Goal: Communication & Community: Answer question/provide support

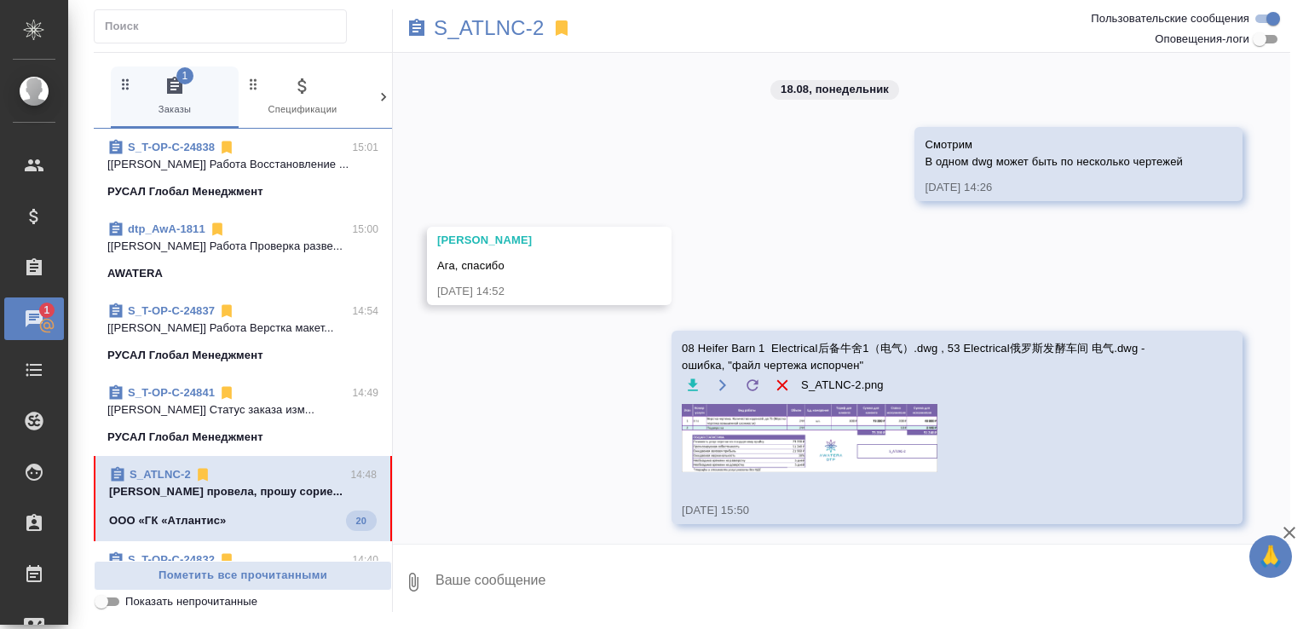
scroll to position [2928, 0]
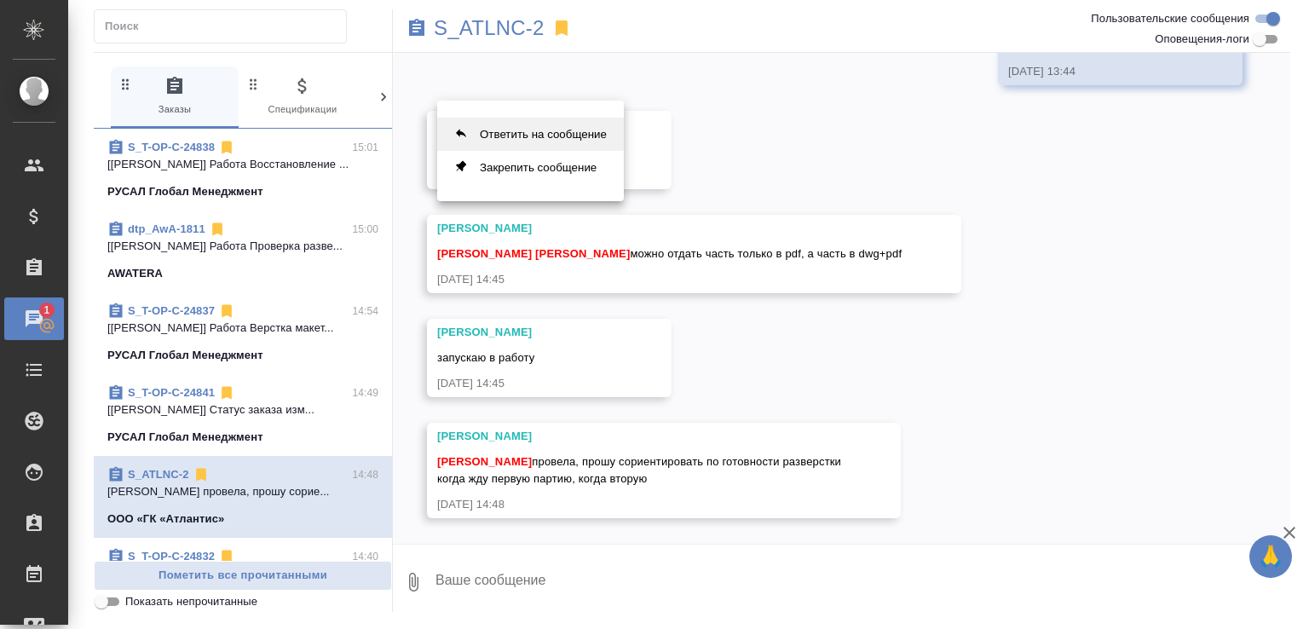
click at [539, 141] on button "Ответить на сообщение" at bounding box center [530, 134] width 187 height 33
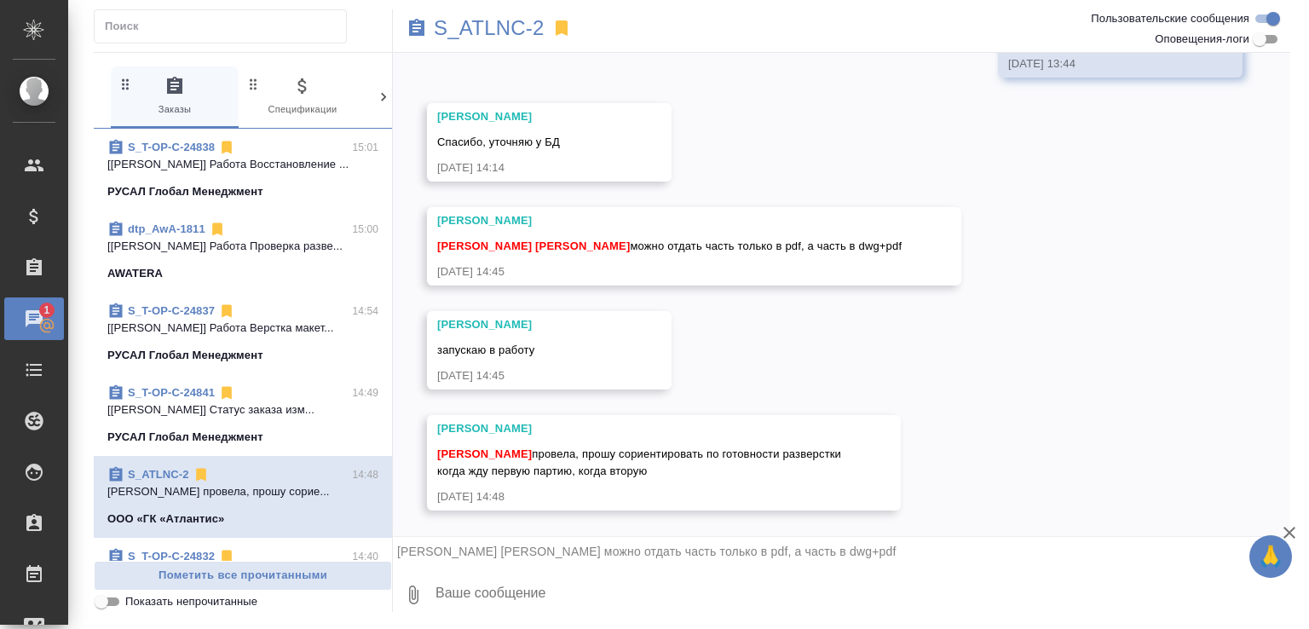
click at [535, 594] on textarea at bounding box center [862, 595] width 856 height 58
type textarea "спасибо!"
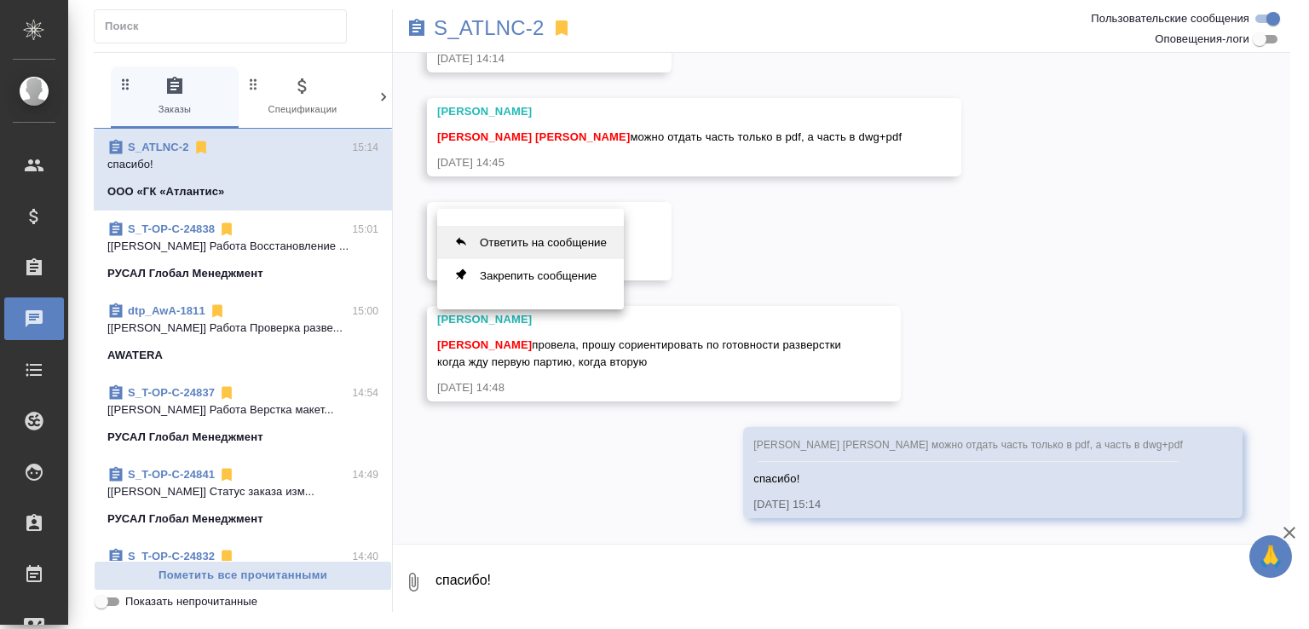
click at [543, 239] on button "Ответить на сообщение" at bounding box center [530, 242] width 187 height 33
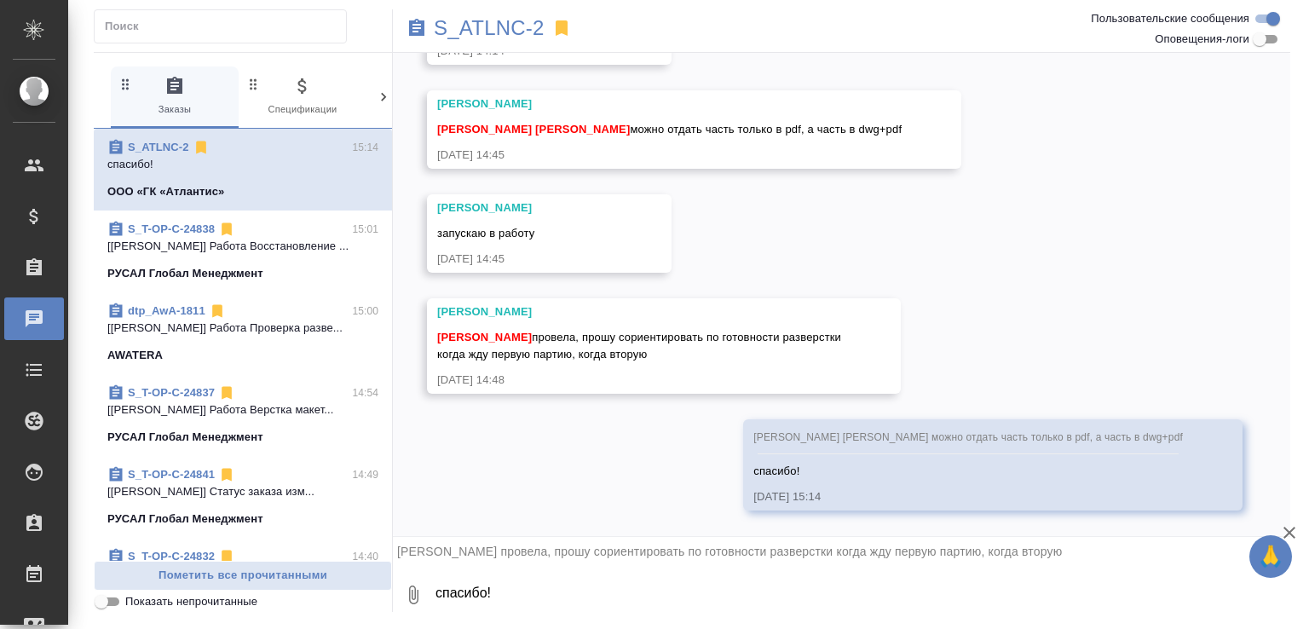
click at [527, 591] on textarea "спасибо!" at bounding box center [862, 595] width 856 height 58
type textarea "я думаю, что ответить смогу к вечеру"
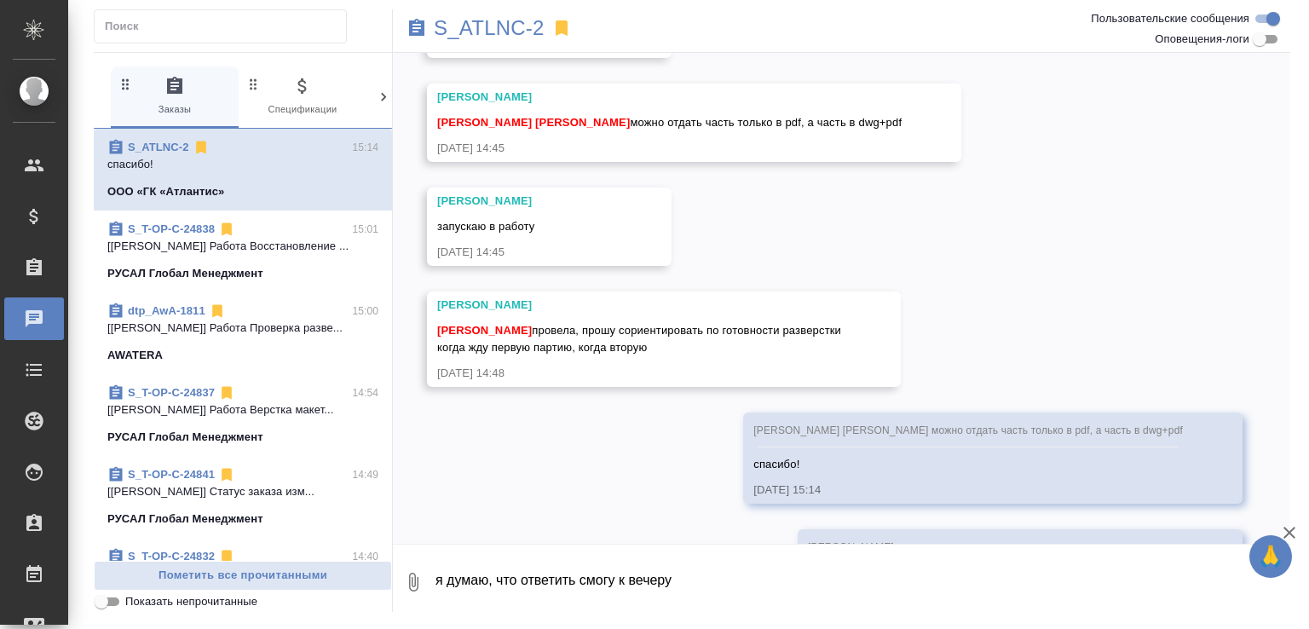
scroll to position [3186, 0]
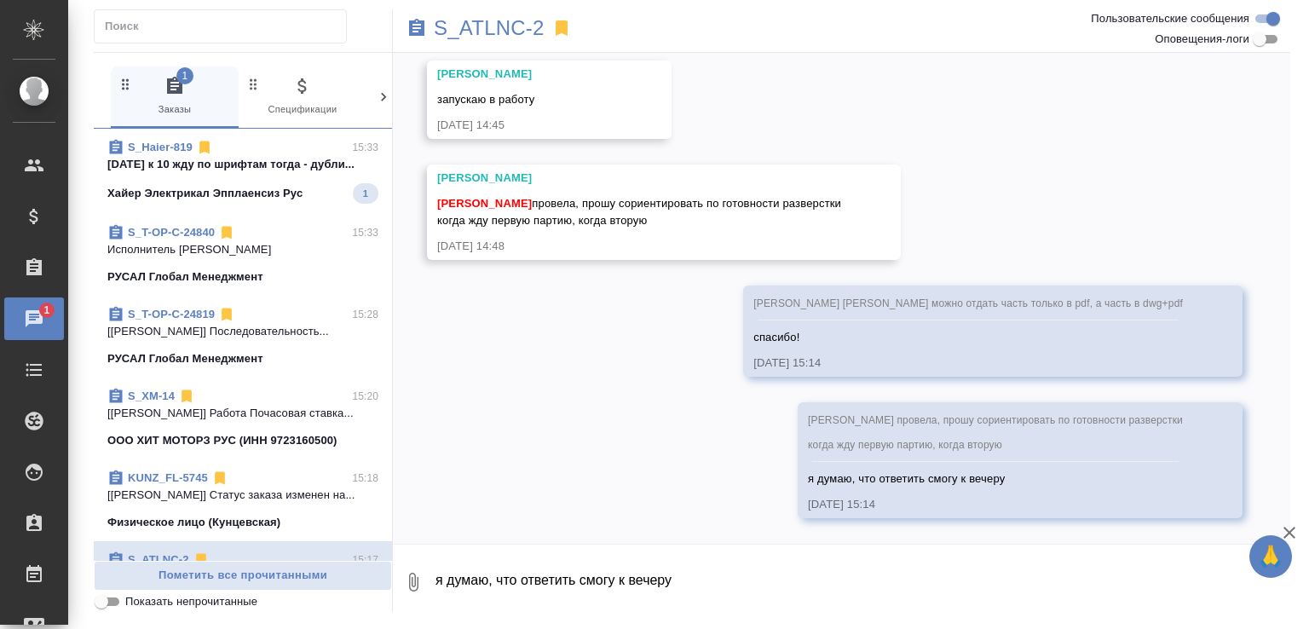
click at [290, 181] on span "S_Haier-819 15:33 завтра к 10 жду по шрифтам тогда - дубли... Хайер Электрикал …" at bounding box center [242, 171] width 271 height 65
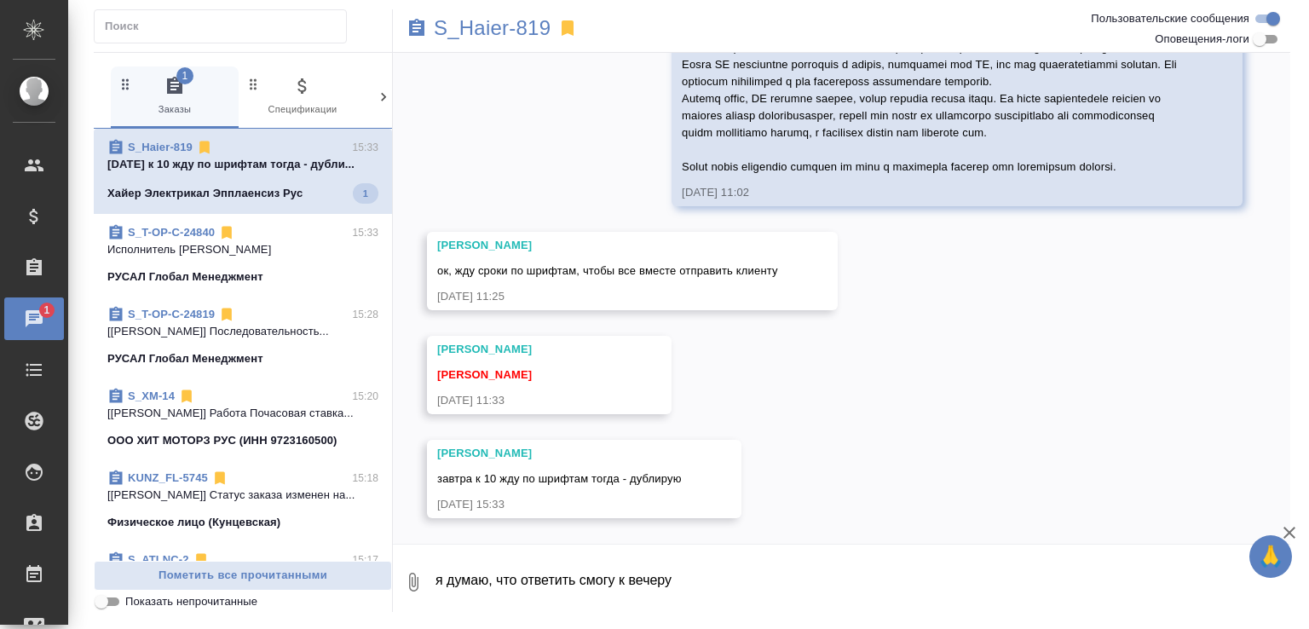
scroll to position [14589, 0]
click at [770, 566] on textarea "я думаю, что ответить смогу к вечеру" at bounding box center [862, 582] width 856 height 58
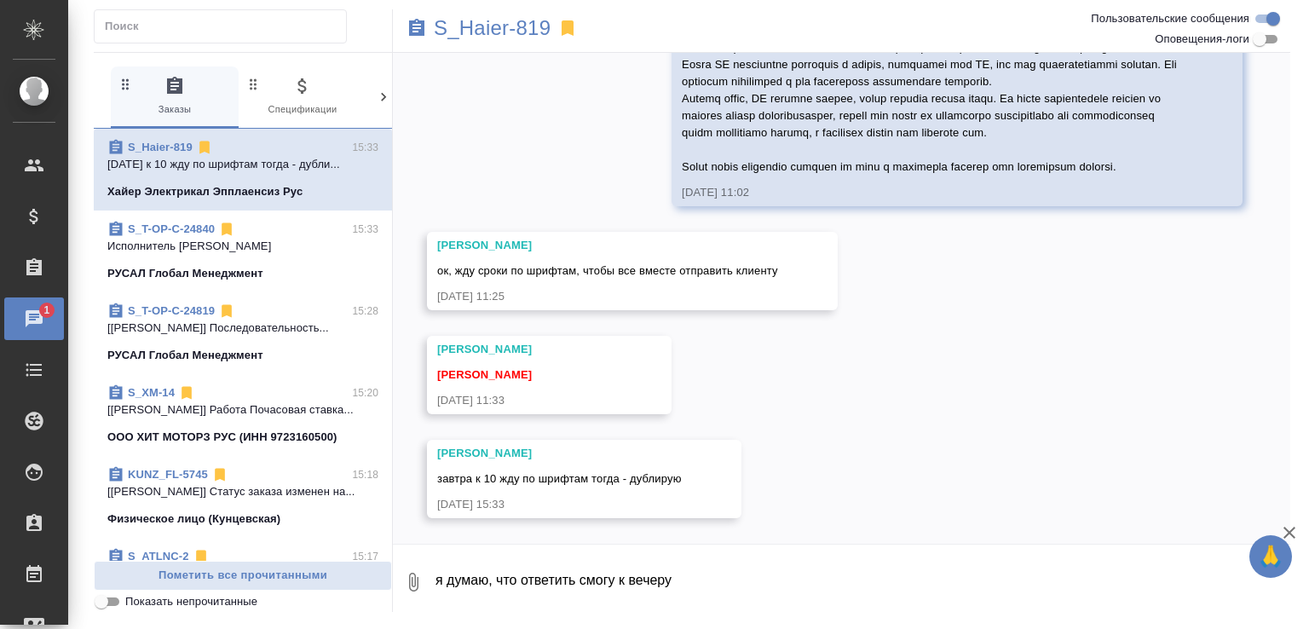
click at [643, 577] on textarea "я думаю, что ответить смогу к вечеру" at bounding box center [862, 582] width 856 height 58
type textarea "так точно"
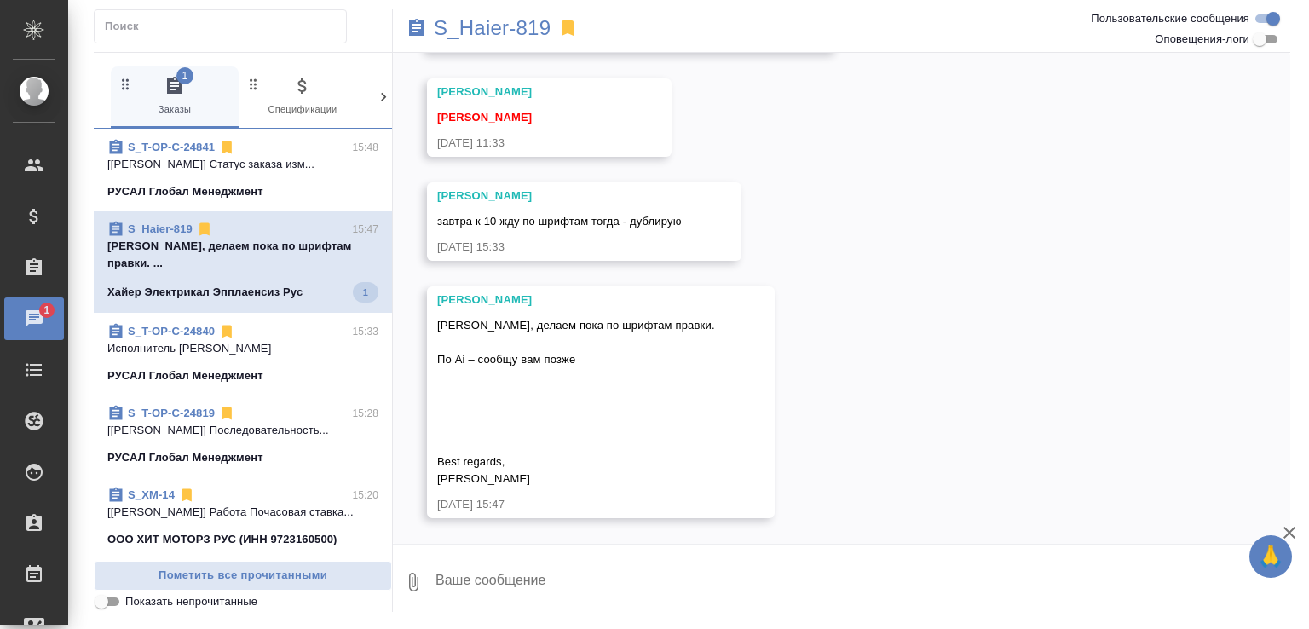
scroll to position [14845, 0]
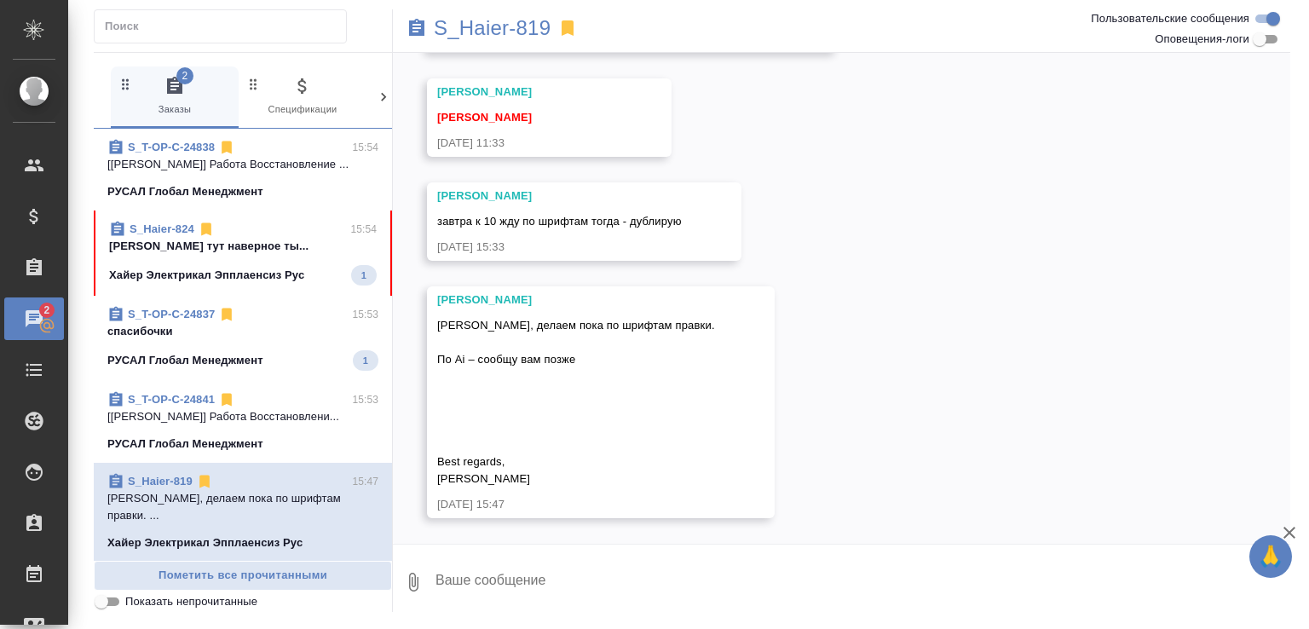
click at [251, 231] on div "S_Haier-824 15:54" at bounding box center [243, 229] width 268 height 17
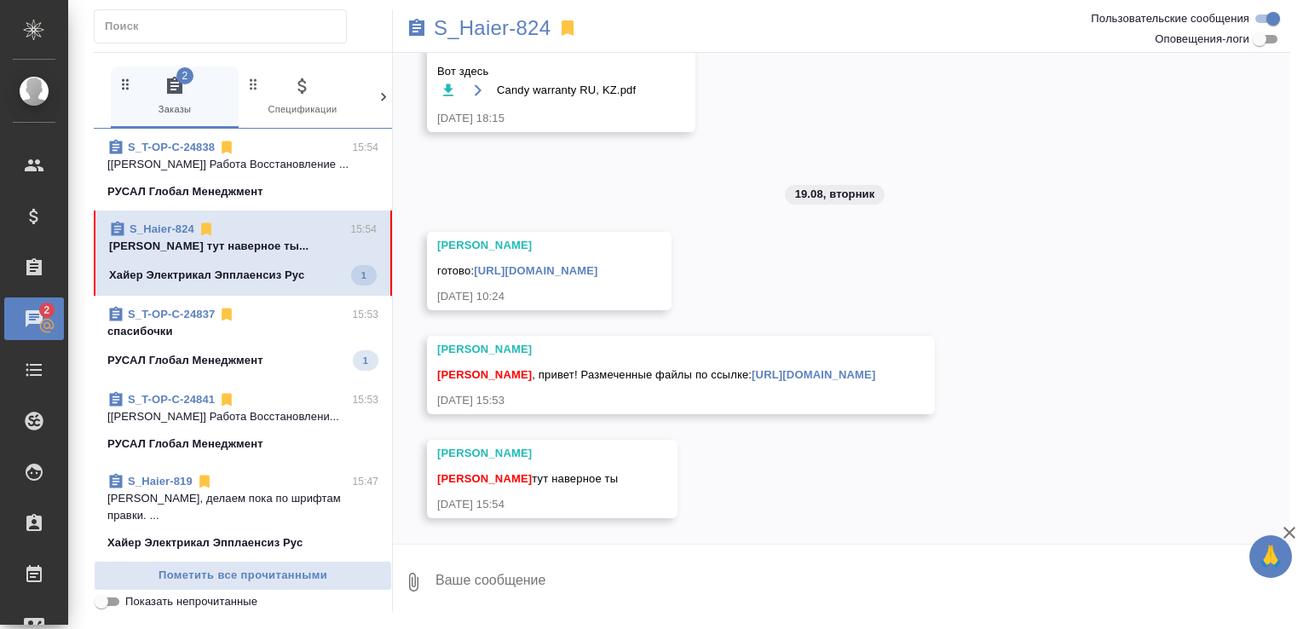
scroll to position [2768, 0]
click at [181, 228] on link "S_Haier-824" at bounding box center [160, 228] width 65 height 13
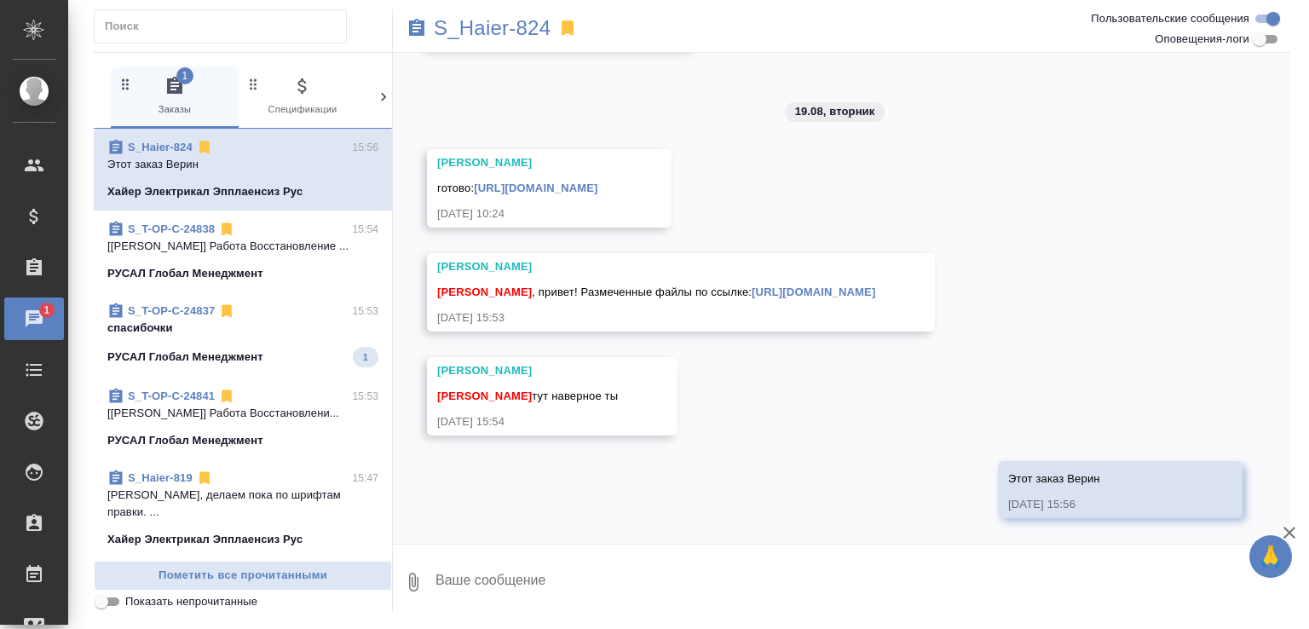
scroll to position [2851, 0]
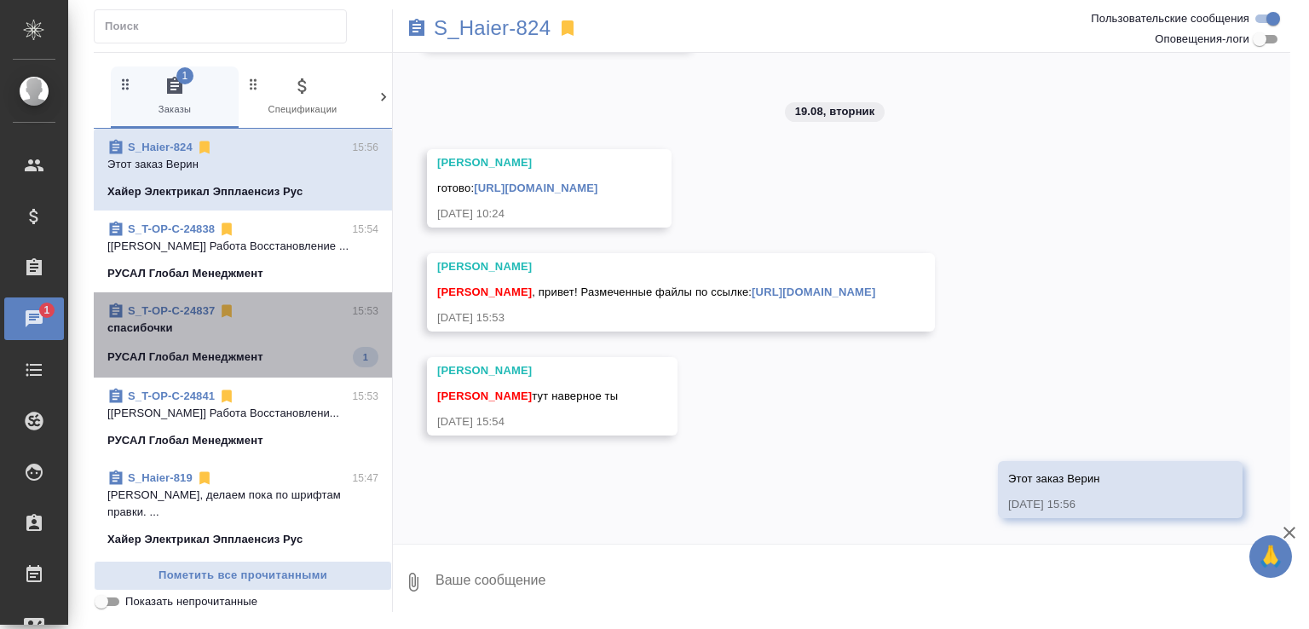
click at [274, 334] on p "спасибочки" at bounding box center [242, 328] width 271 height 17
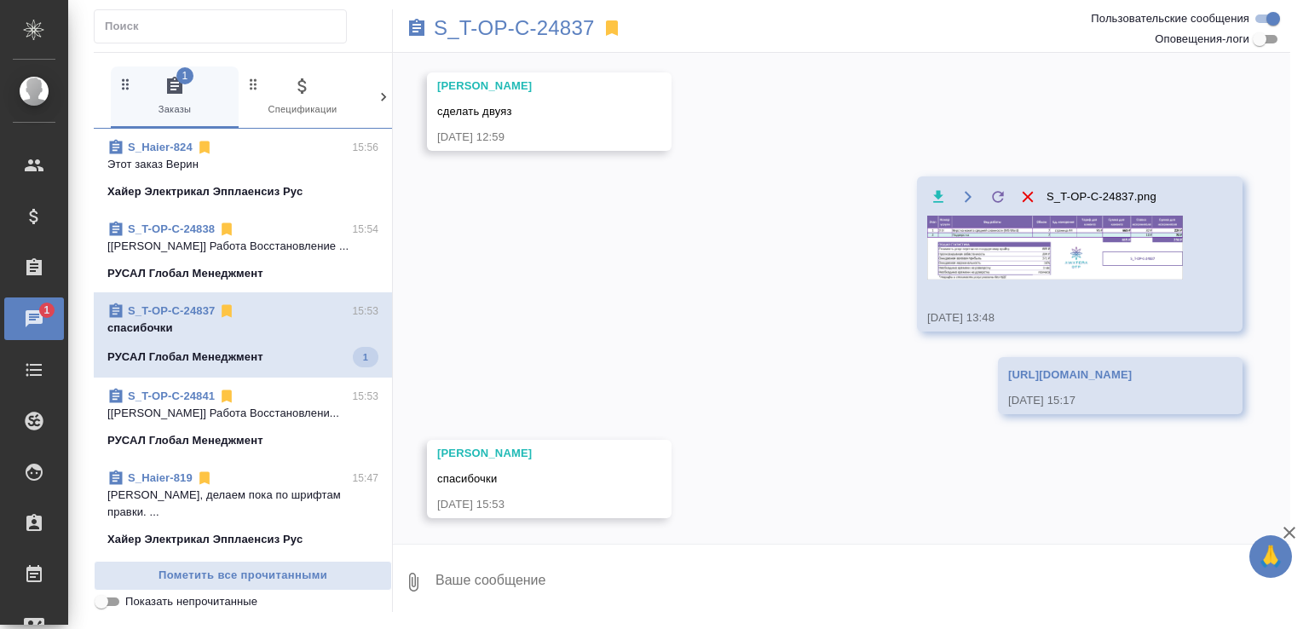
scroll to position [58, 0]
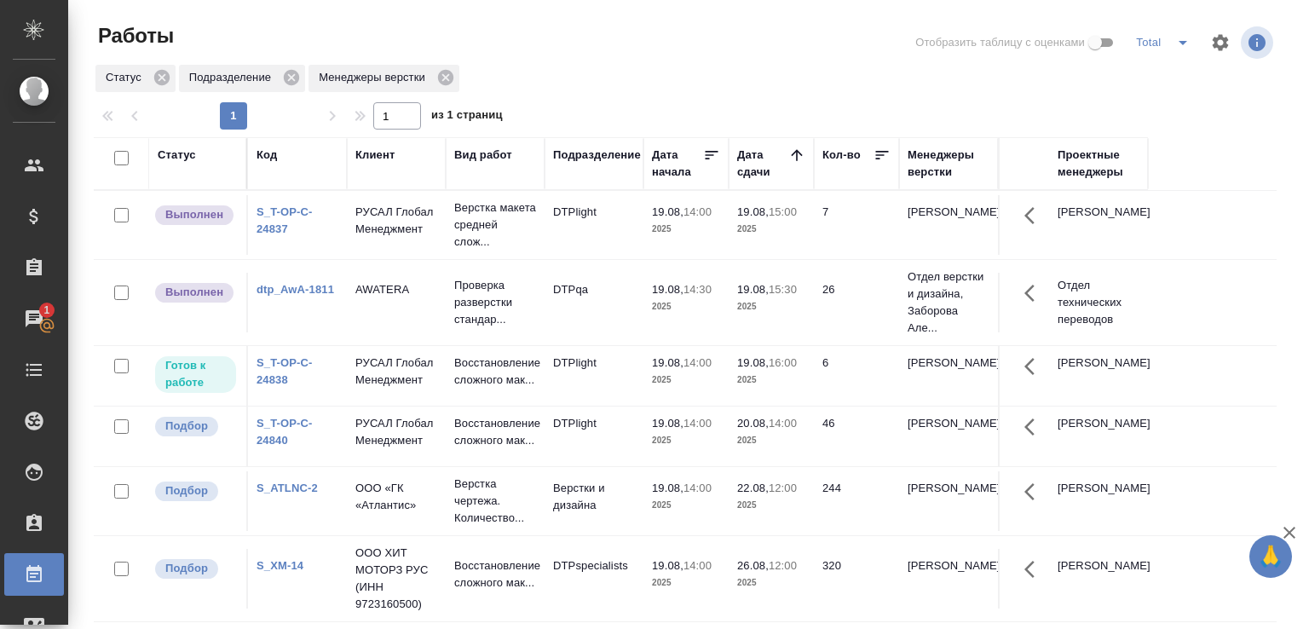
scroll to position [131, 0]
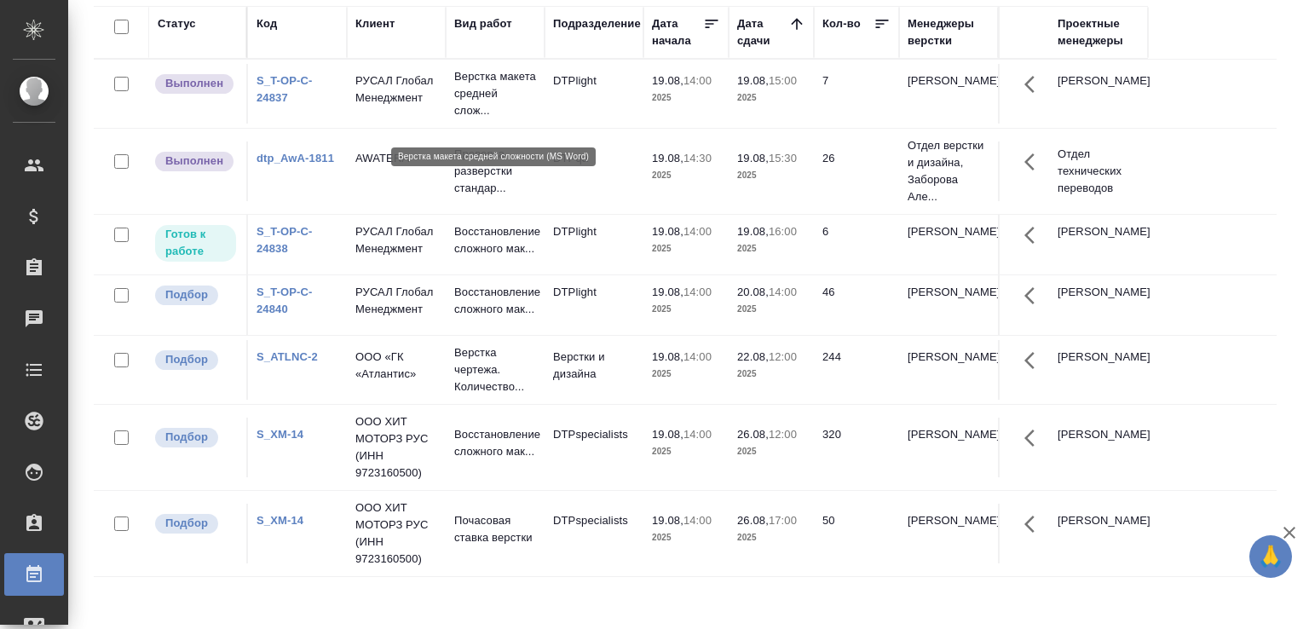
click at [467, 119] on p "Верстка макета средней слож..." at bounding box center [495, 93] width 82 height 51
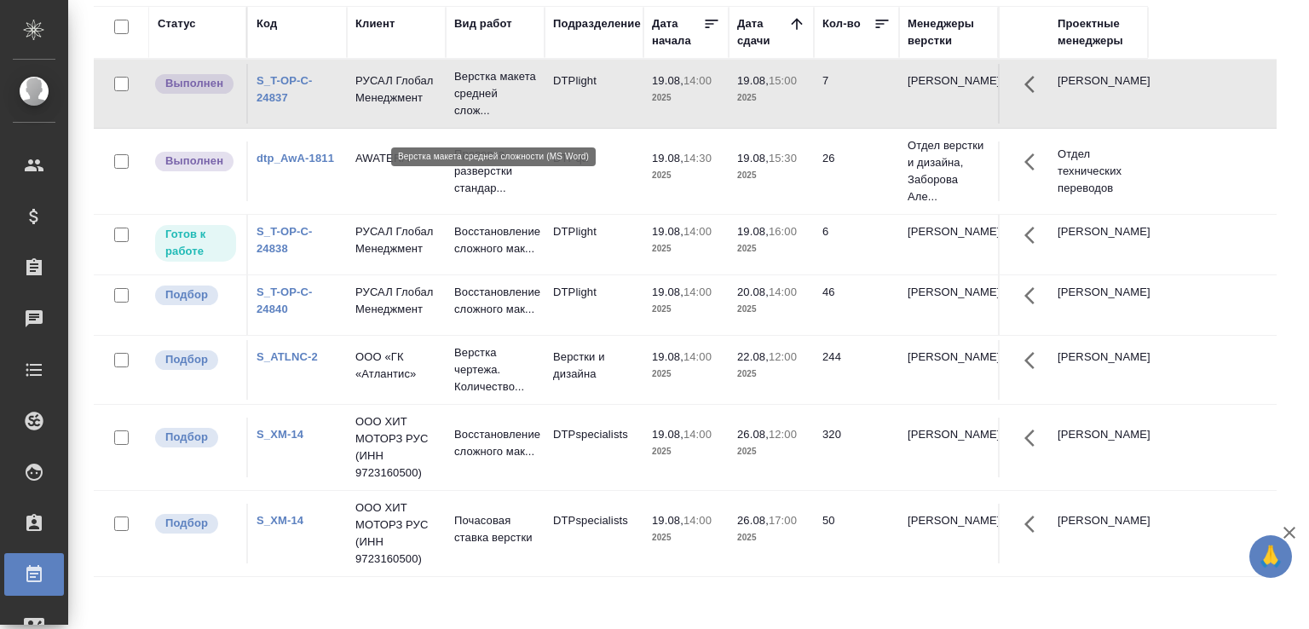
click at [467, 119] on p "Верстка макета средней слож..." at bounding box center [495, 93] width 82 height 51
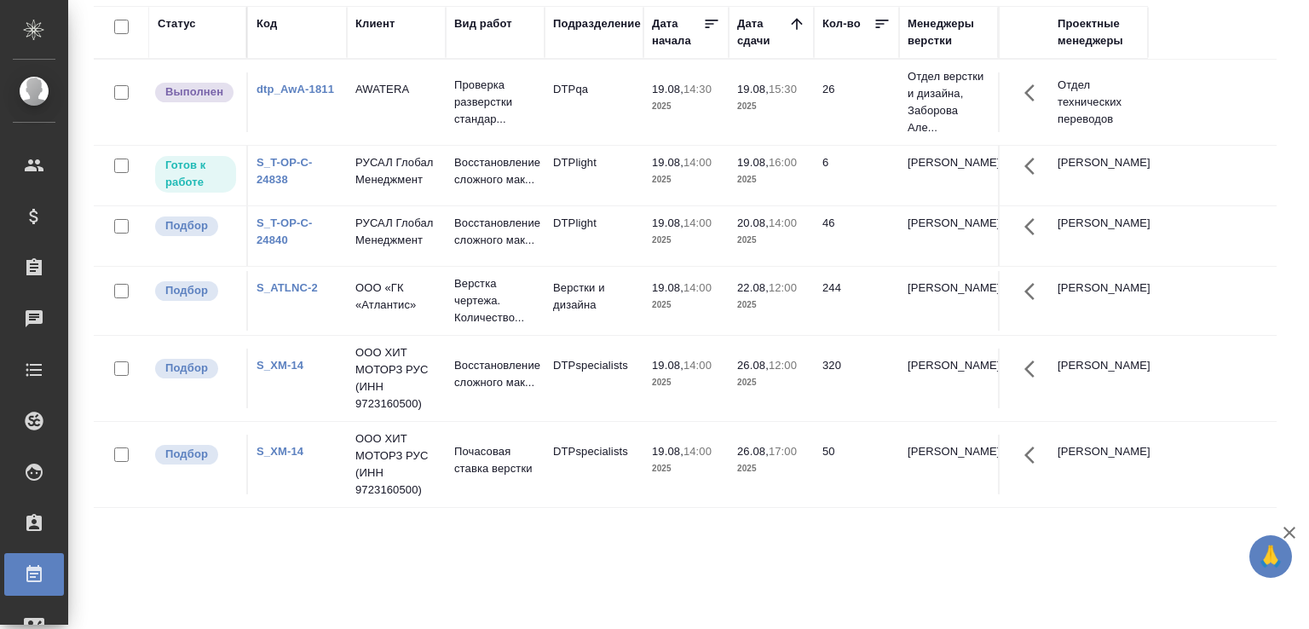
click at [444, 132] on td "ООО «ГК «Атлантис»" at bounding box center [396, 102] width 99 height 60
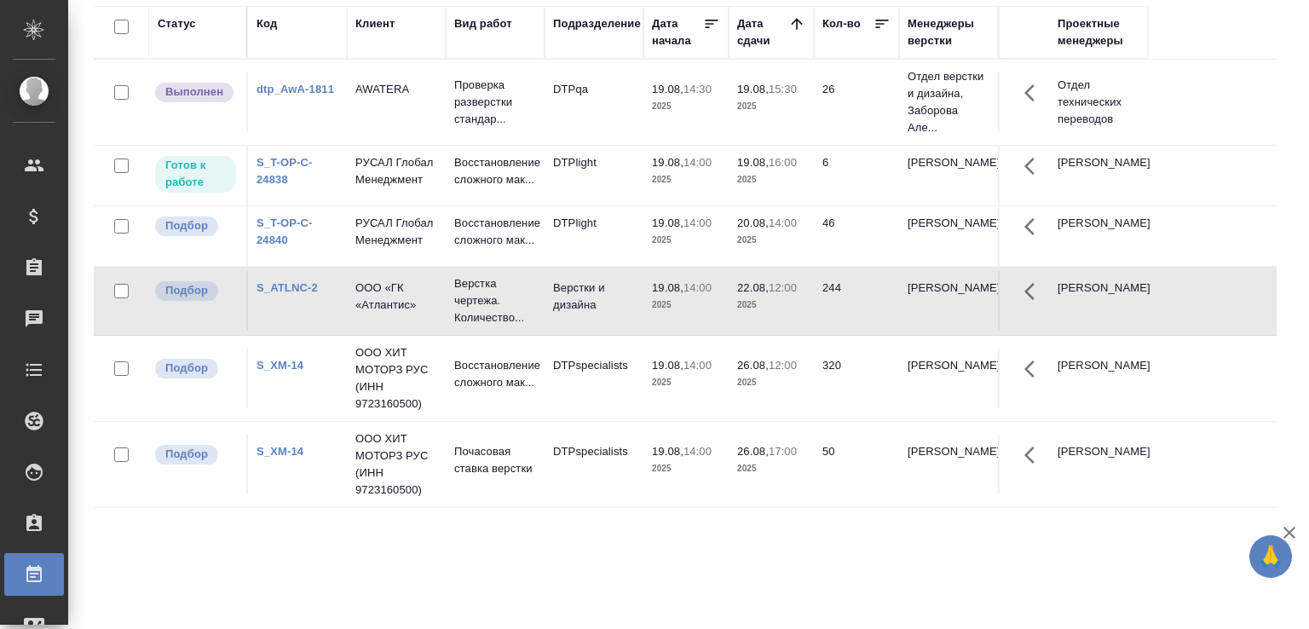
click at [444, 132] on td "ООО «ГК «Атлантис»" at bounding box center [396, 102] width 99 height 60
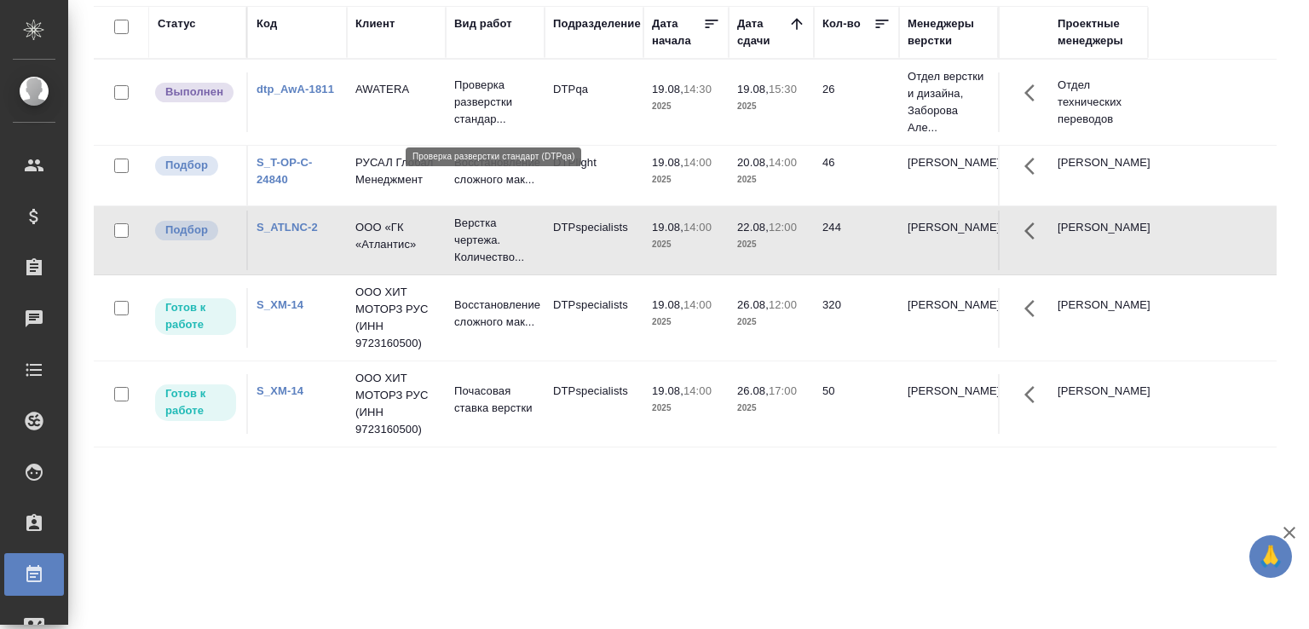
click at [509, 107] on p "Проверка разверстки стандар..." at bounding box center [495, 102] width 82 height 51
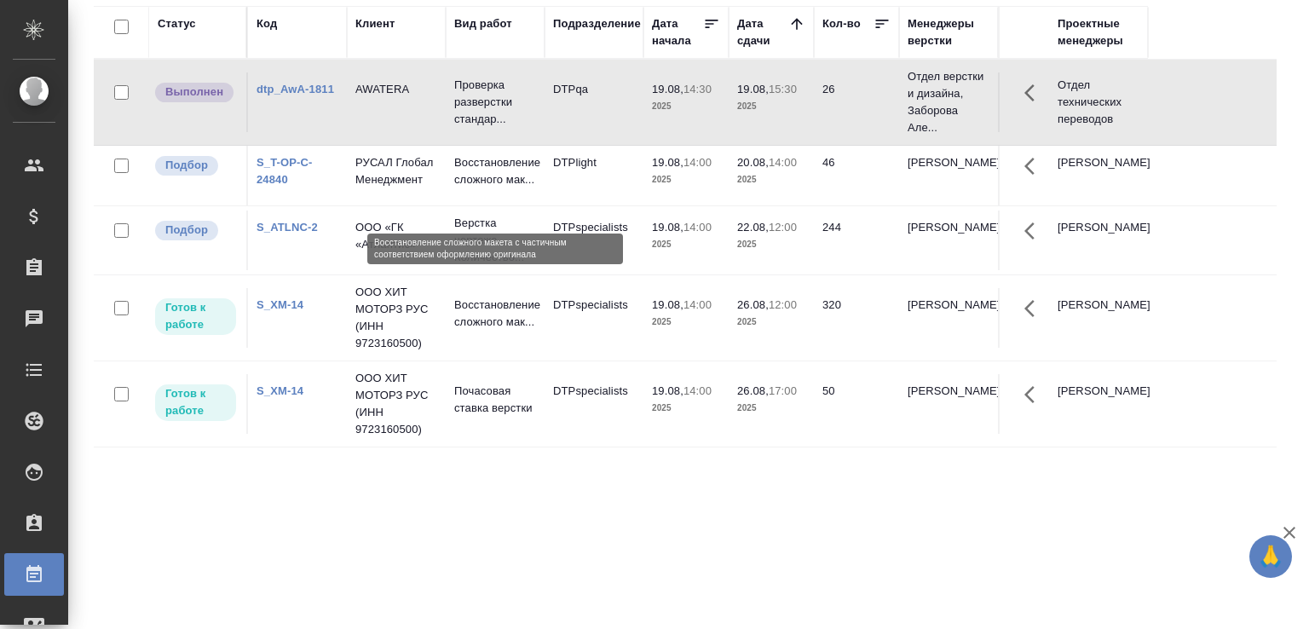
click at [498, 188] on p "Восстановление сложного мак..." at bounding box center [495, 171] width 82 height 34
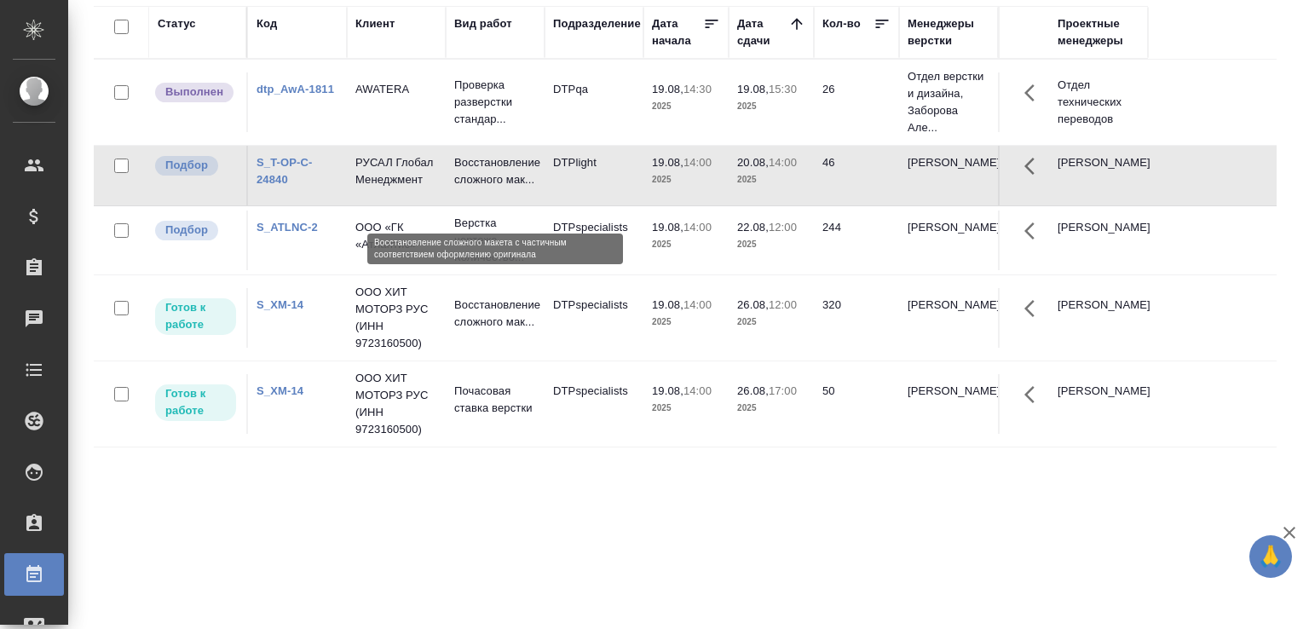
click at [498, 188] on p "Восстановление сложного мак..." at bounding box center [495, 171] width 82 height 34
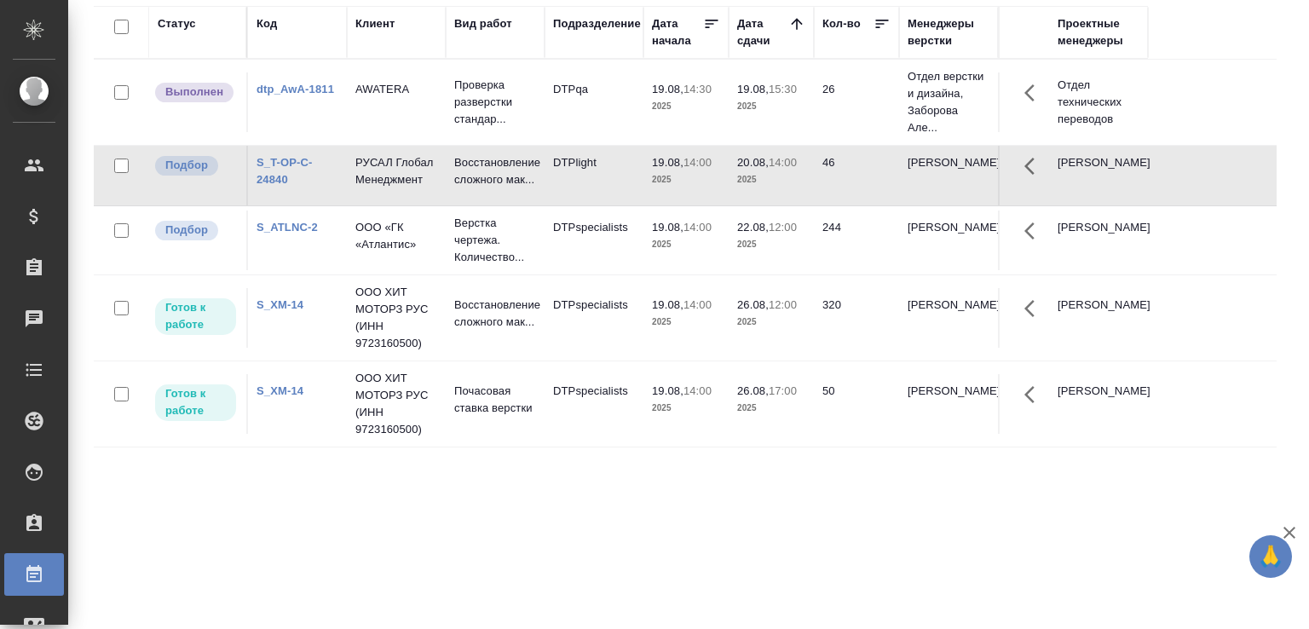
click at [383, 527] on div "Статус Код Клиент Вид работ Подразделение Дата начала Дата сдачи Кол-во Менедже…" at bounding box center [685, 313] width 1183 height 614
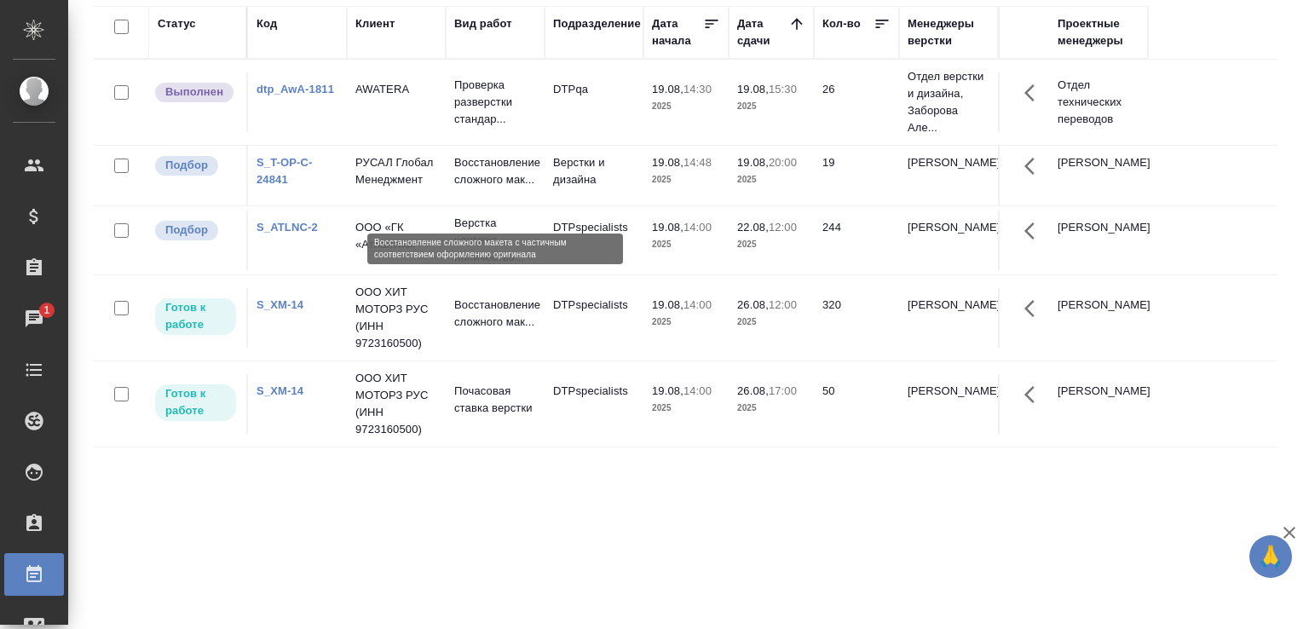
click at [527, 188] on p "Восстановление сложного мак..." at bounding box center [495, 171] width 82 height 34
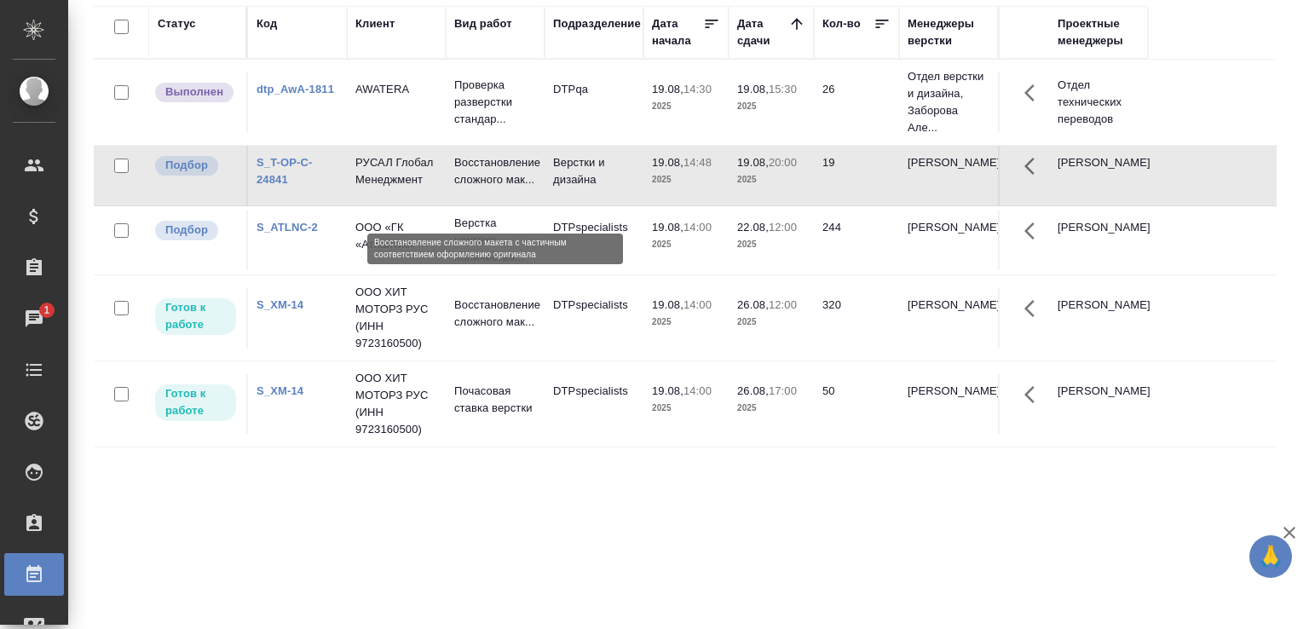
click at [527, 188] on p "Восстановление сложного мак..." at bounding box center [495, 171] width 82 height 34
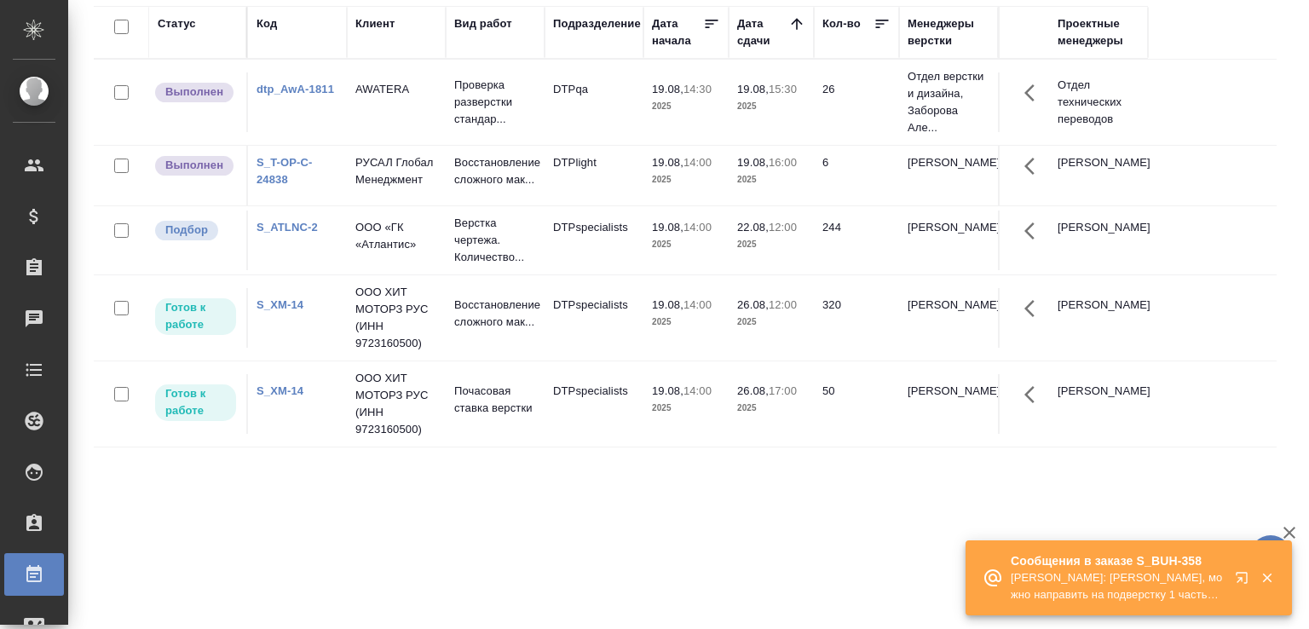
click at [1160, 593] on p "Сергеева Анастасия: Малофеева Екатерина Привет, можно направить на подверстку 1…" at bounding box center [1117, 586] width 213 height 34
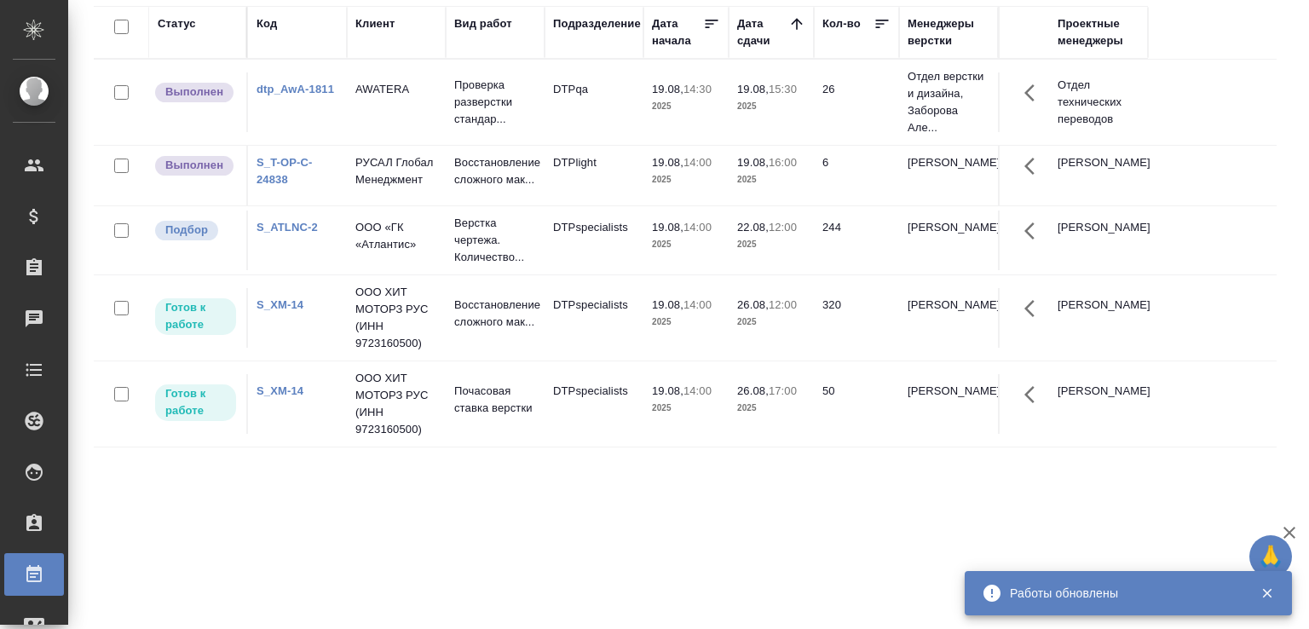
click at [674, 188] on p "2025" at bounding box center [686, 179] width 68 height 17
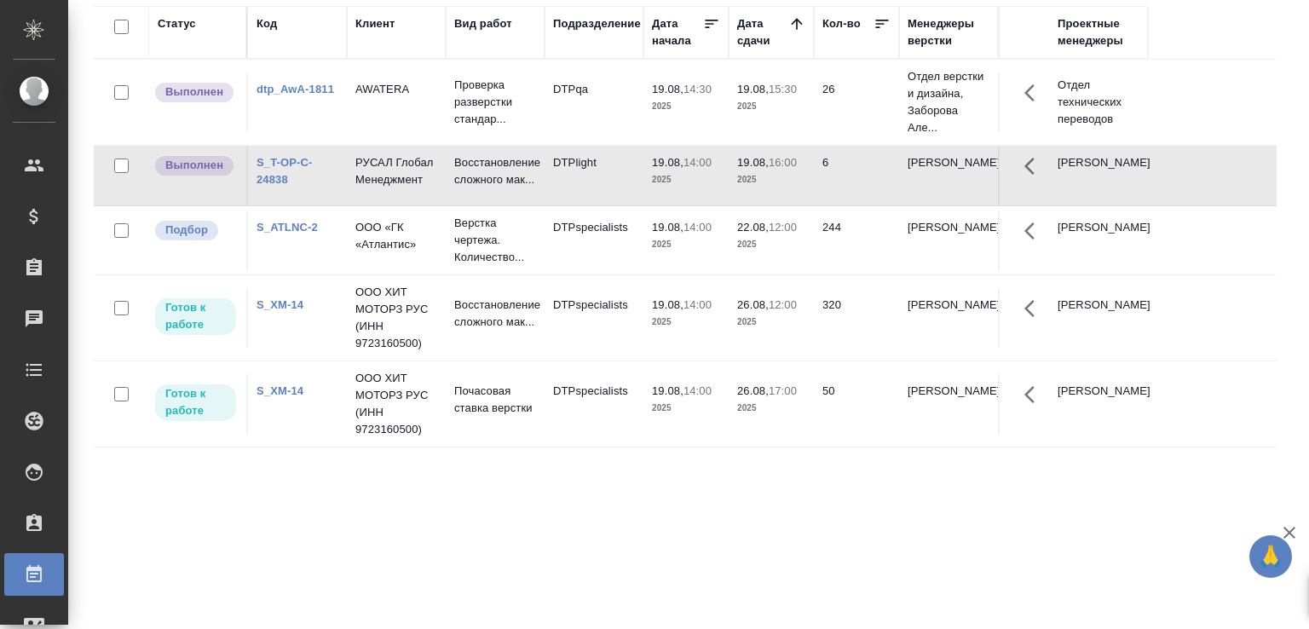
click at [674, 188] on p "2025" at bounding box center [686, 179] width 68 height 17
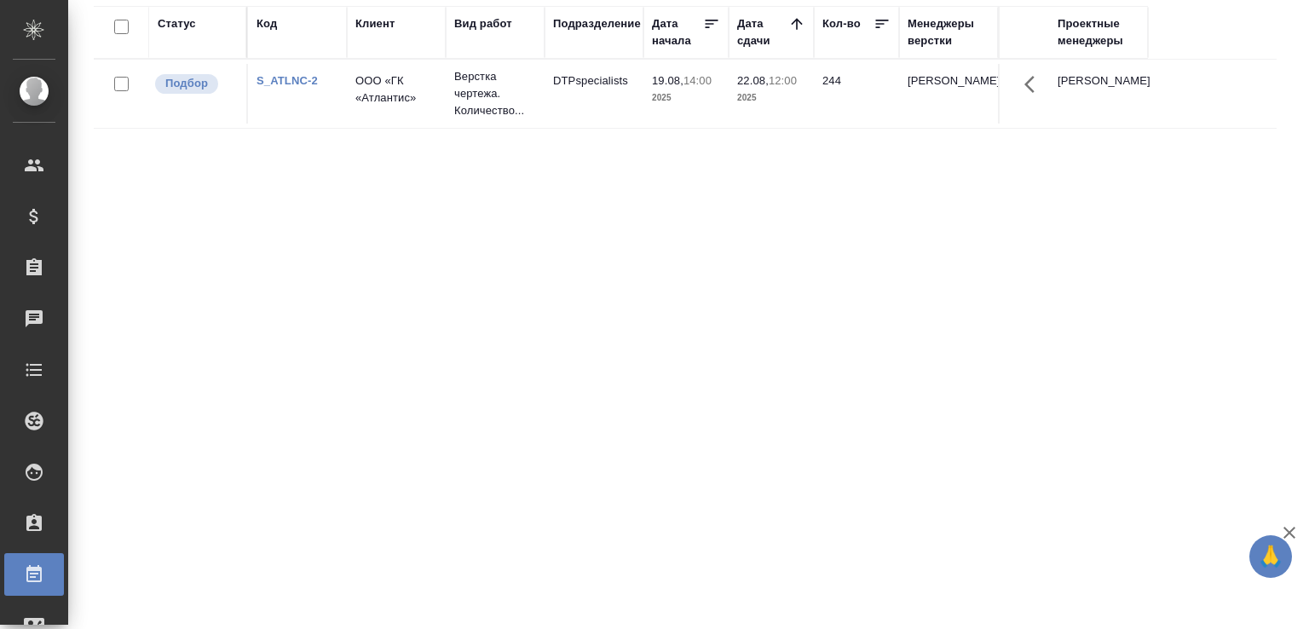
click at [491, 441] on div "Статус Код Клиент Вид работ Подразделение Дата начала Дата сдачи Кол-во Менедже…" at bounding box center [685, 313] width 1183 height 614
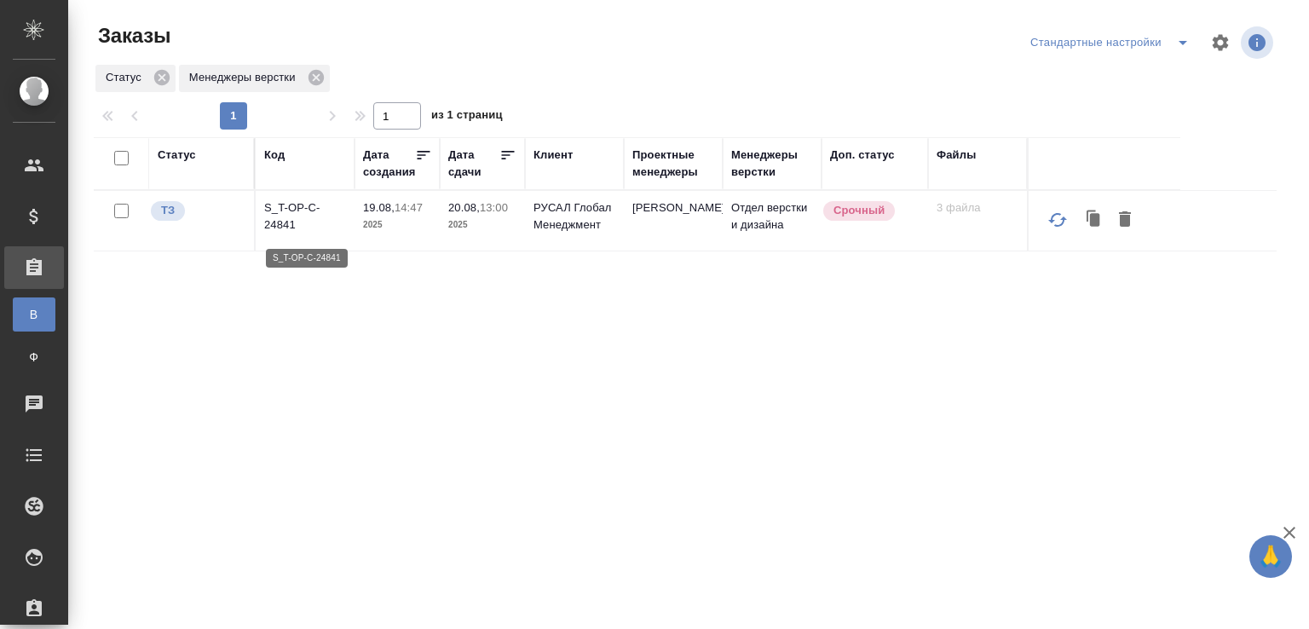
click at [304, 217] on p "S_T-OP-C-24841" at bounding box center [305, 216] width 82 height 34
click at [268, 220] on p "S_T-OP-C-24841" at bounding box center [305, 216] width 82 height 34
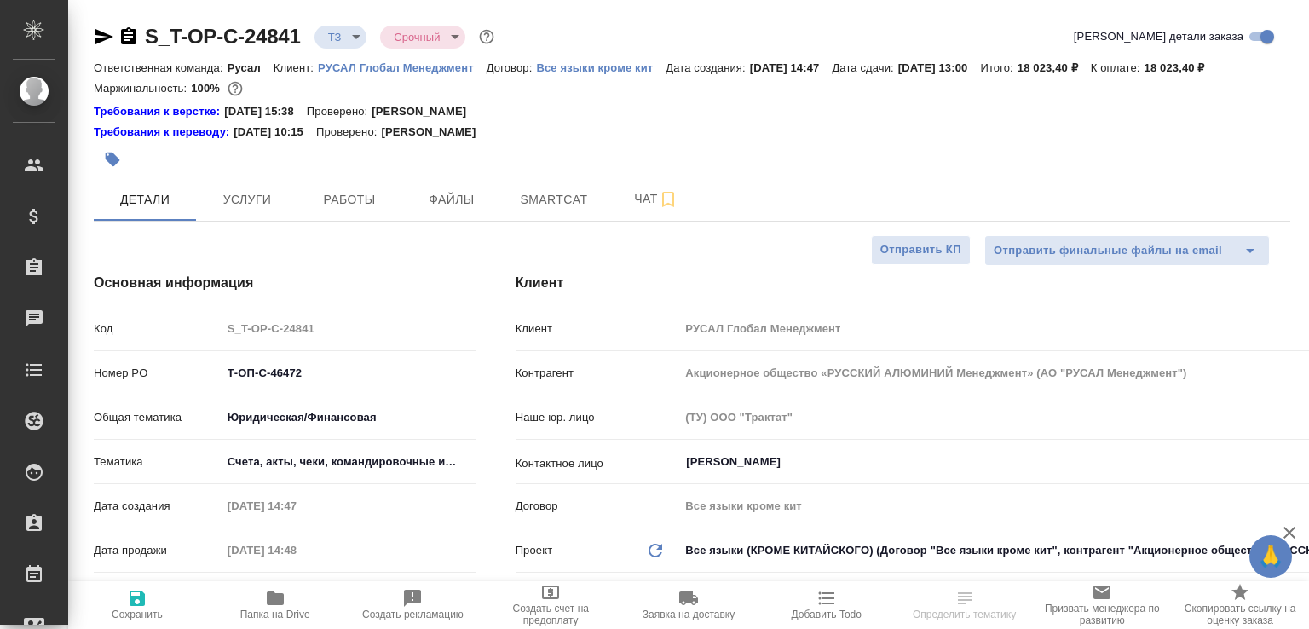
select select "RU"
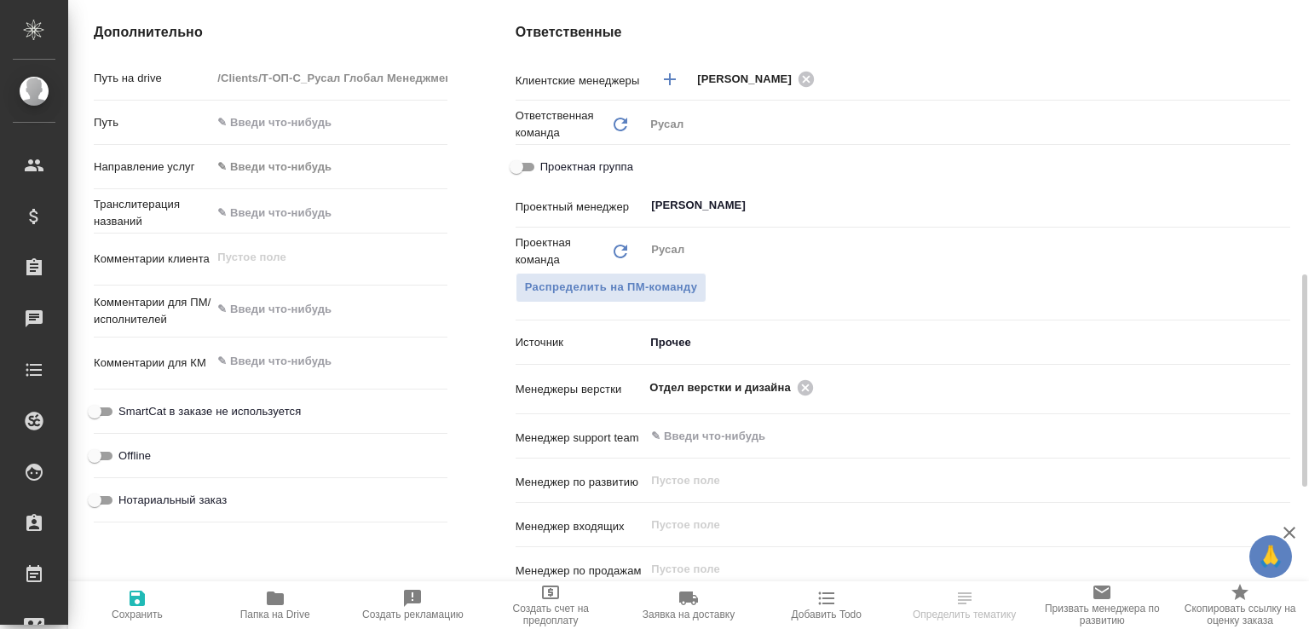
scroll to position [1081, 0]
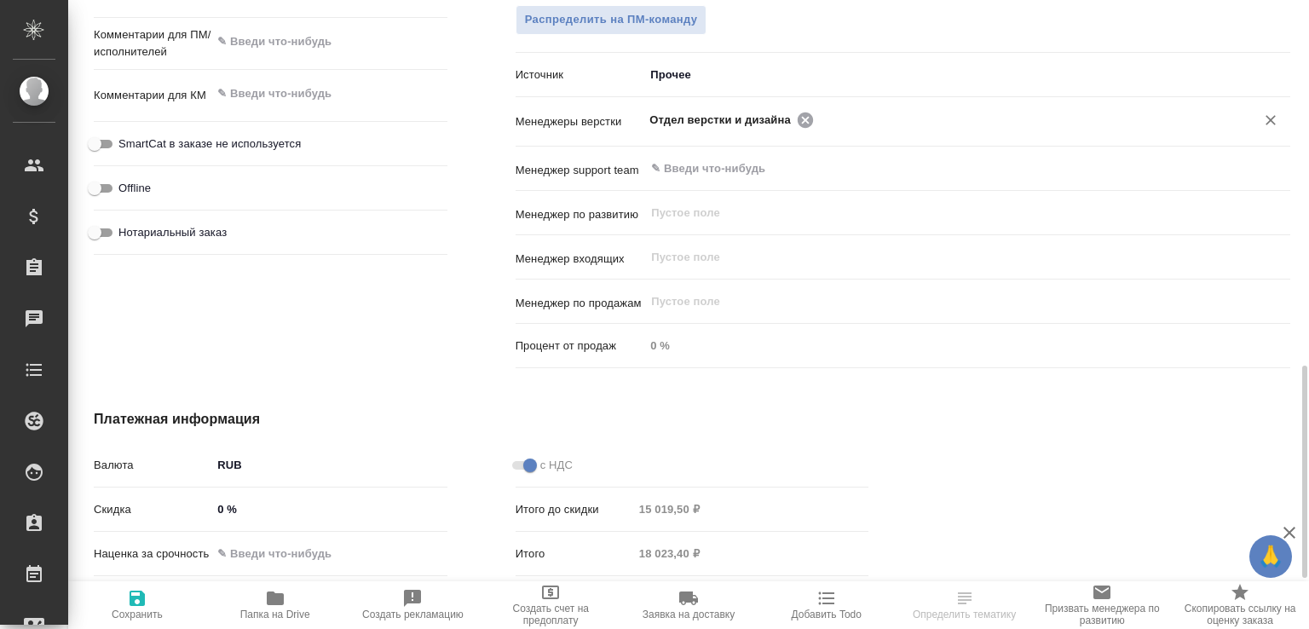
click at [800, 127] on icon at bounding box center [805, 119] width 15 height 15
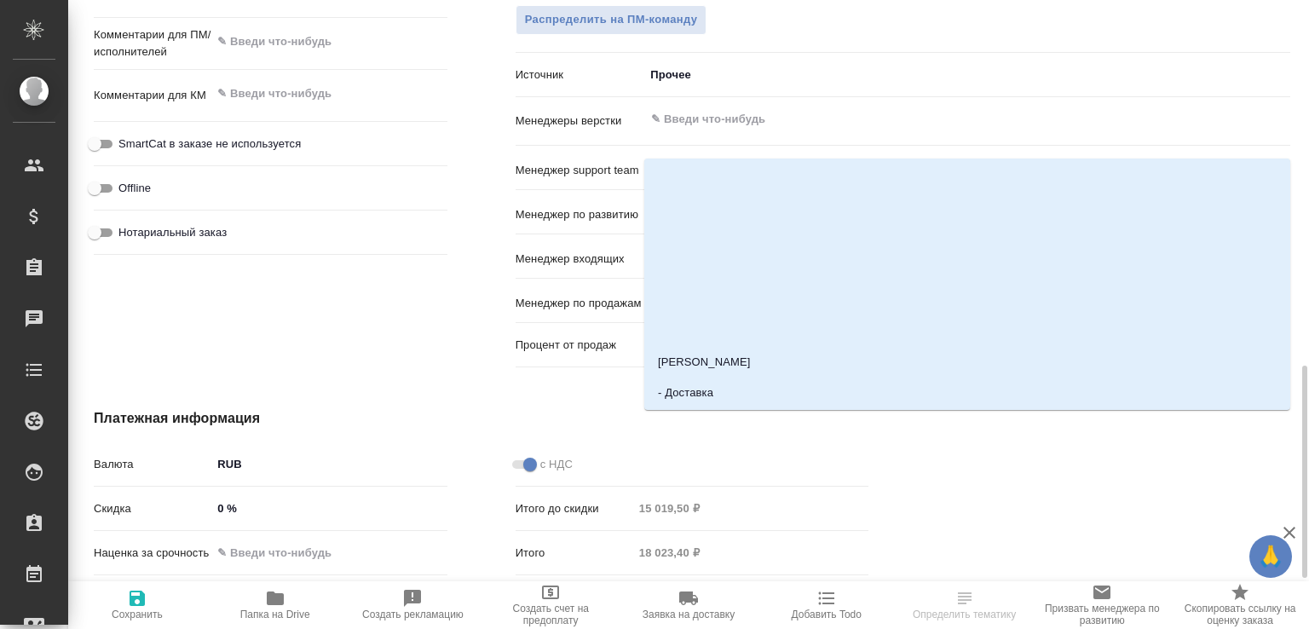
click at [800, 130] on input "text" at bounding box center [938, 119] width 579 height 20
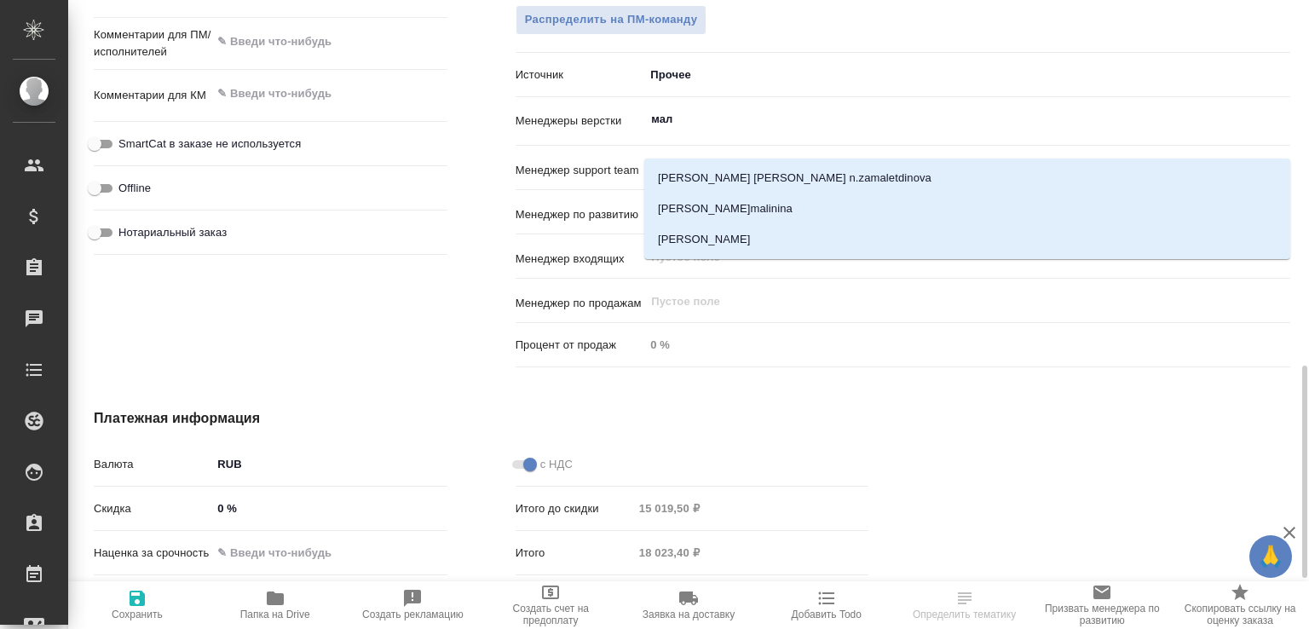
type input "мало"
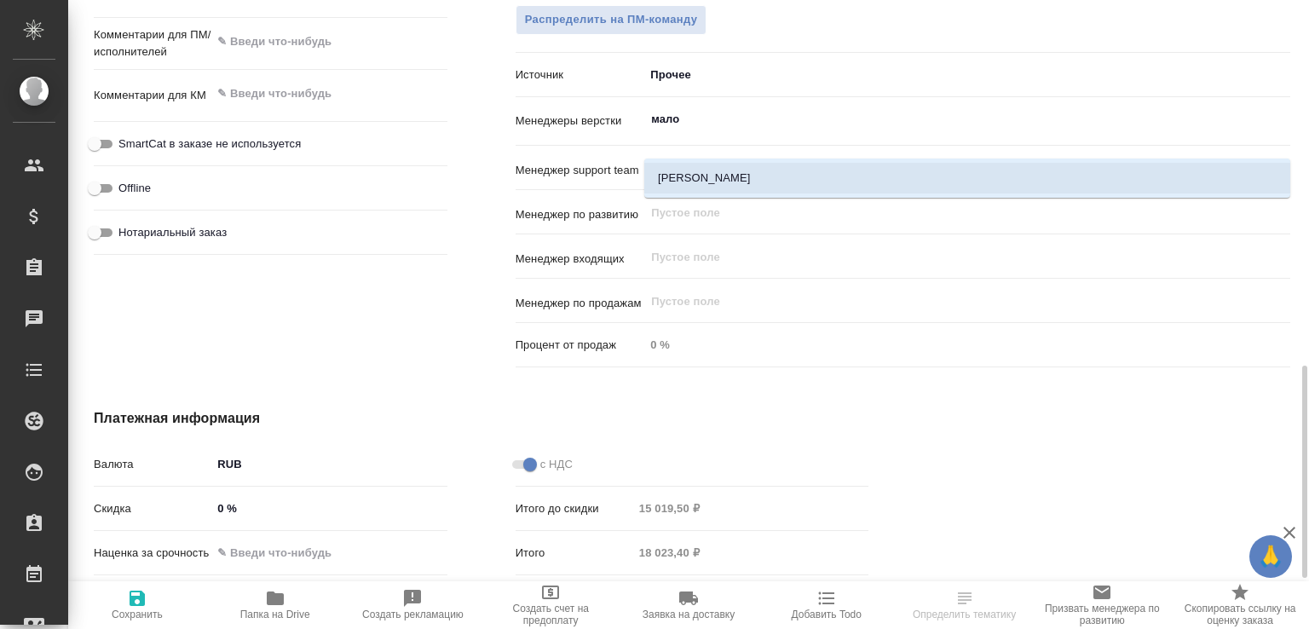
click at [760, 164] on li "[PERSON_NAME]" at bounding box center [967, 178] width 646 height 31
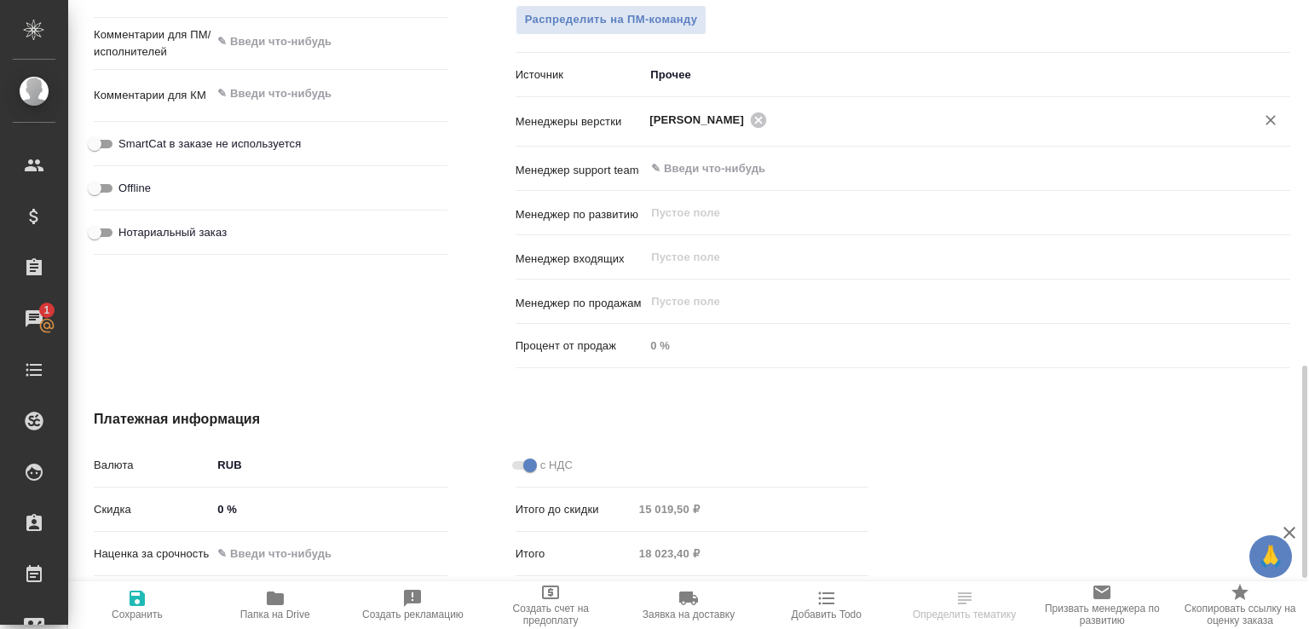
click at [130, 604] on icon "button" at bounding box center [137, 598] width 20 height 20
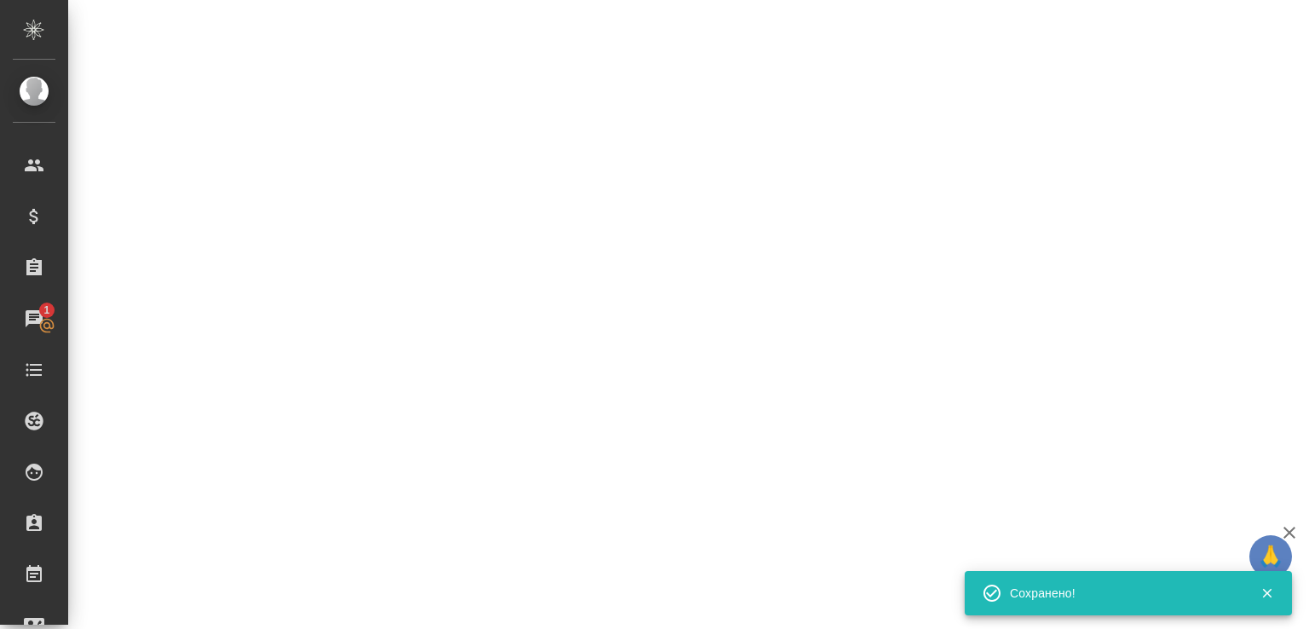
select select "RU"
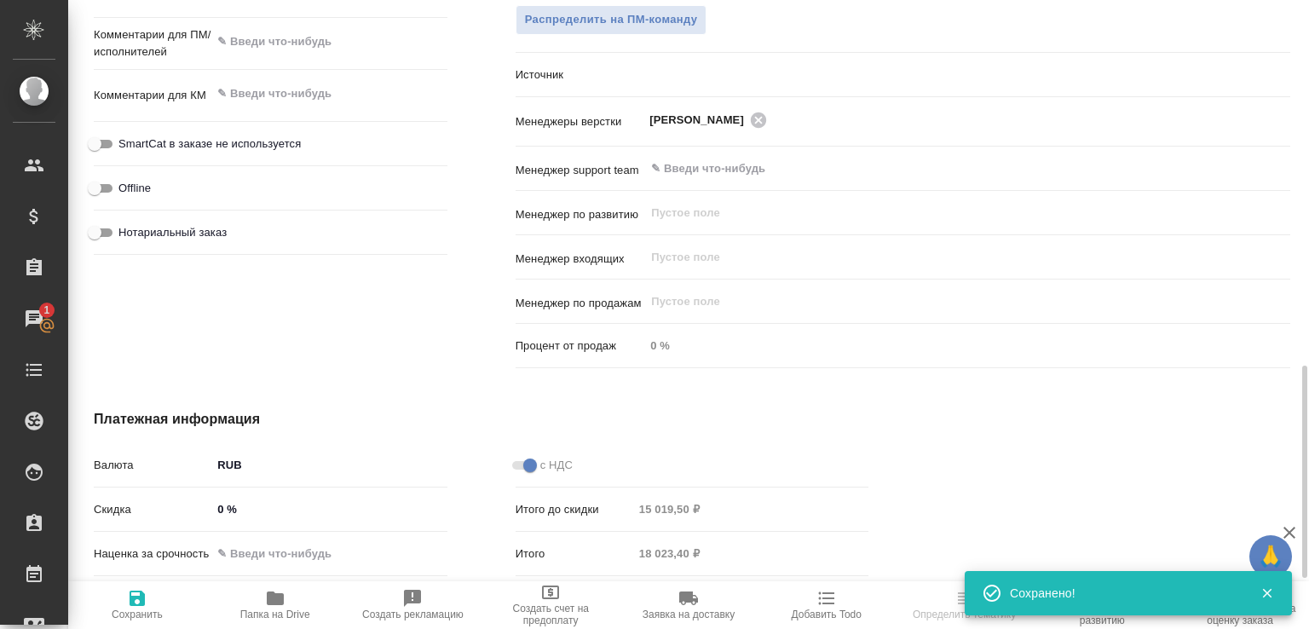
type textarea "x"
select select "RU"
type textarea "x"
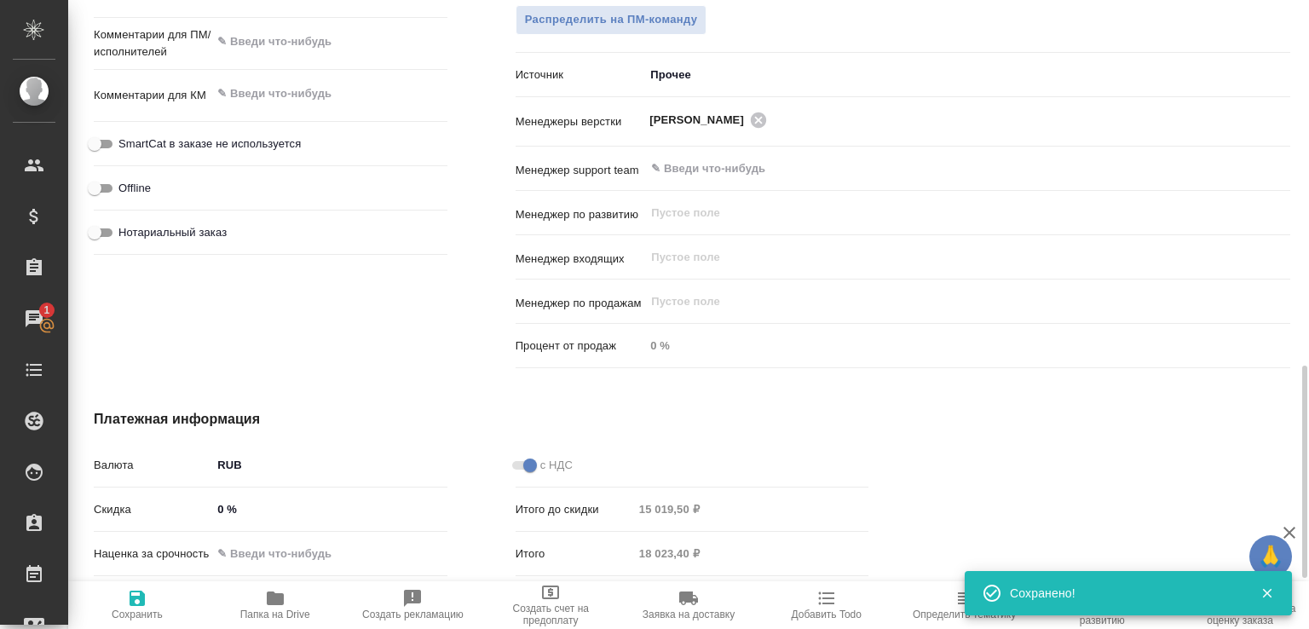
type textarea "x"
click at [284, 603] on icon "button" at bounding box center [275, 598] width 20 height 20
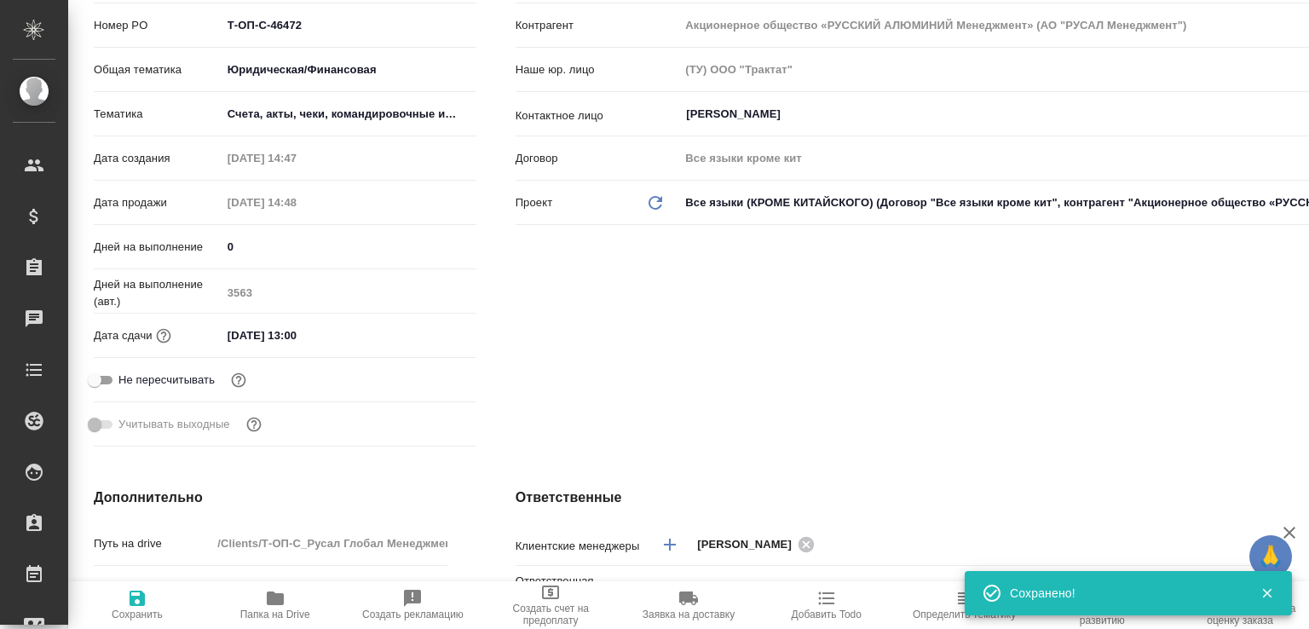
scroll to position [262, 0]
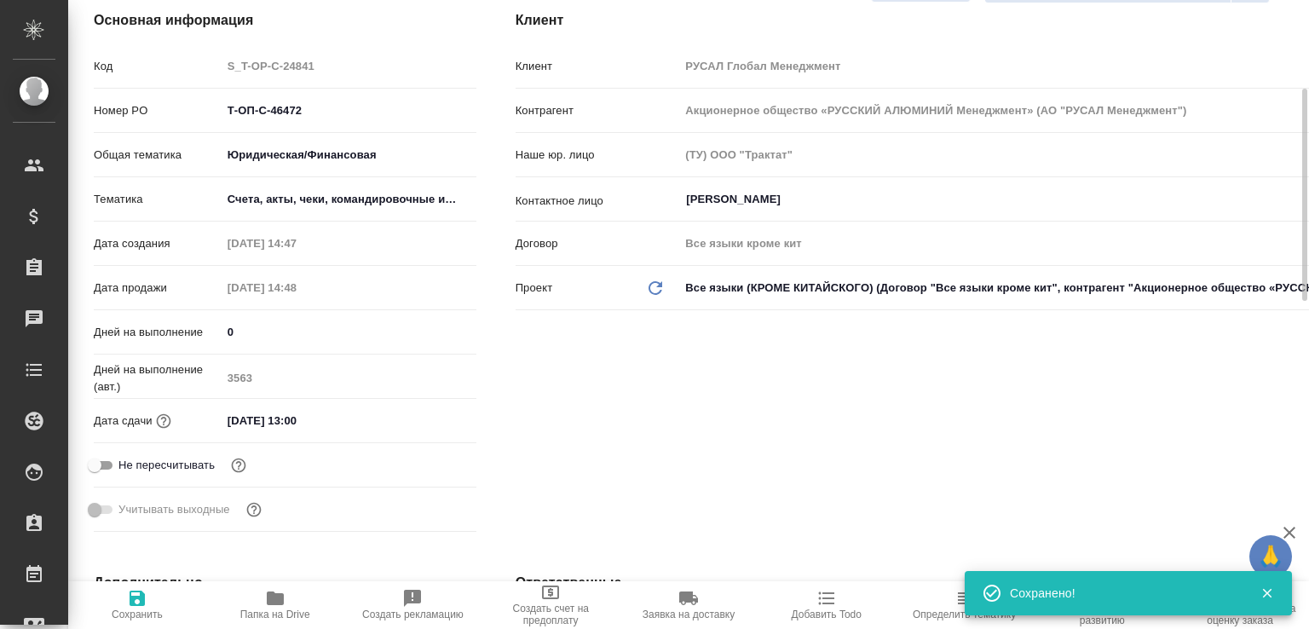
type textarea "x"
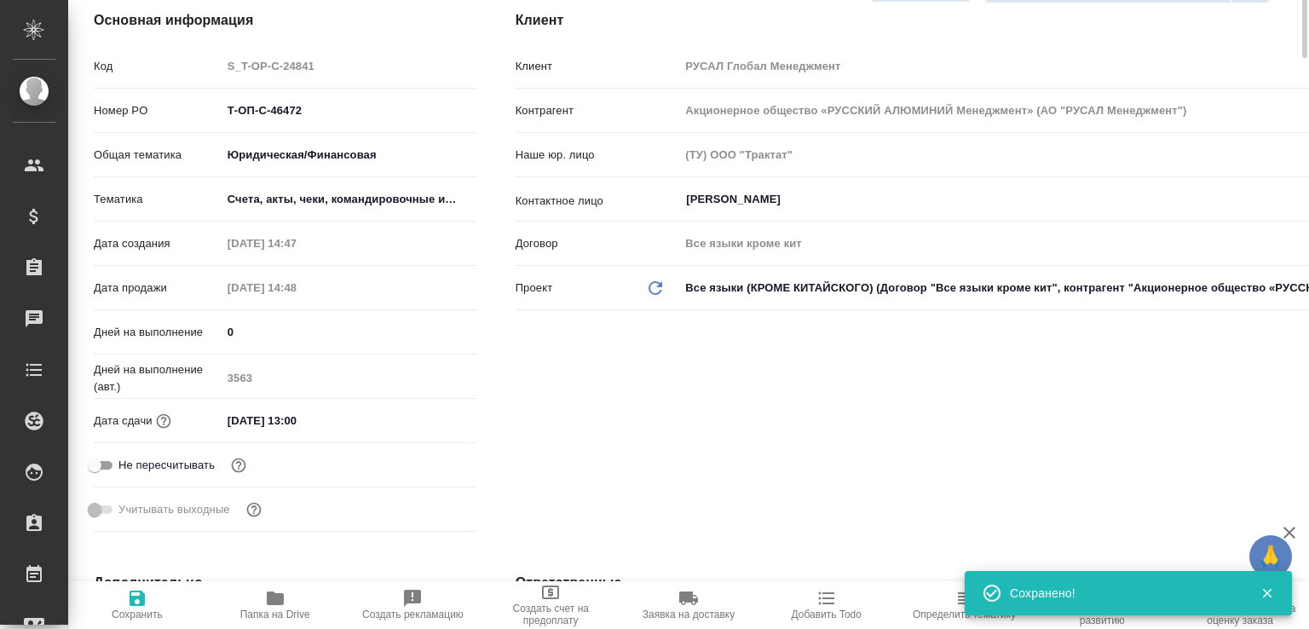
type textarea "x"
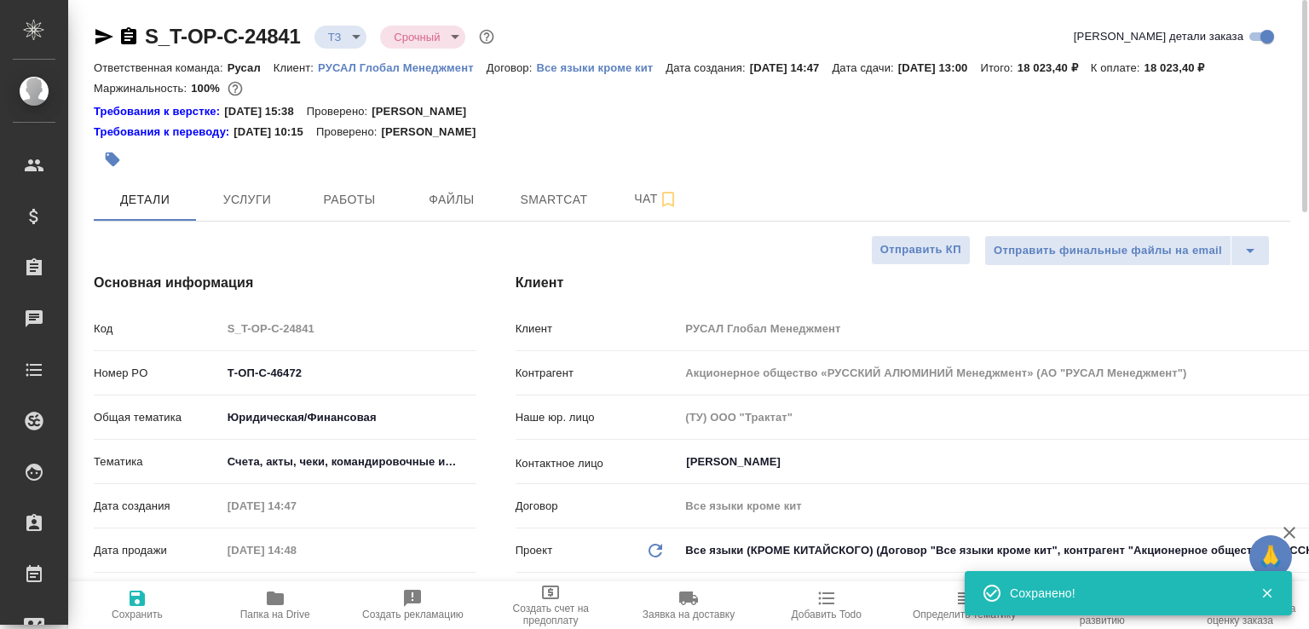
type textarea "x"
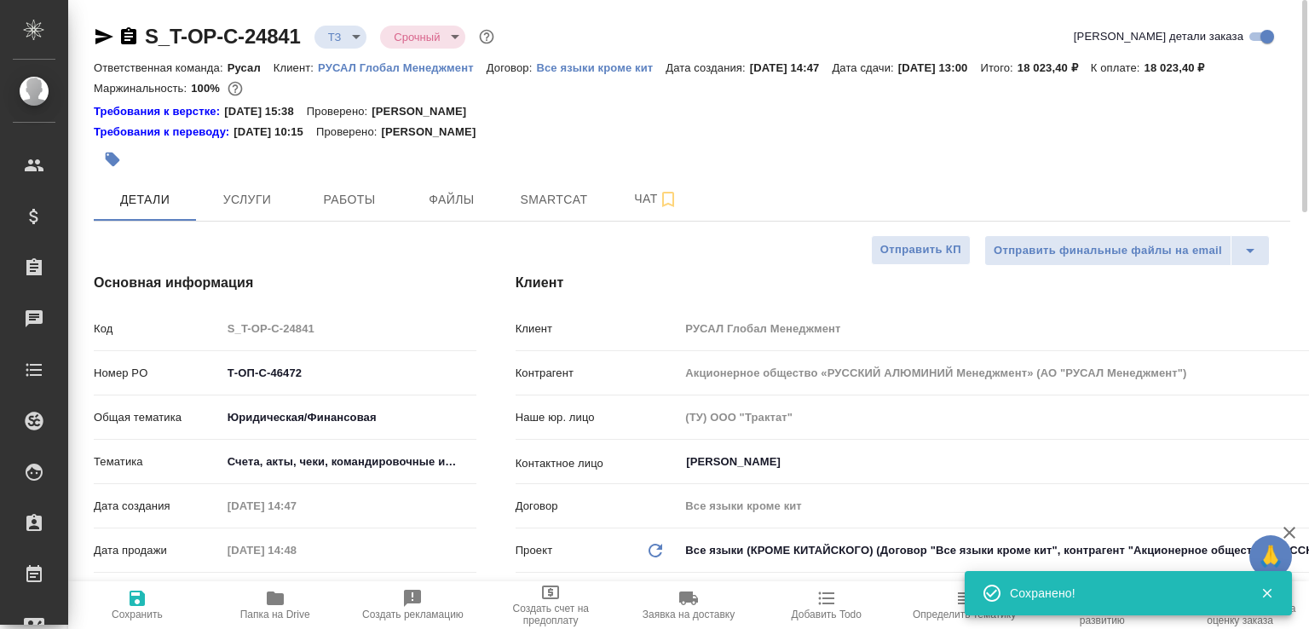
type textarea "x"
click at [335, 32] on body "🙏 .cls-1 fill:#fff; AWATERA Малофеева Екатерина e.malofeeva Клиенты Спецификаци…" at bounding box center [654, 314] width 1309 height 629
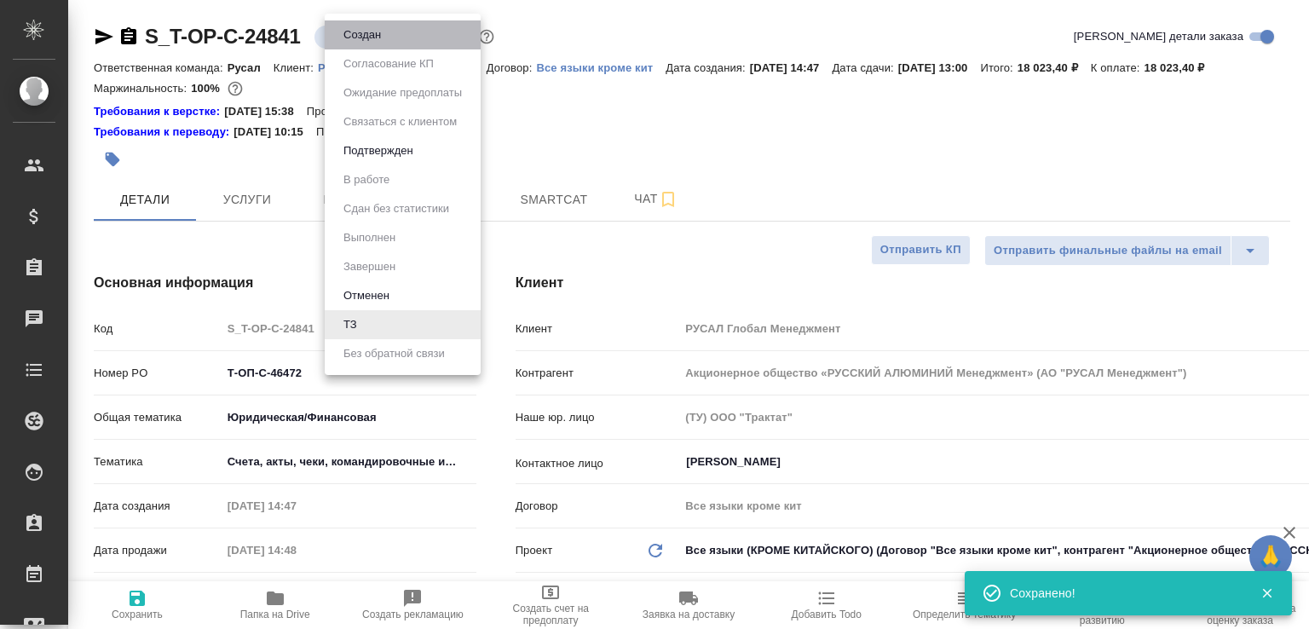
click at [335, 32] on li "Создан" at bounding box center [403, 34] width 156 height 29
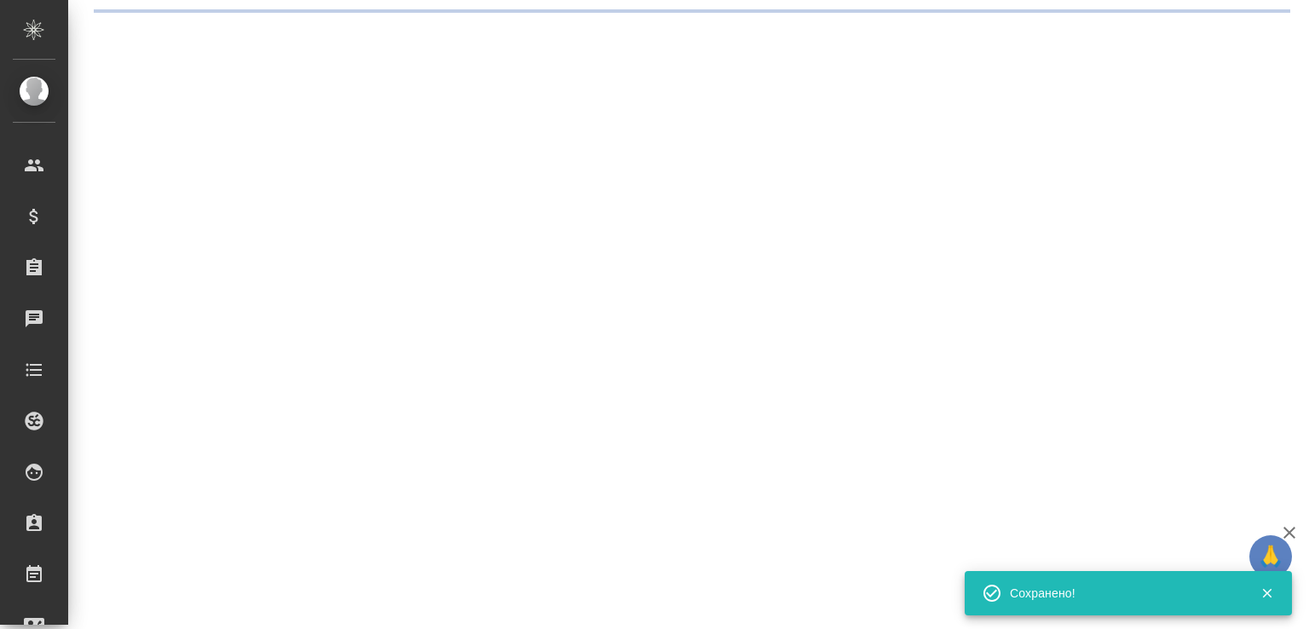
select select "RU"
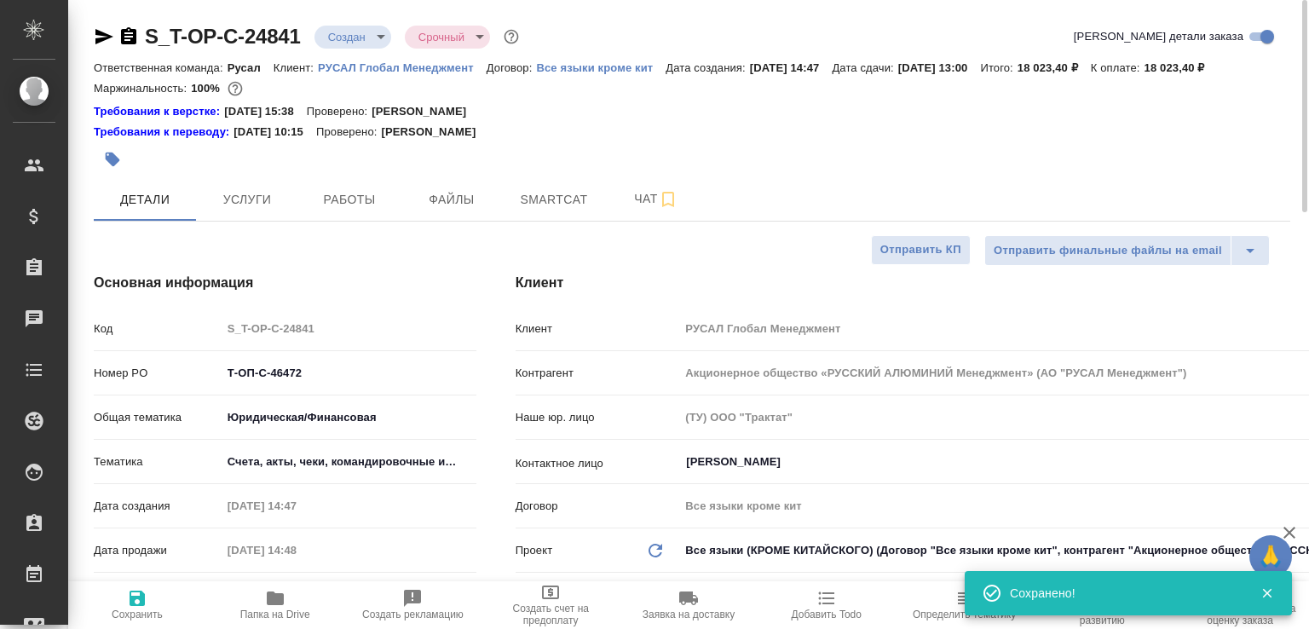
type textarea "x"
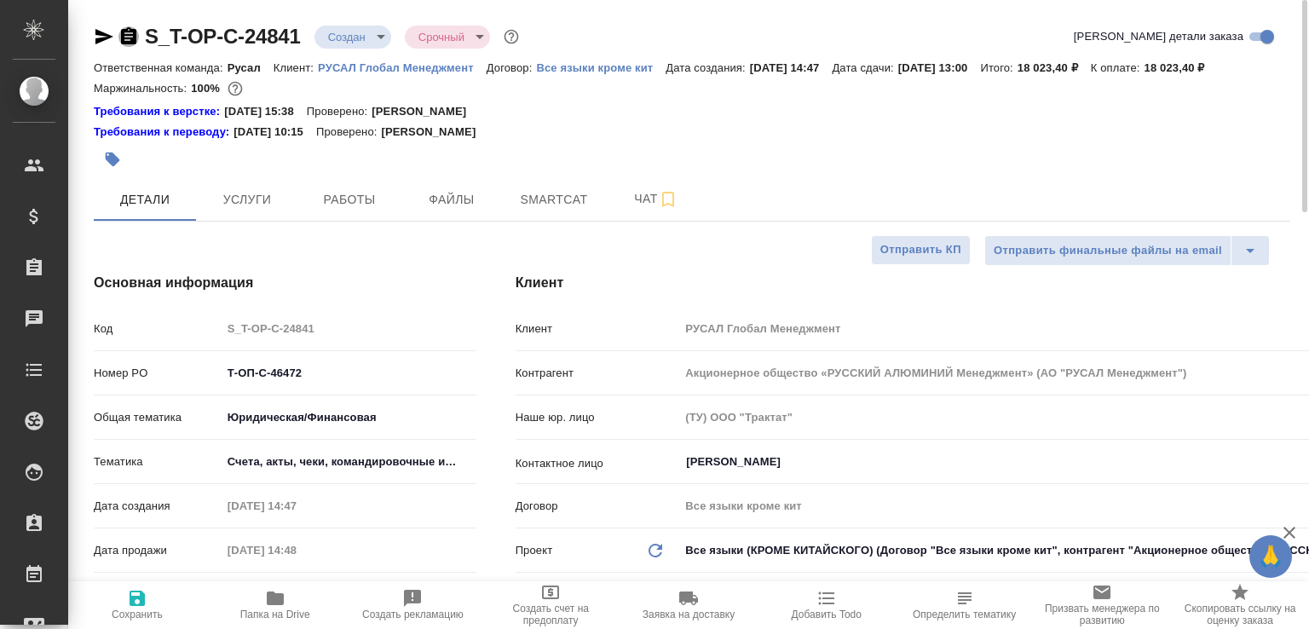
click at [132, 34] on icon "button" at bounding box center [128, 35] width 15 height 17
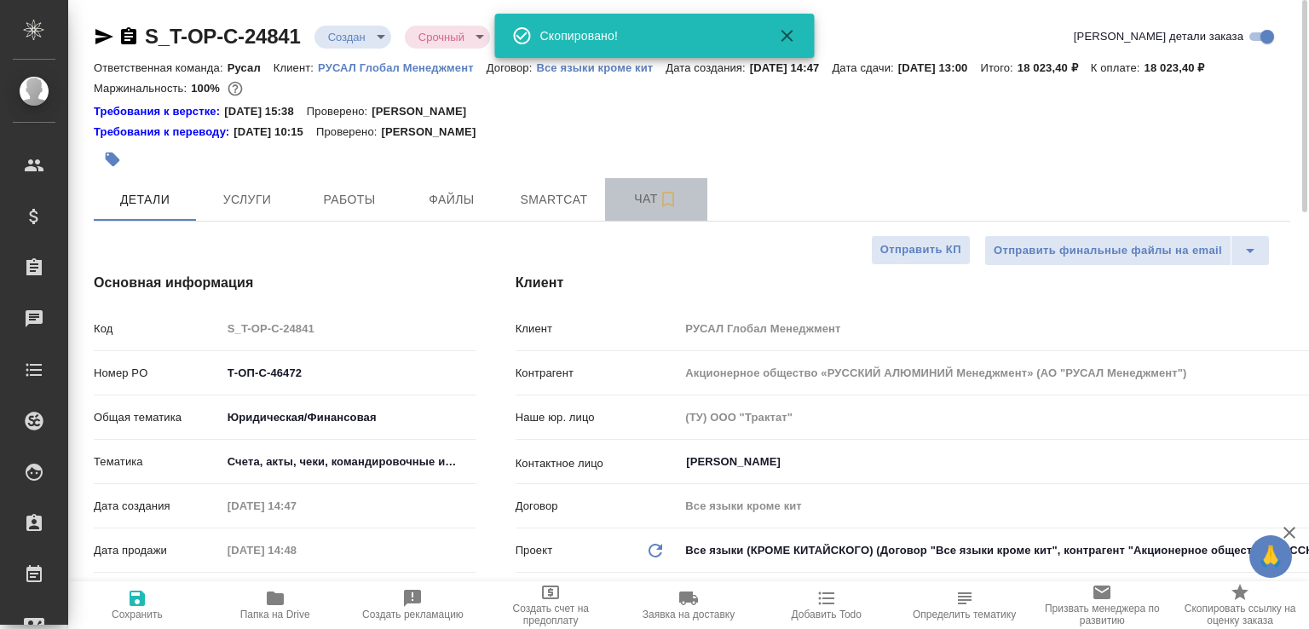
click at [644, 210] on span "Чат" at bounding box center [656, 198] width 82 height 21
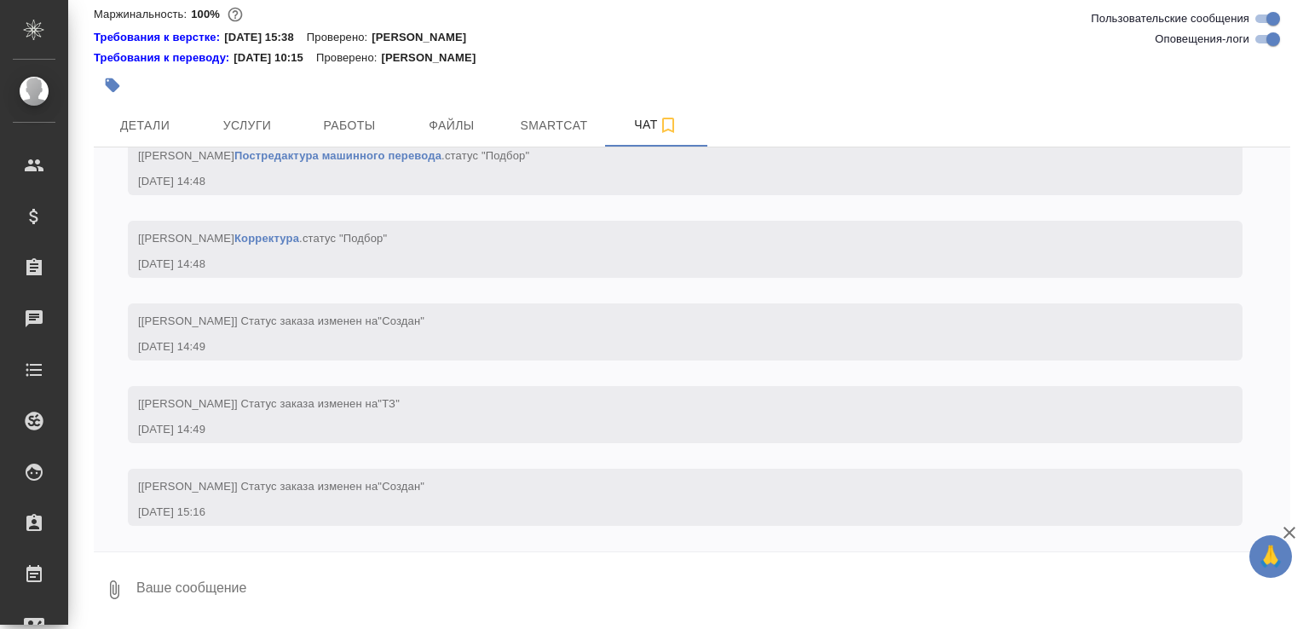
scroll to position [1195, 0]
click at [123, 582] on icon "button" at bounding box center [114, 589] width 20 height 20
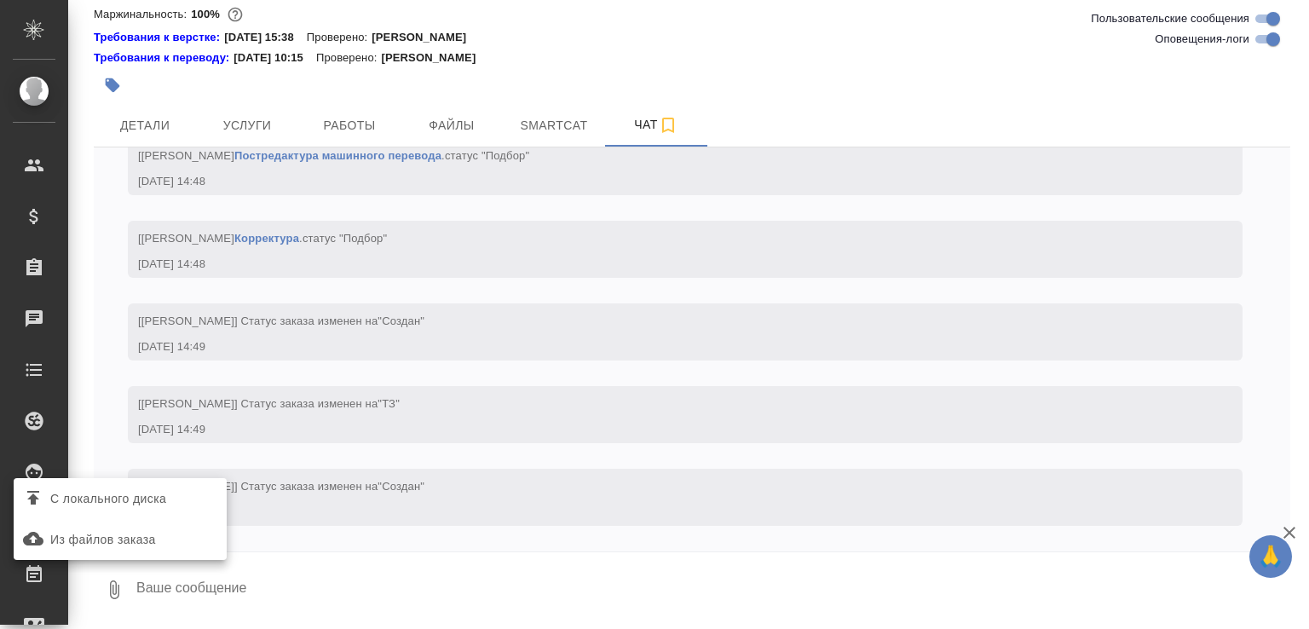
click at [135, 503] on span "С локального диска" at bounding box center [108, 498] width 116 height 21
click at [0, 0] on input "С локального диска" at bounding box center [0, 0] width 0 height 0
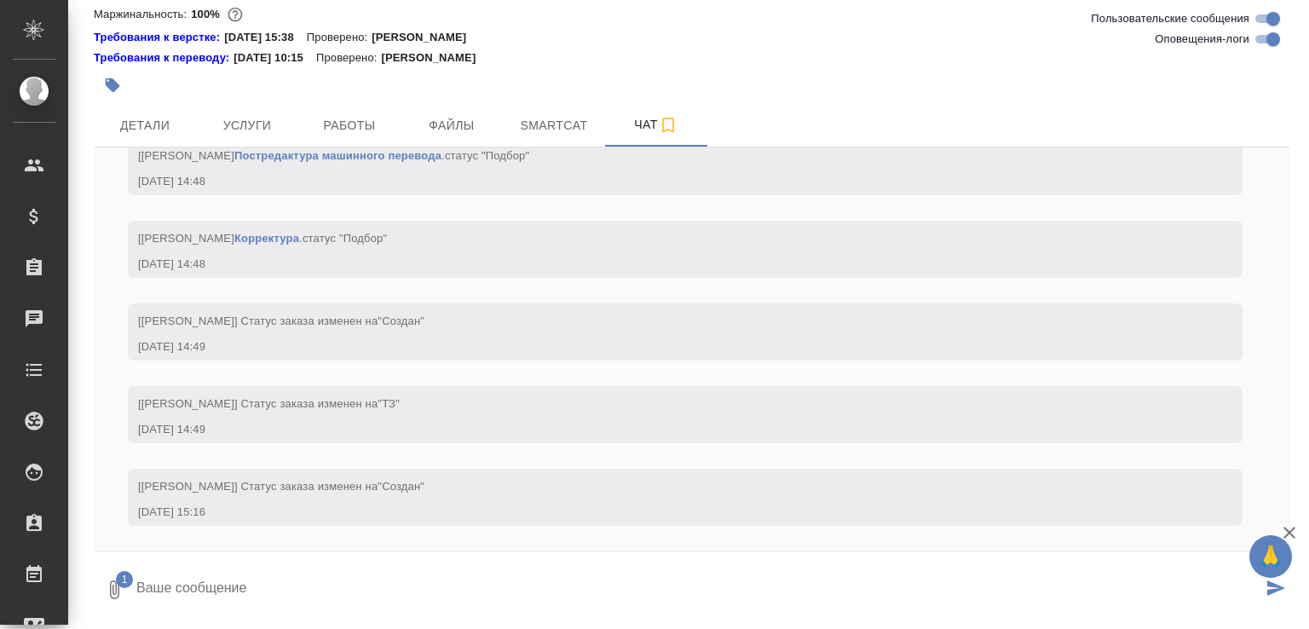
click at [329, 608] on textarea at bounding box center [698, 590] width 1127 height 58
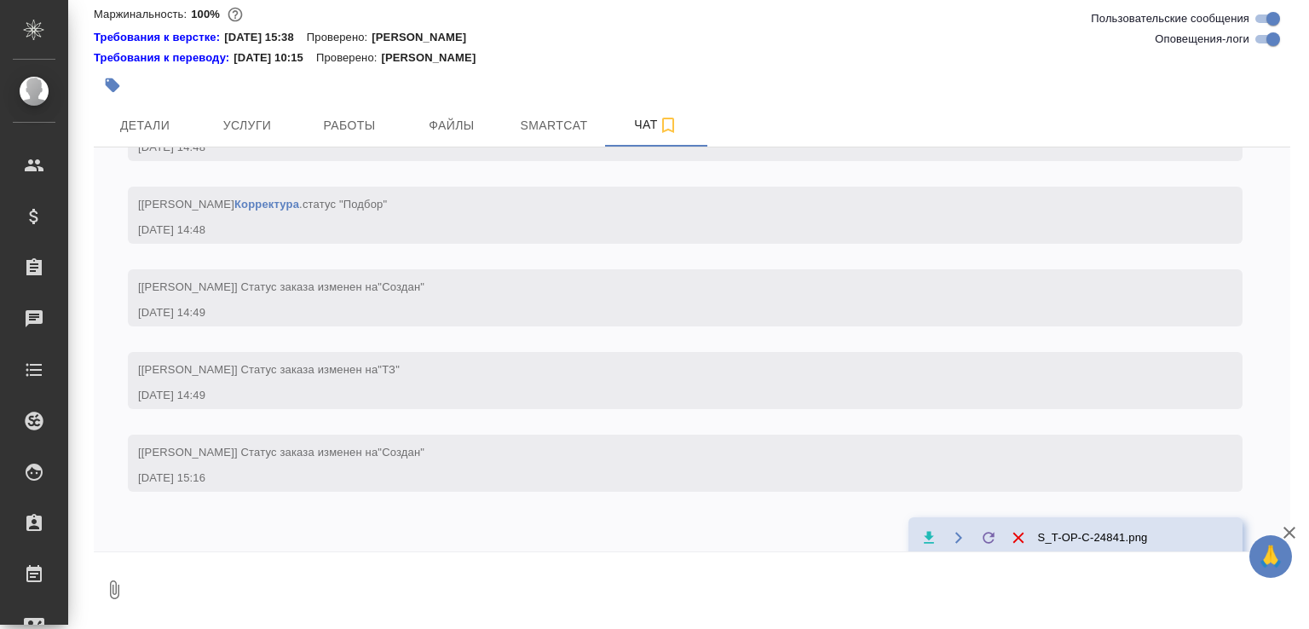
scroll to position [1312, 0]
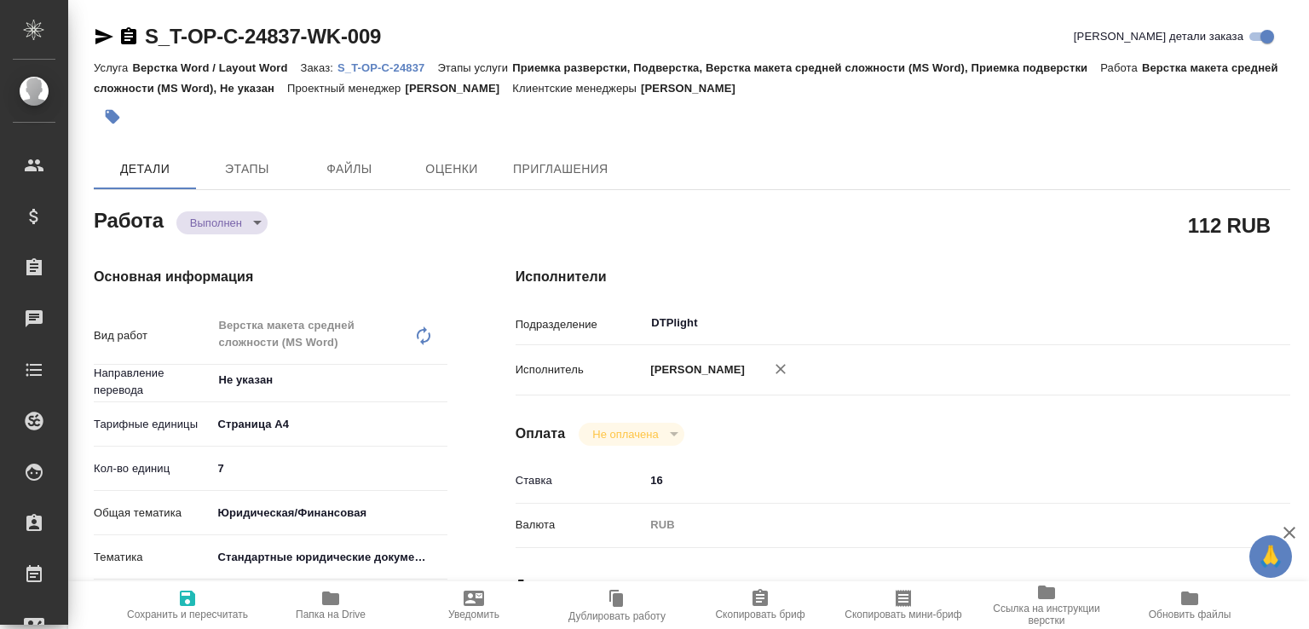
click at [205, 222] on body "🙏 .cls-1 fill:#fff; AWATERA [PERSON_NAME]malofeeva Клиенты Спецификации Заказы …" at bounding box center [654, 314] width 1309 height 629
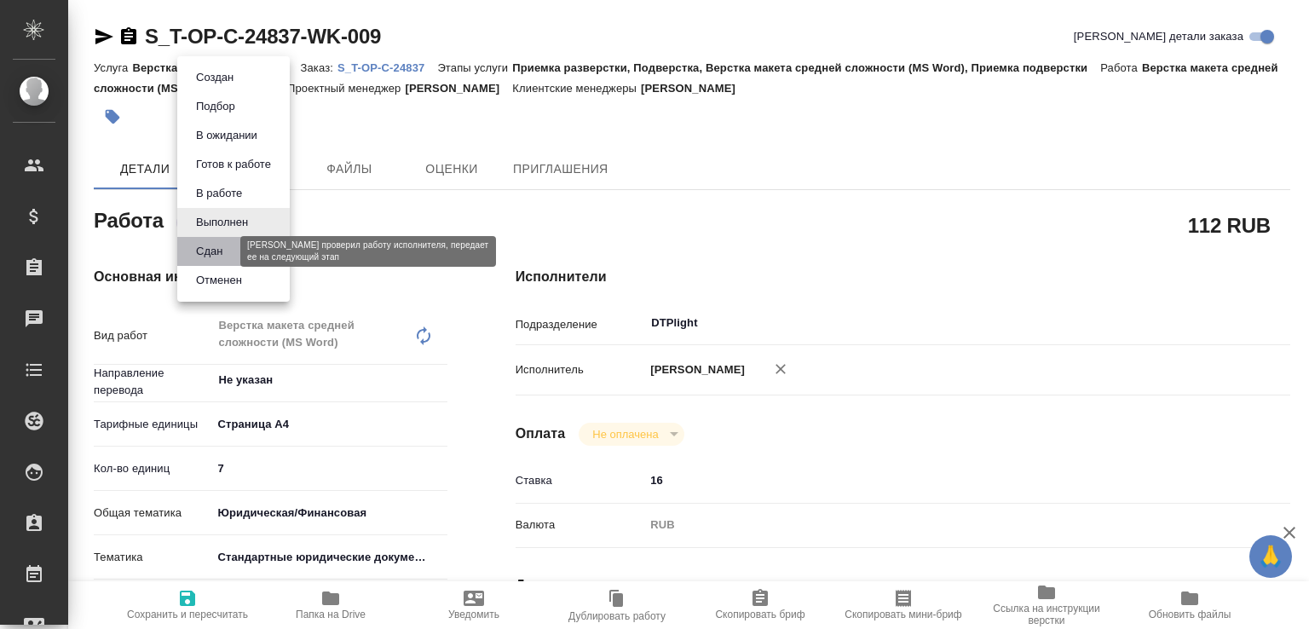
click at [201, 250] on button "Сдан" at bounding box center [209, 251] width 37 height 19
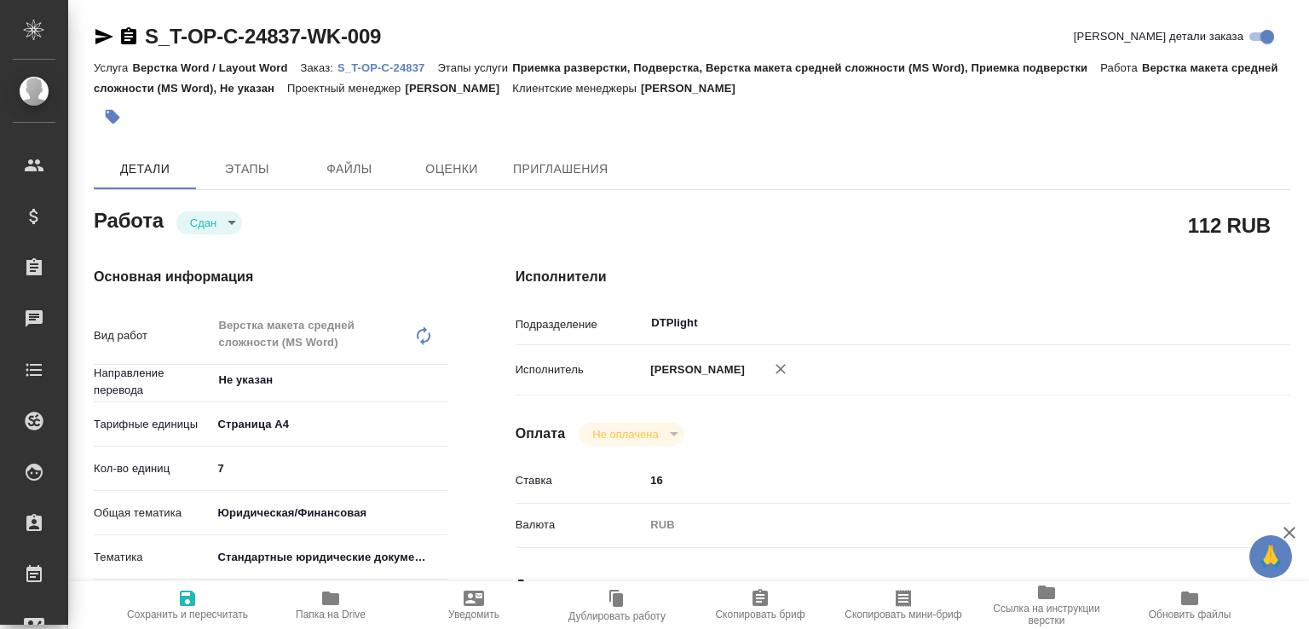
type textarea "x"
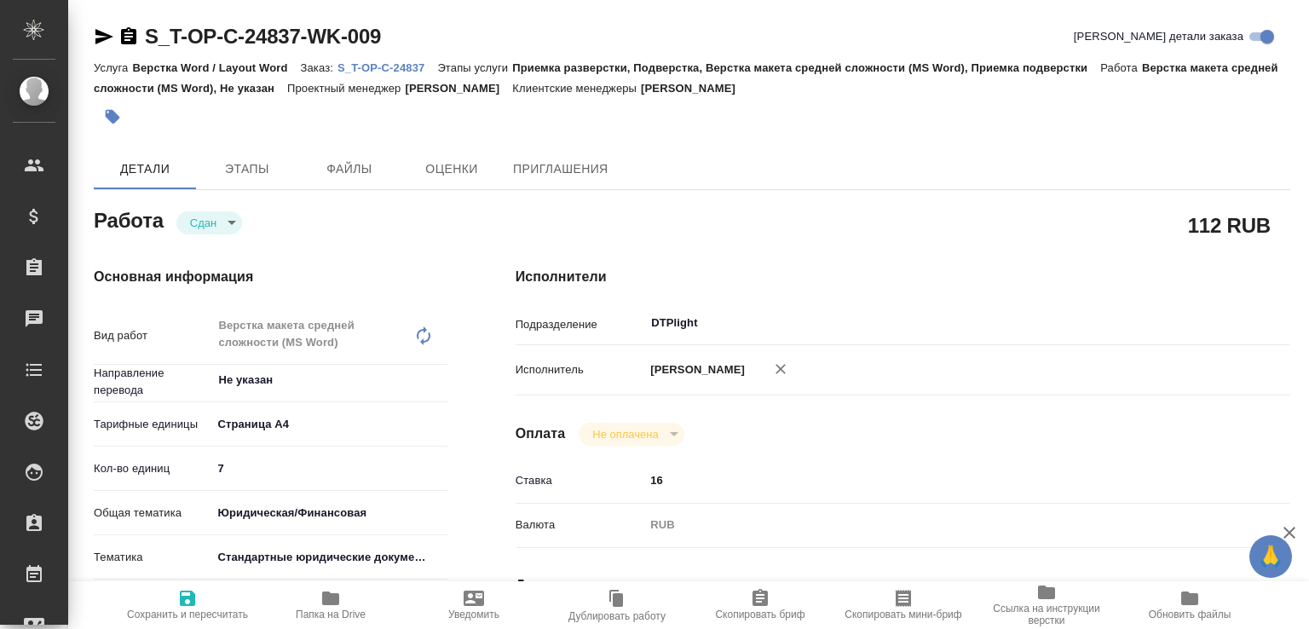
drag, startPoint x: 341, startPoint y: 614, endPoint x: 367, endPoint y: 587, distance: 38.0
click at [341, 614] on span "Папка на Drive" at bounding box center [331, 614] width 70 height 12
type textarea "x"
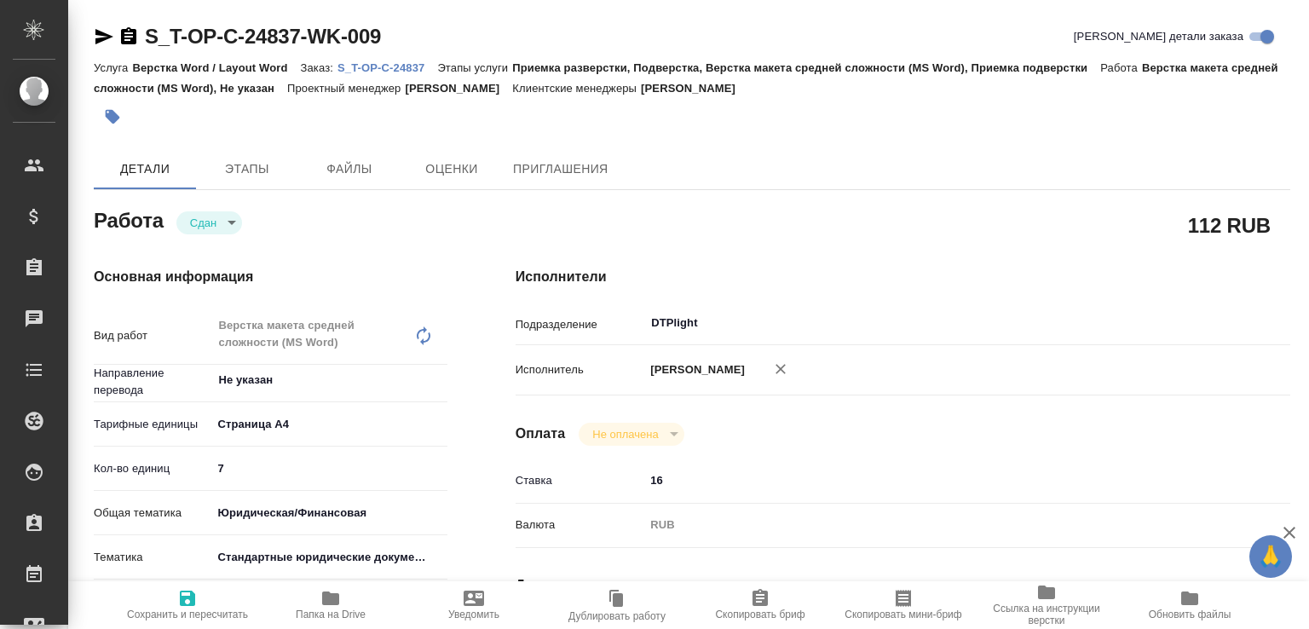
type textarea "x"
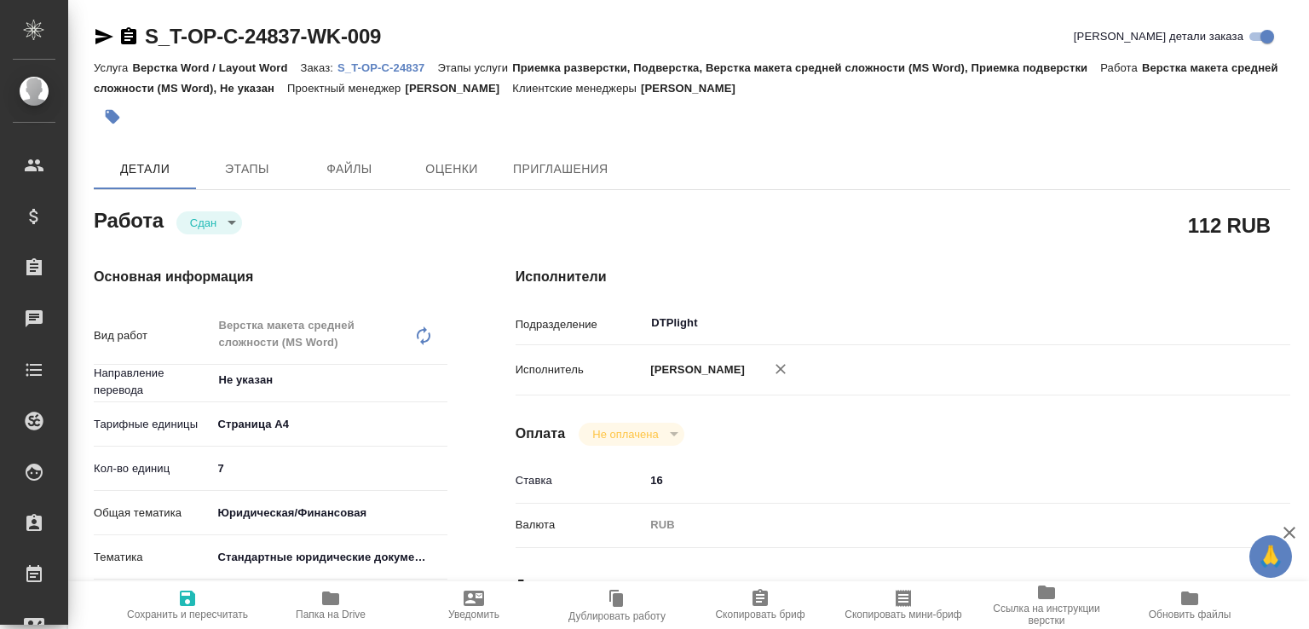
type textarea "x"
click at [399, 61] on p "S_T-OP-C-24837" at bounding box center [387, 67] width 100 height 13
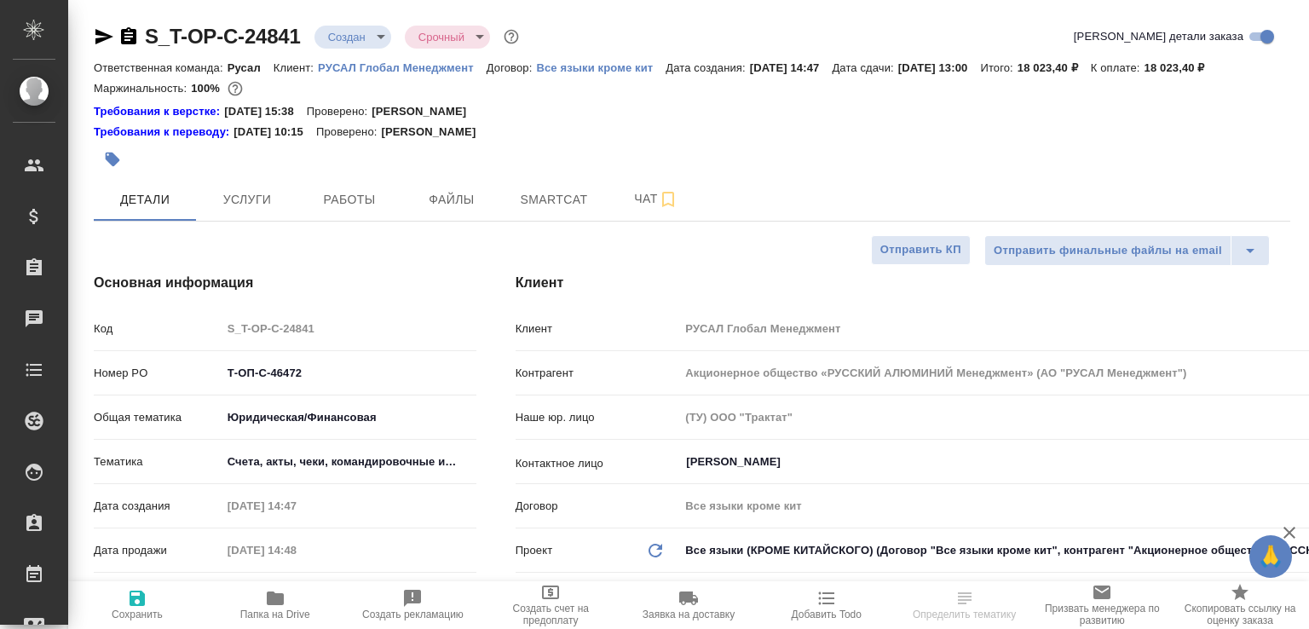
select select "RU"
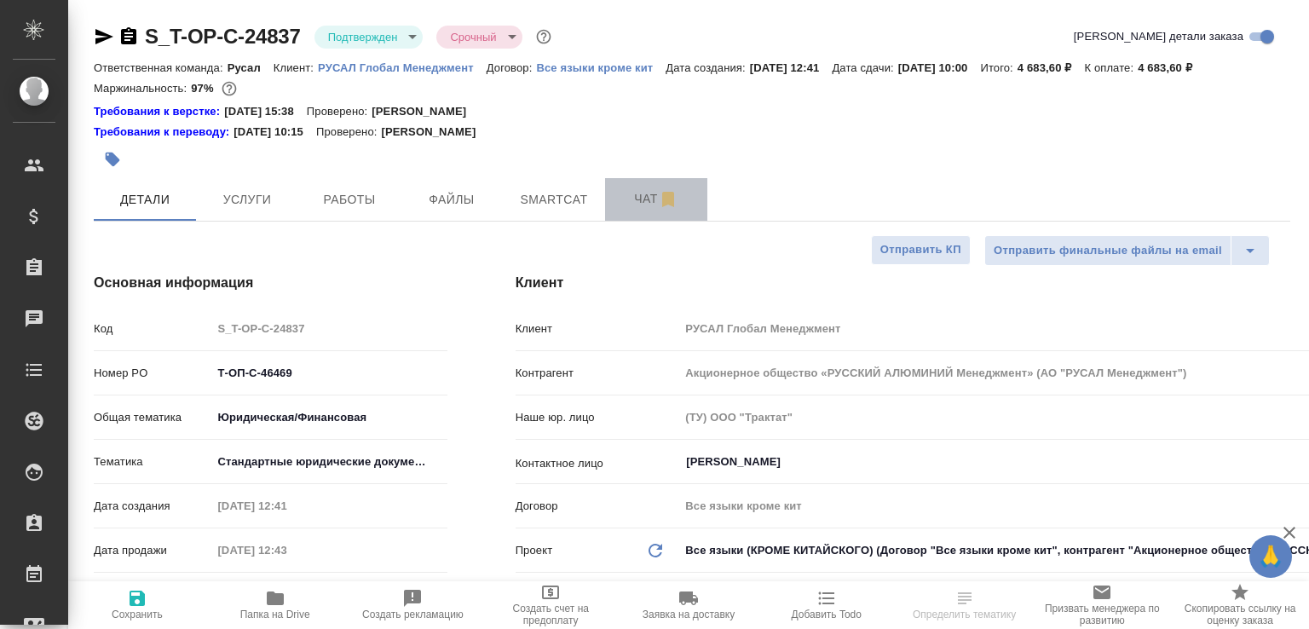
click at [620, 210] on span "Чат" at bounding box center [656, 198] width 82 height 21
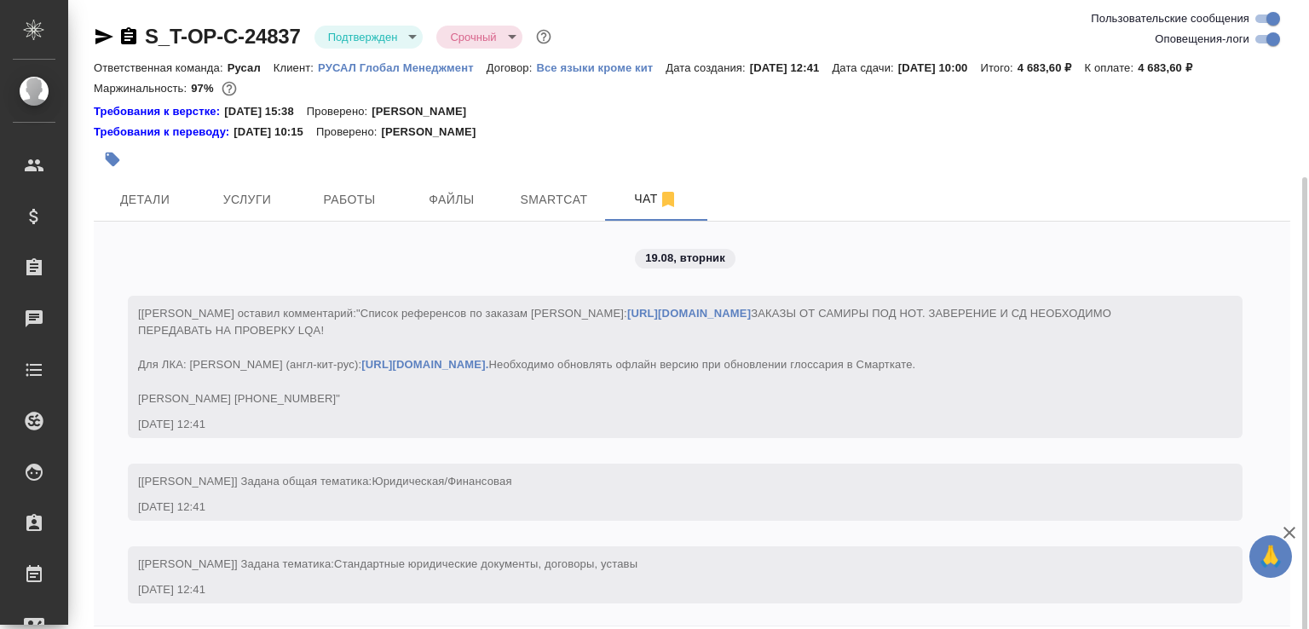
scroll to position [95, 0]
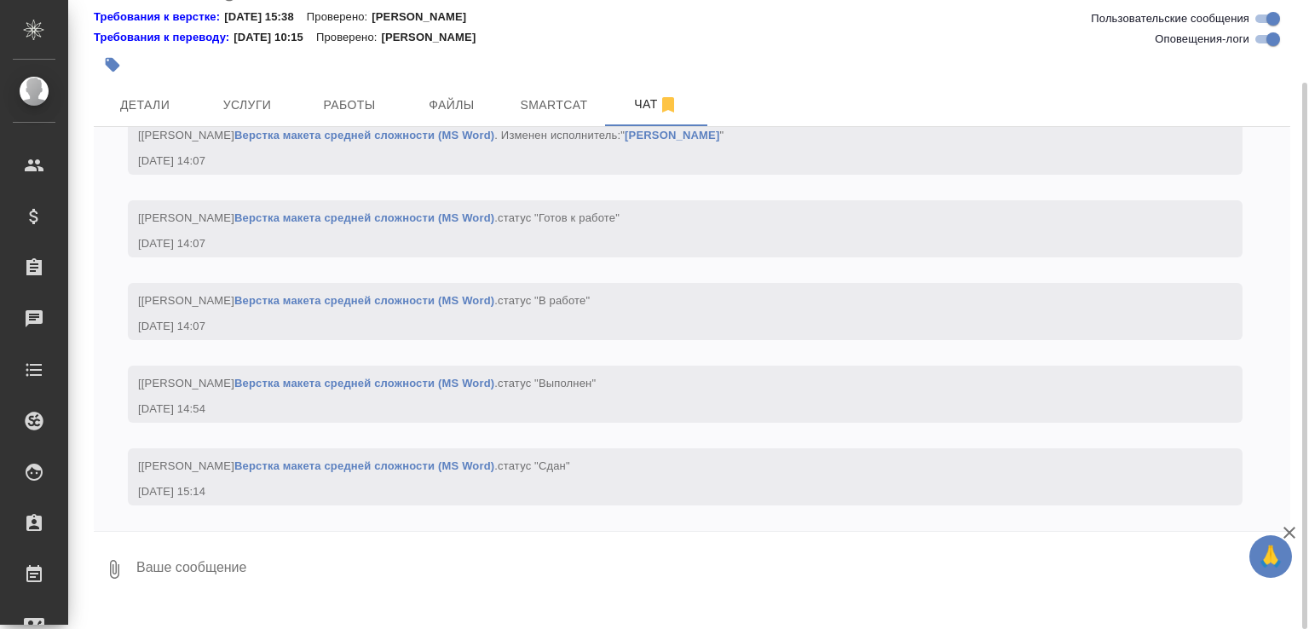
click at [262, 598] on textarea at bounding box center [713, 569] width 1156 height 58
paste textarea "https://drive.awatera.com/apps/files/files/10144255?dir=/Shares/%D0%A2-%D0%9E%D…"
type textarea "https://drive.awatera.com/apps/files/files/10144255?dir=/Shares/%D0%A2-%D0%9E%D…"
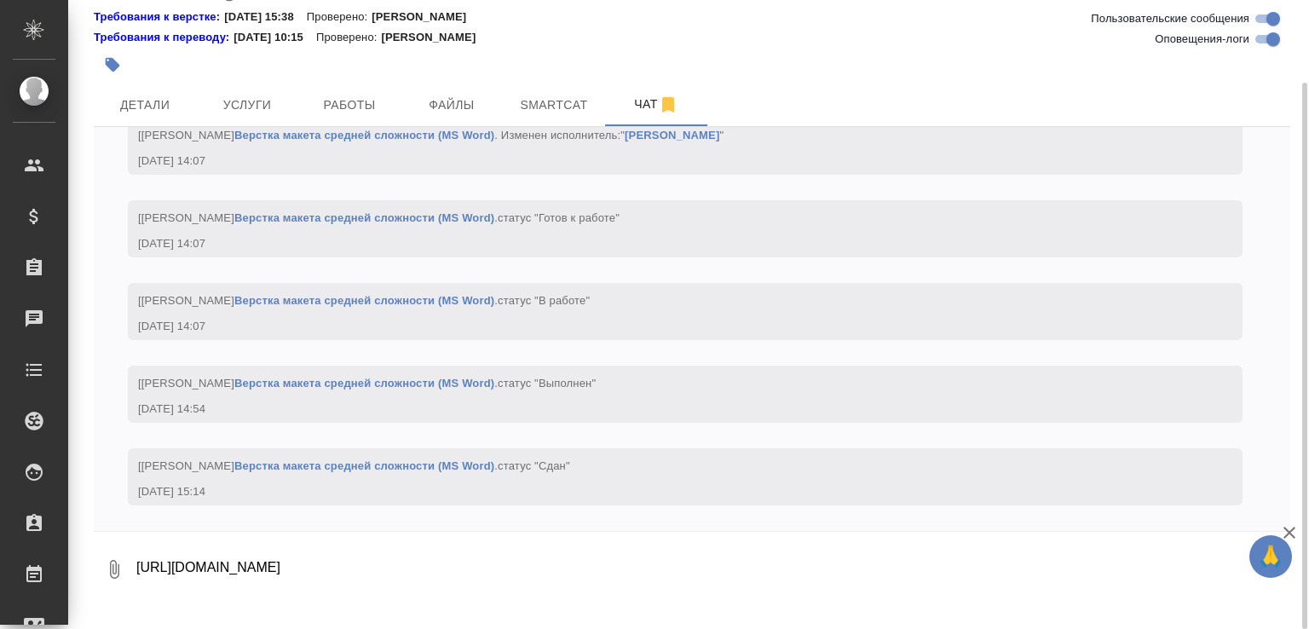
scroll to position [2788, 0]
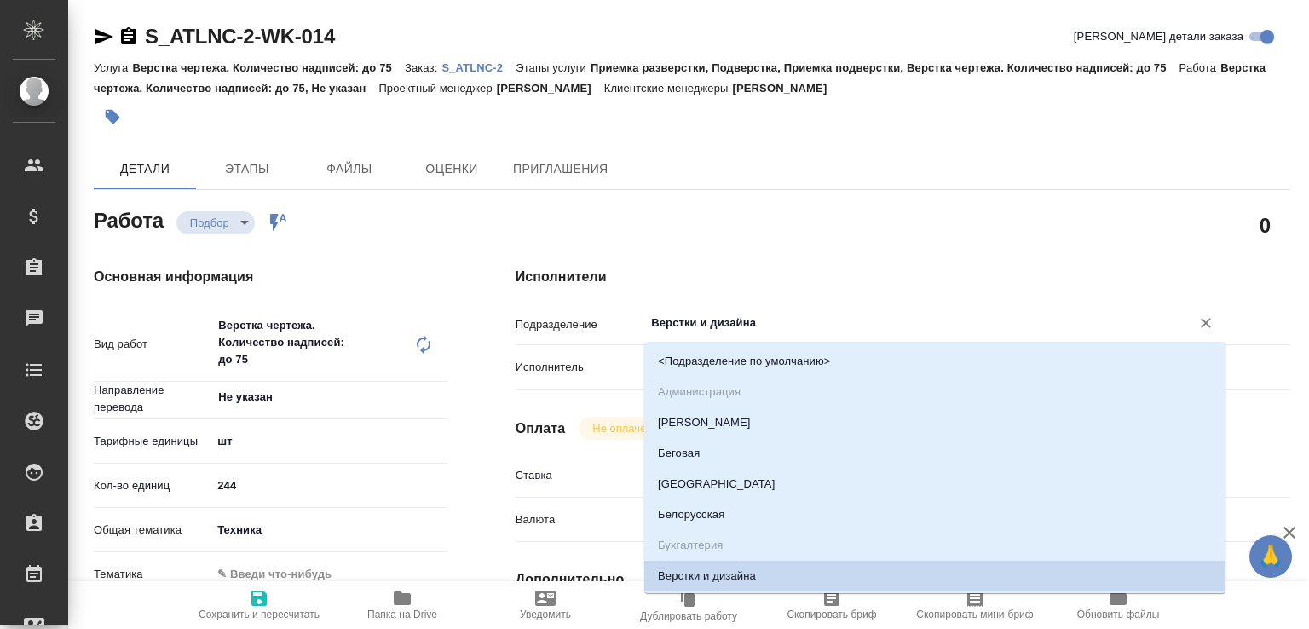
click at [675, 319] on input "Верстки и дизайна" at bounding box center [906, 323] width 514 height 20
click at [675, 318] on input "Верстки и дизайна" at bounding box center [906, 323] width 514 height 20
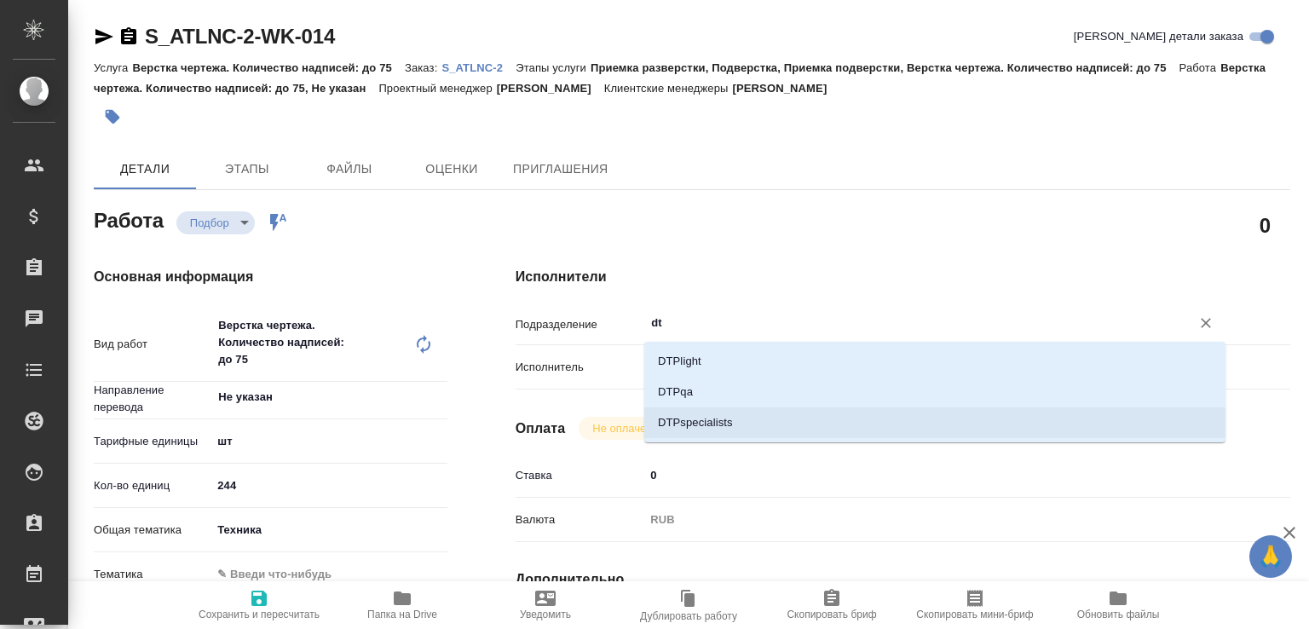
click at [673, 419] on li "DTPspecialists" at bounding box center [934, 422] width 581 height 31
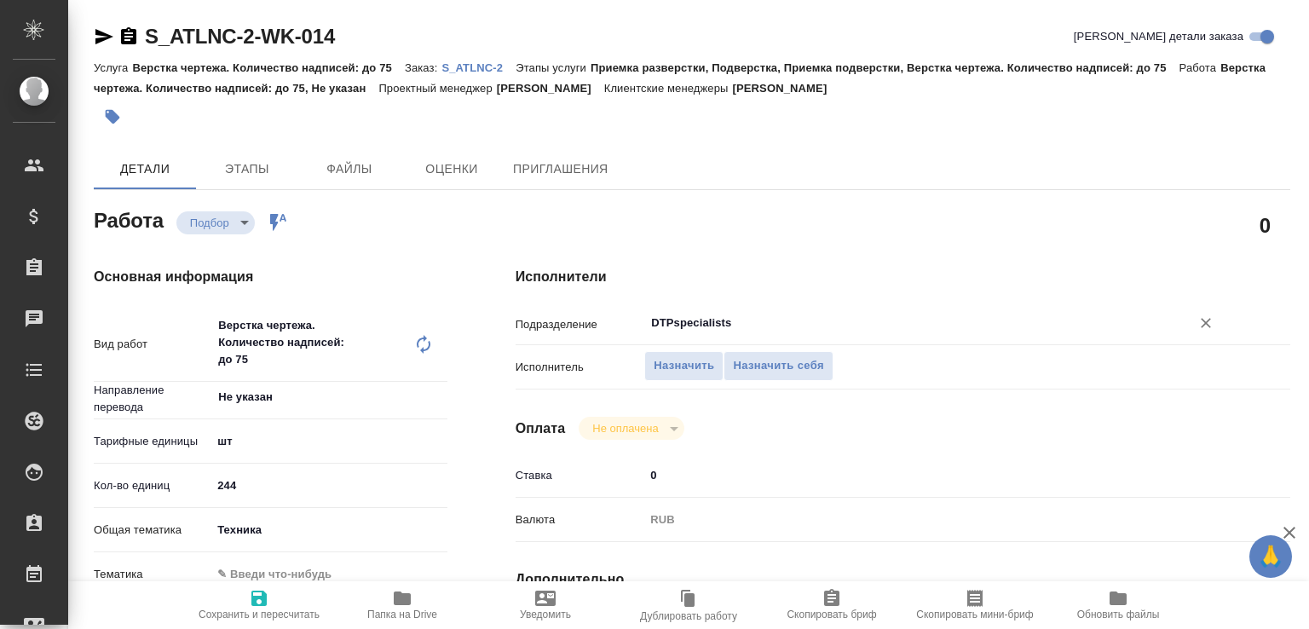
type input "DTPspecialists"
click at [296, 594] on span "Сохранить и пересчитать" at bounding box center [259, 604] width 123 height 32
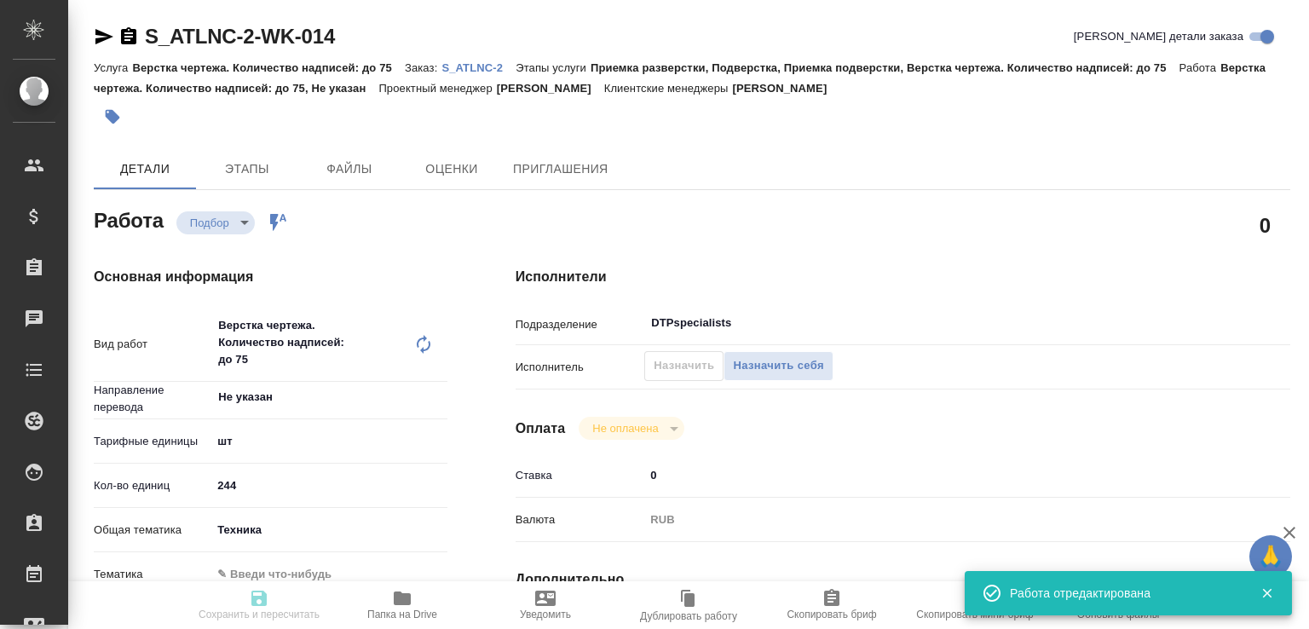
type input "recruiting"
type input "Не указан"
type input "5a8b1489cc6b4906c91bfdc1"
type input "244"
type input "tech"
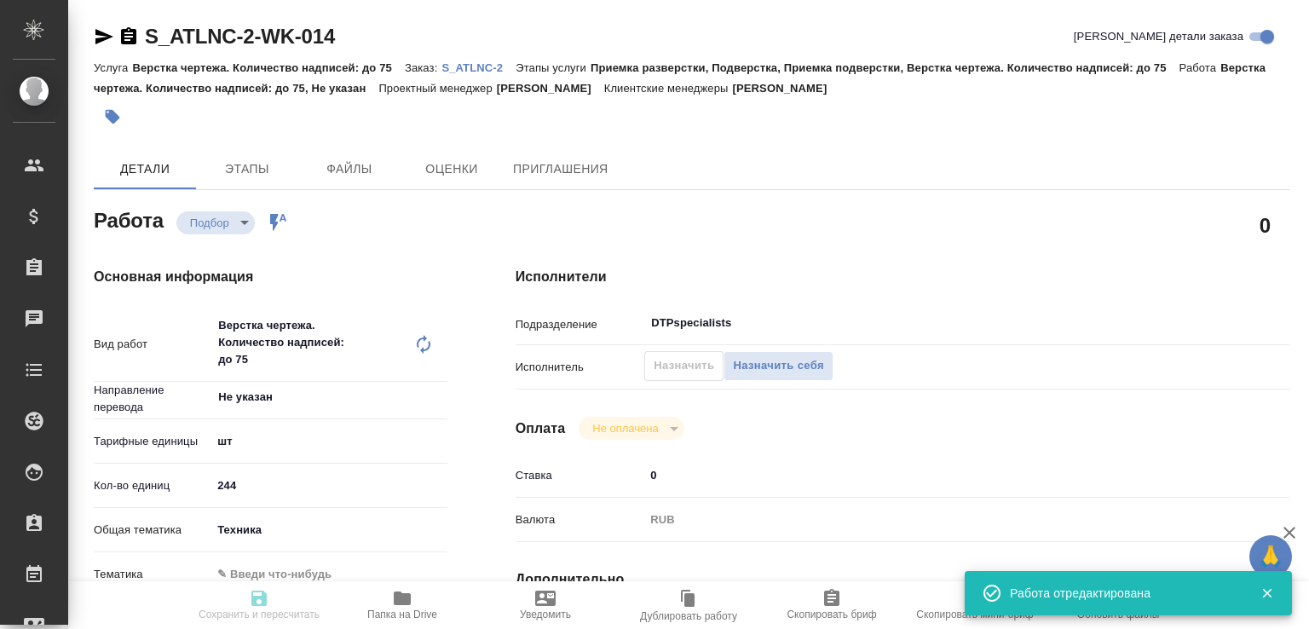
type input "[DATE] 14:00"
type input "[DATE] 12:00"
type input "[DATE] 17:00"
type input "DTPspecialists"
type input "notPayed"
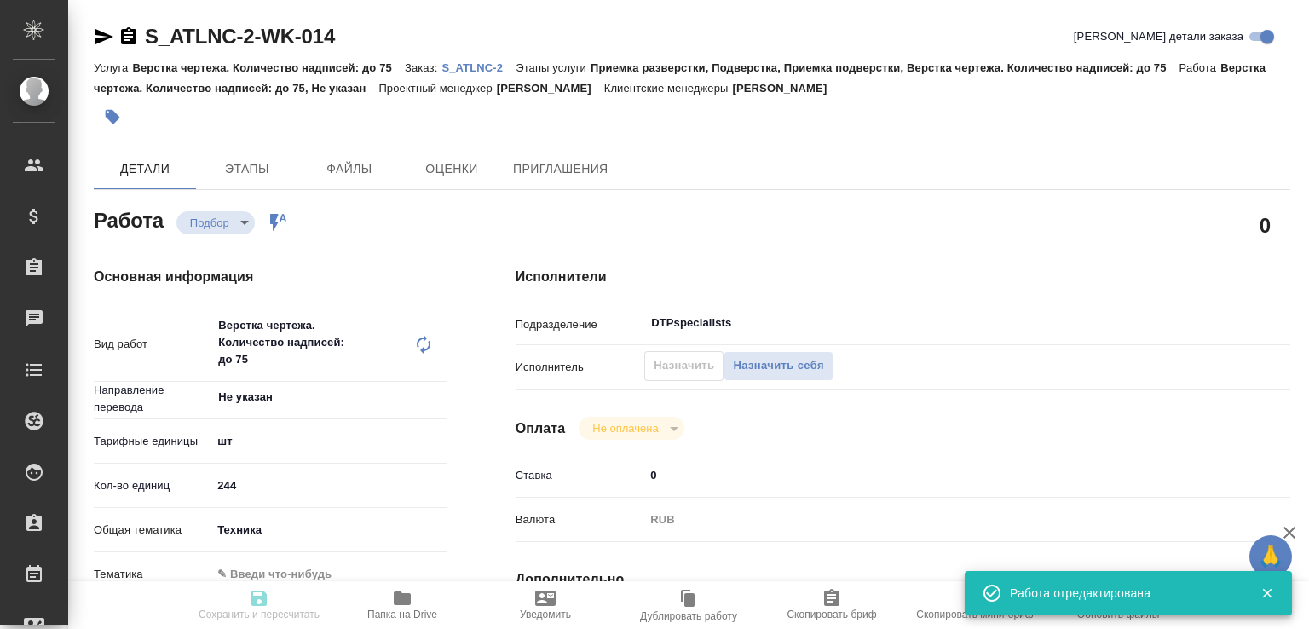
type input "0"
type input "RUB"
type input "Белякова Юлия"
type input "S_ATLNC-2"
type input "Верстка чертежа. Количество надписей: до 75"
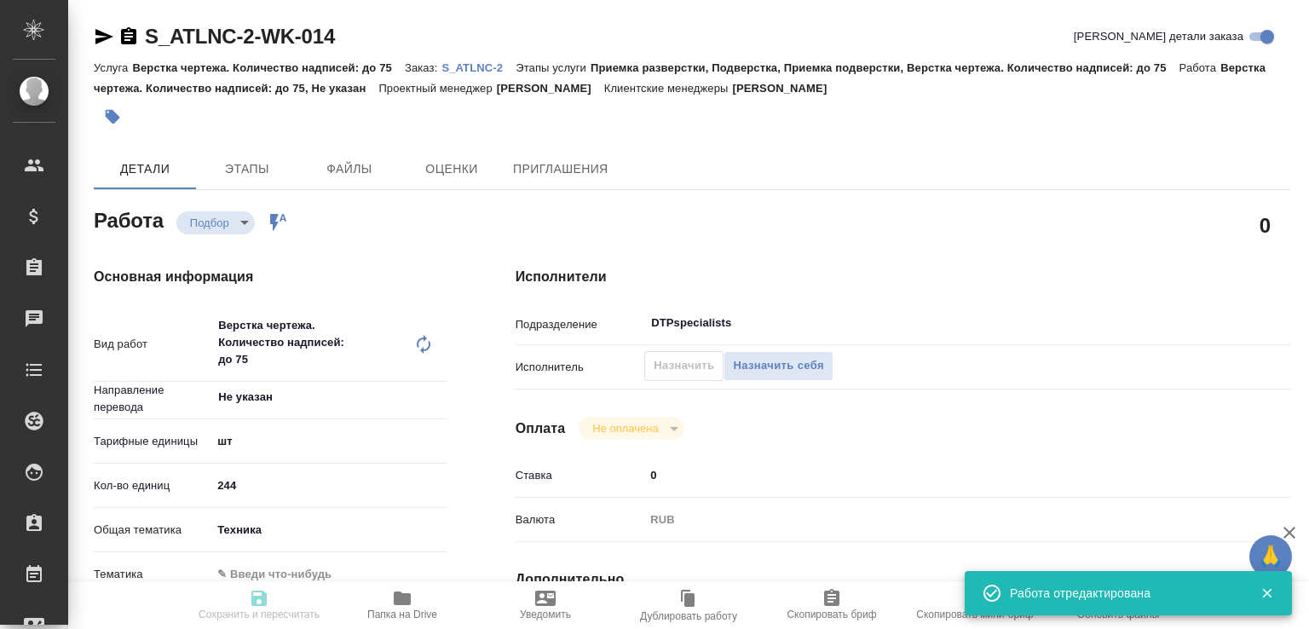
type input "Приемка разверстки, Подверстка, Приемка подверстки, Верстка чертежа. Количество…"
type input "Усманова Ольга"
type input "Малофеева Екатерина"
type input "/Clients/ООО ГК Атлантис/Orders/S_ATLNC-2"
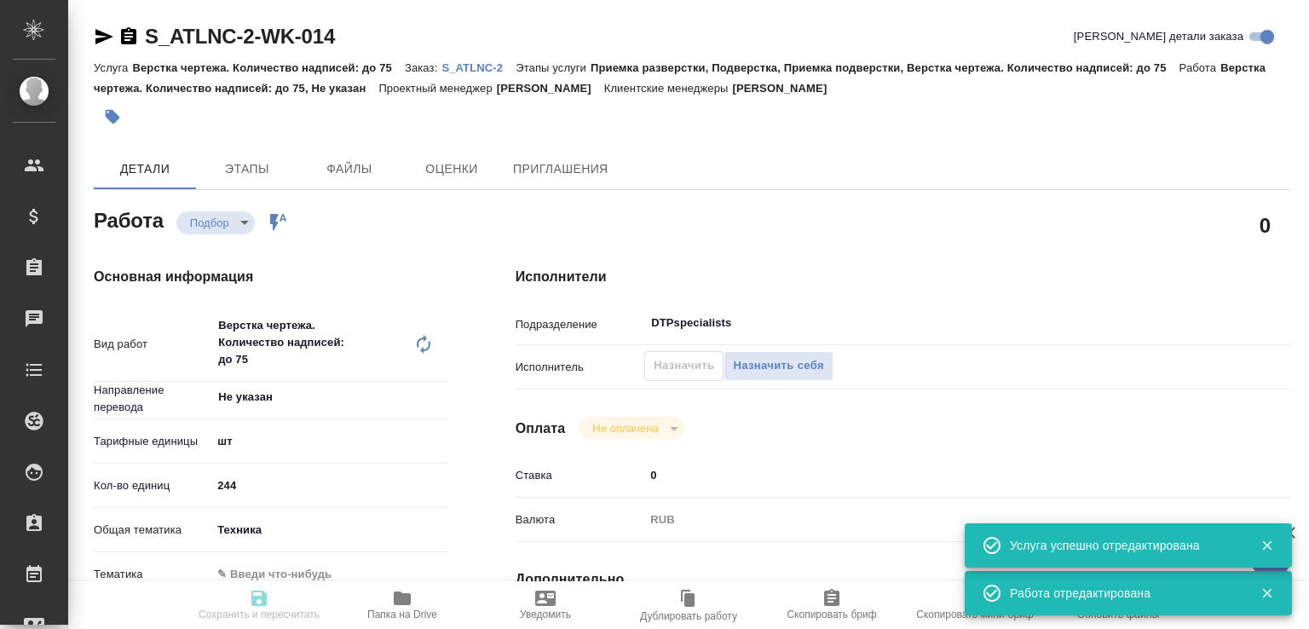
type input "recruiting"
type input "Не указан"
type input "5a8b1489cc6b4906c91bfdc1"
type input "244"
type input "tech"
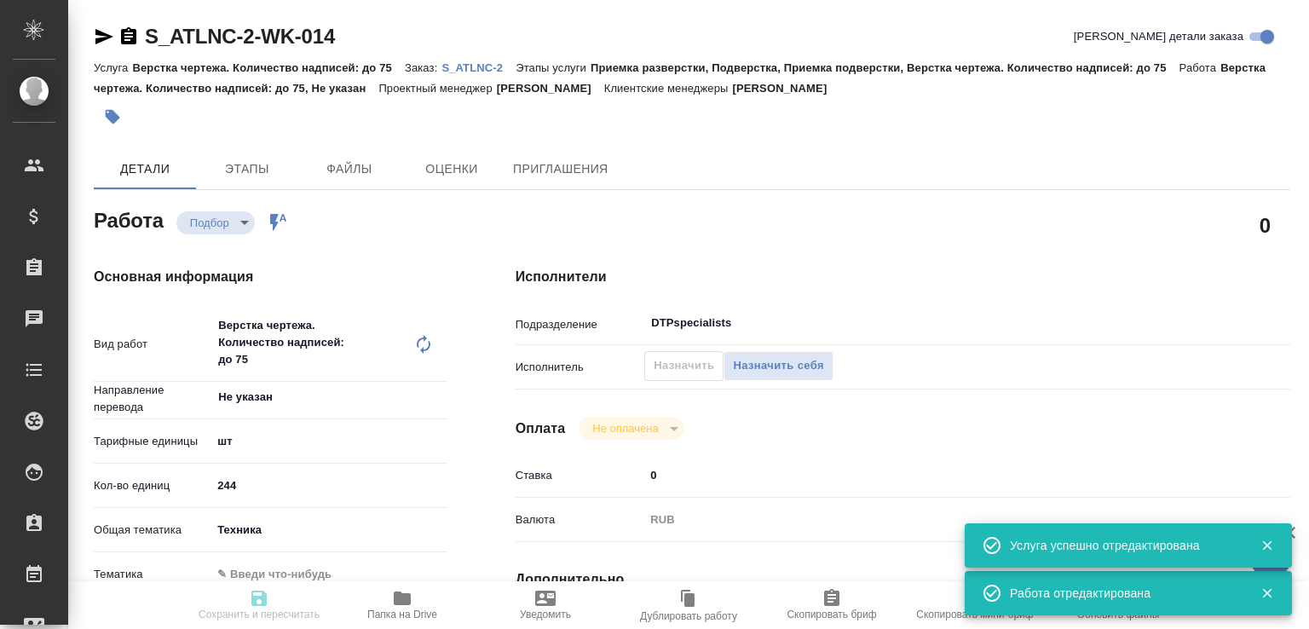
type input "[DATE] 14:00"
type input "22.08.2025 12:00"
type input "28.08.2025 17:00"
type input "DTPspecialists"
type input "notPayed"
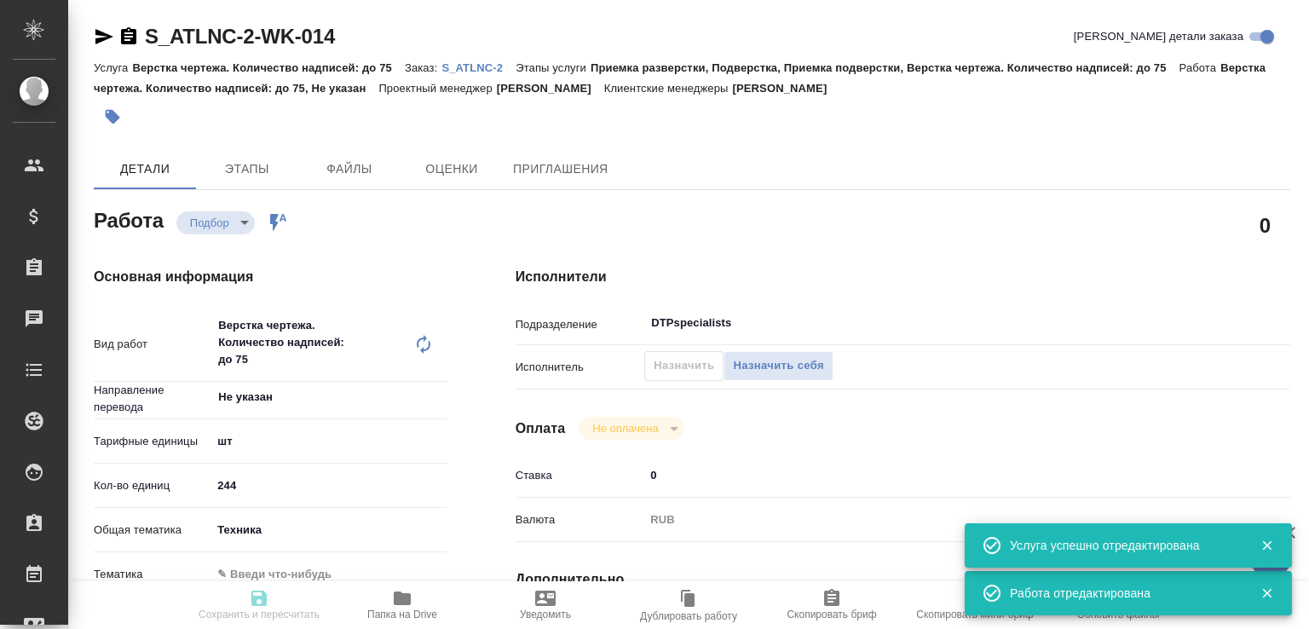
type input "0"
type input "RUB"
type input "Белякова Юлия"
type input "S_ATLNC-2"
type input "Верстка чертежа. Количество надписей: до 75"
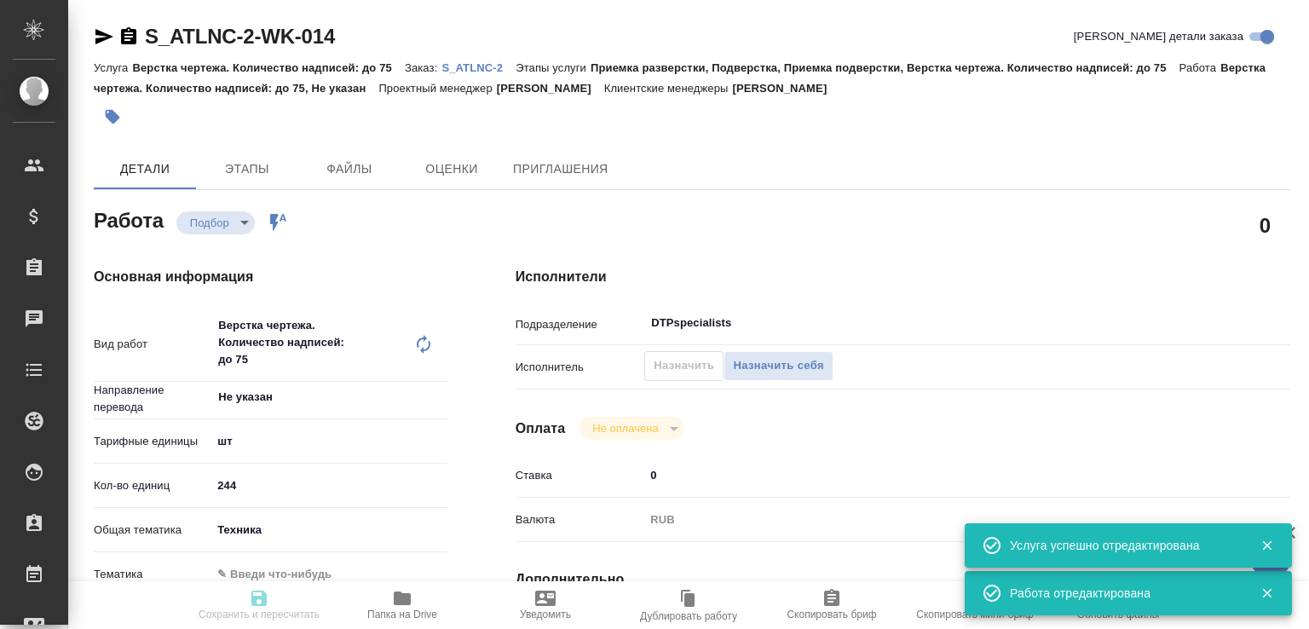
type input "Приемка разверстки, Подверстка, Приемка подверстки, Верстка чертежа. Количество…"
type input "Усманова Ольга"
type input "[PERSON_NAME]"
type input "/Clients/ООО ГК Атлантис/Orders/S_ATLNC-2"
click at [103, 38] on icon "button" at bounding box center [104, 36] width 18 height 15
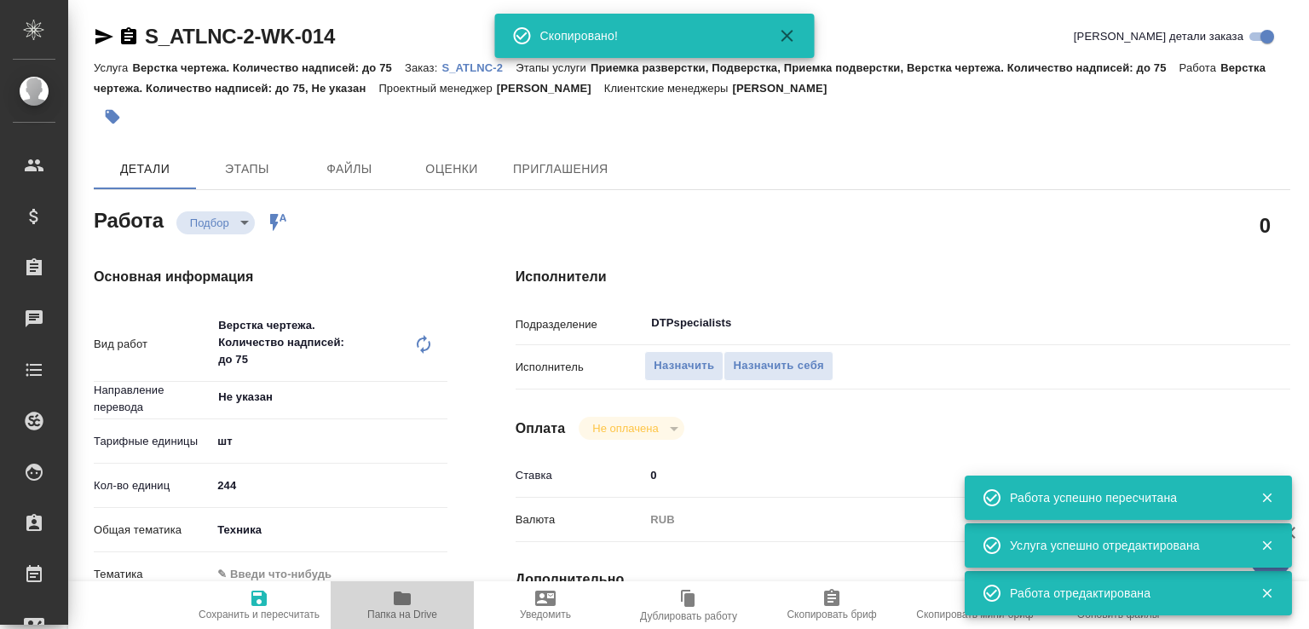
click at [427, 598] on span "Папка на Drive" at bounding box center [402, 604] width 123 height 32
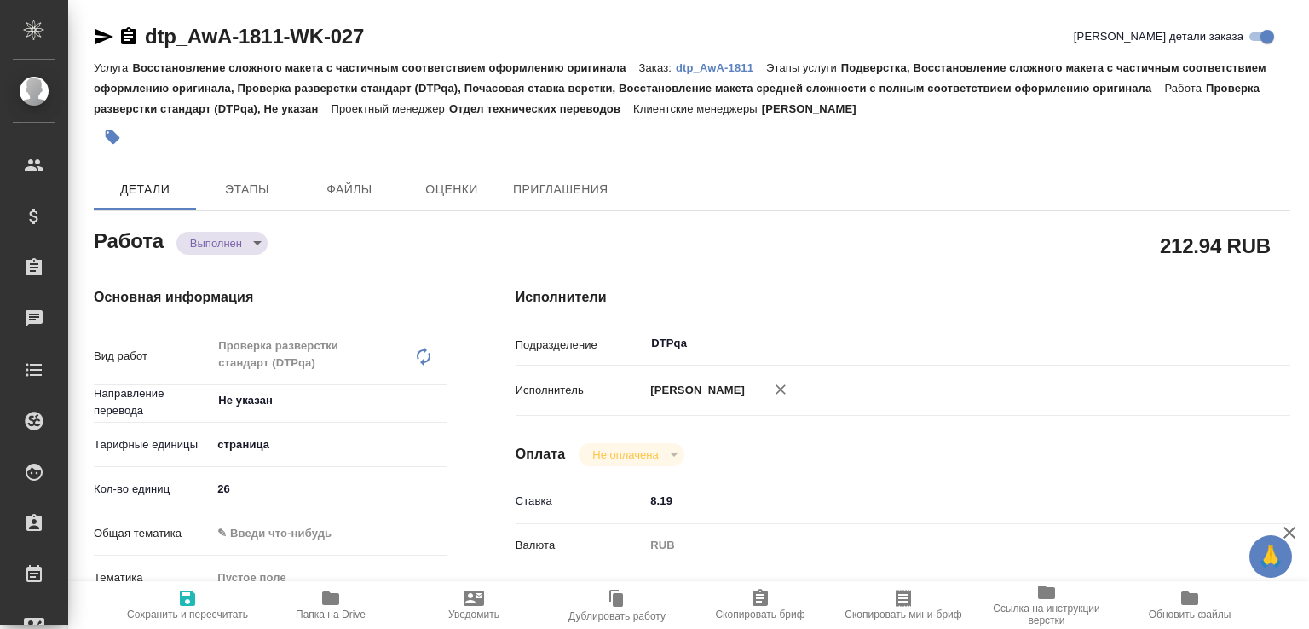
scroll to position [728, 0]
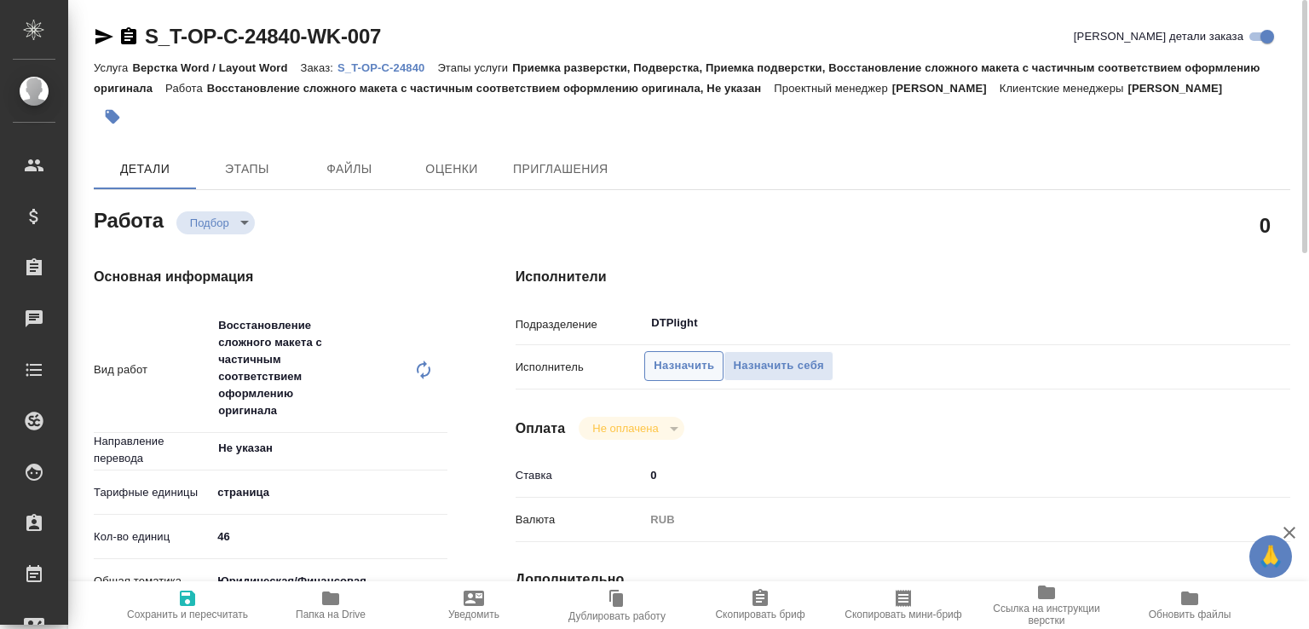
click at [691, 376] on span "Назначить" at bounding box center [684, 366] width 61 height 20
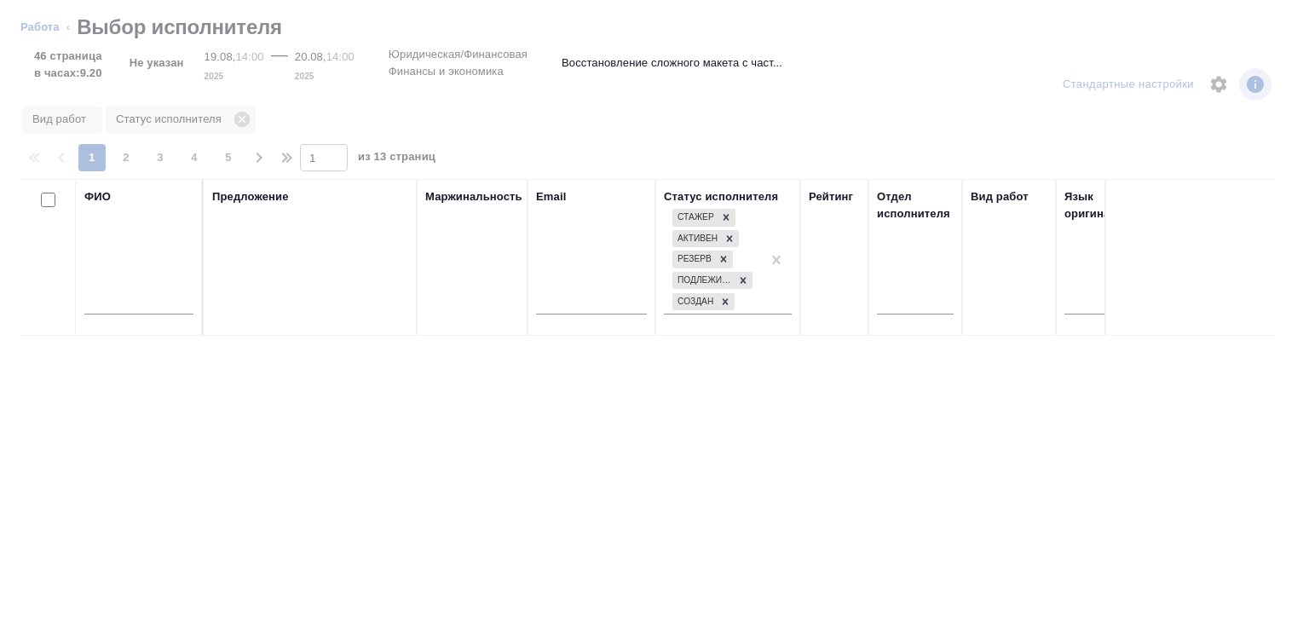
click at [151, 308] on input "text" at bounding box center [138, 303] width 109 height 21
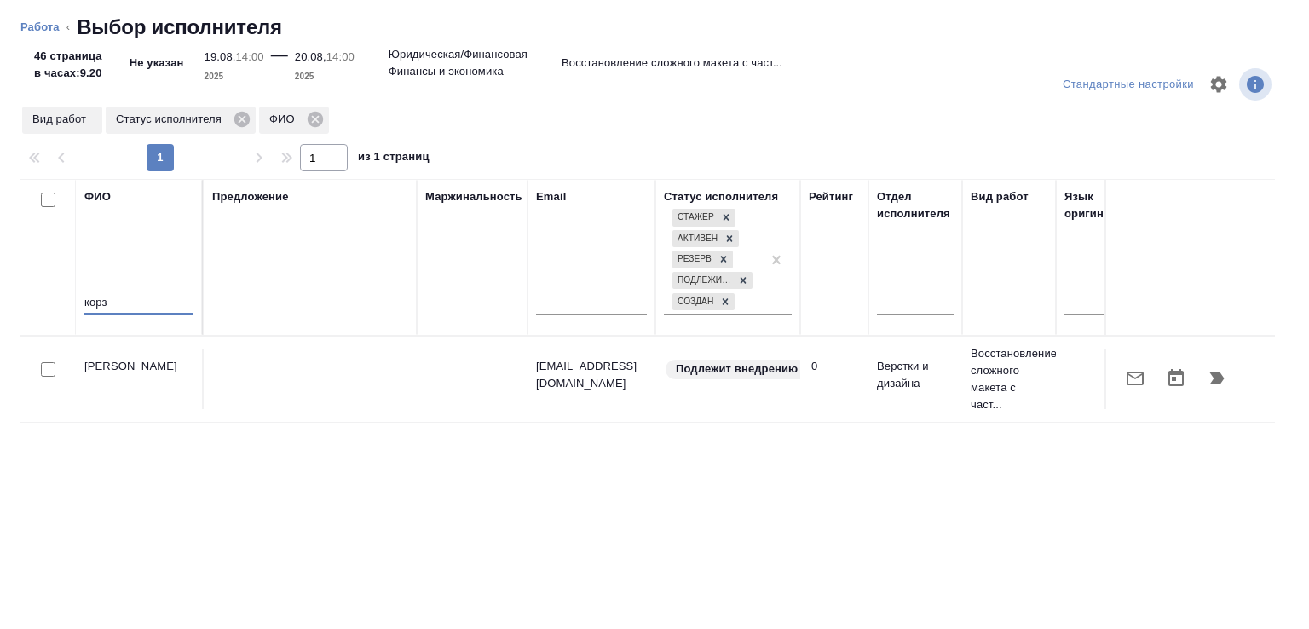
type input "корз"
click at [1125, 380] on icon "button" at bounding box center [1135, 378] width 20 height 20
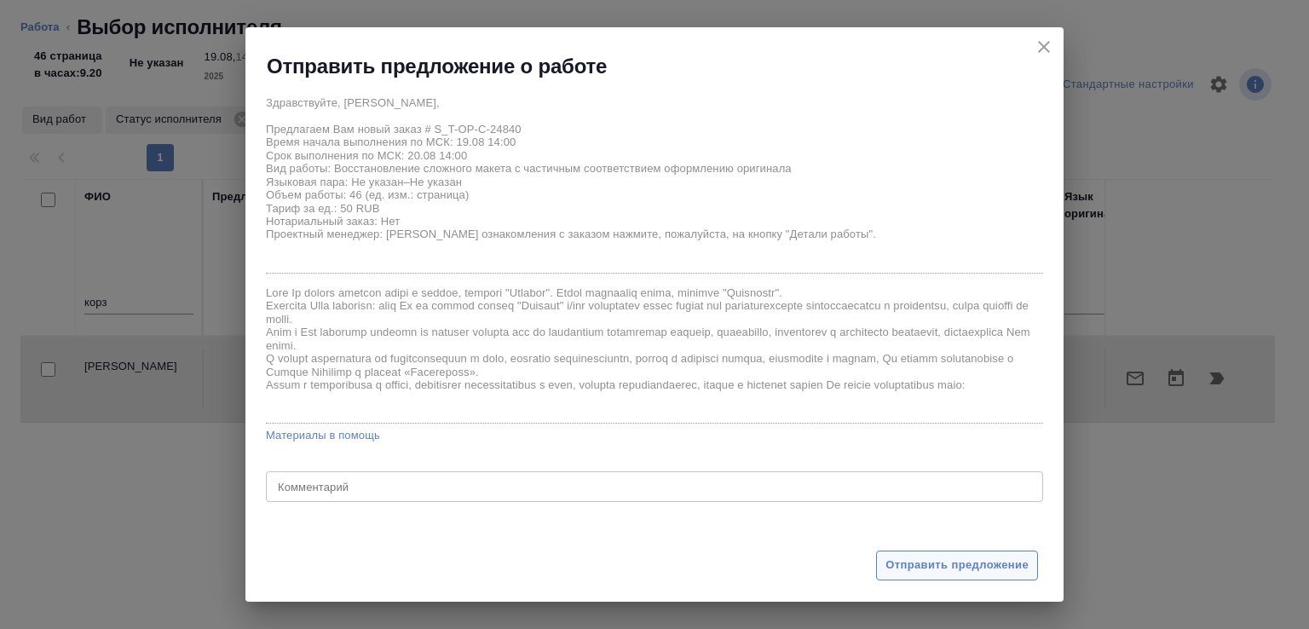
click at [911, 562] on span "Отправить предложение" at bounding box center [956, 566] width 143 height 20
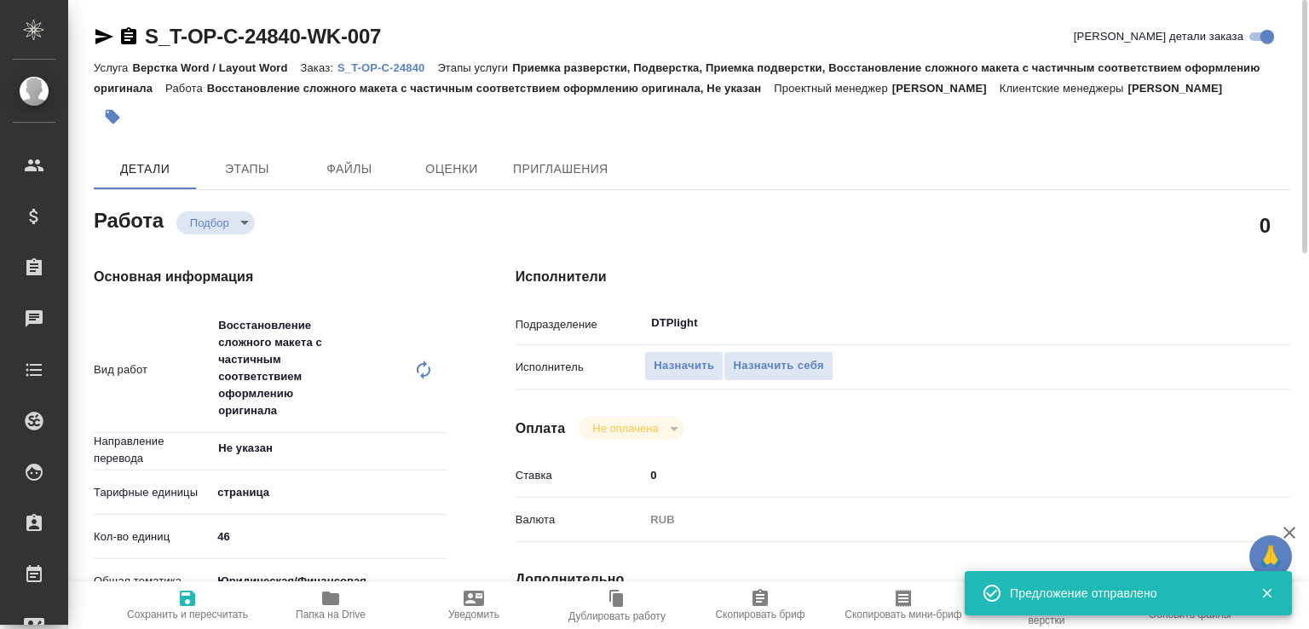
type input "recruiting"
type input "Не указан"
type input "5a8b1489cc6b4906c91bfdb2"
type input "46"
type input "yr-fn"
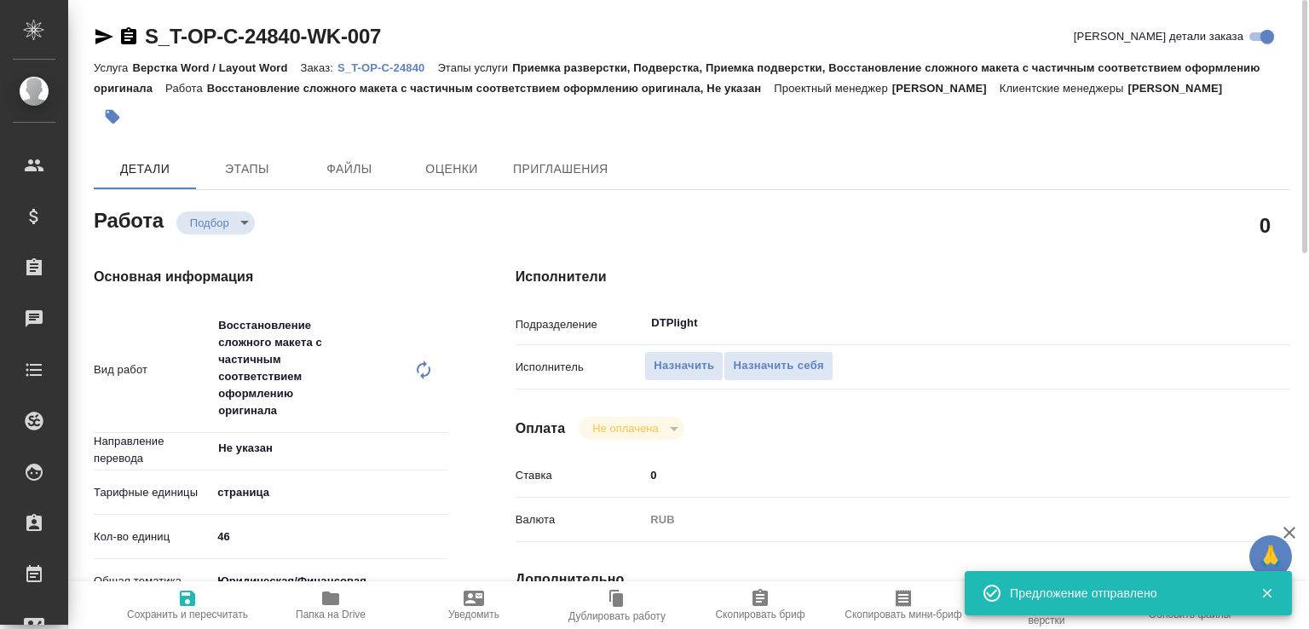
type input "5a8b8b956a9677013d343d3b"
type input "19.08.2025 14:00"
type input "20.08.2025 14:00"
type input "26.08.2025 17:00"
type input "DTPlight"
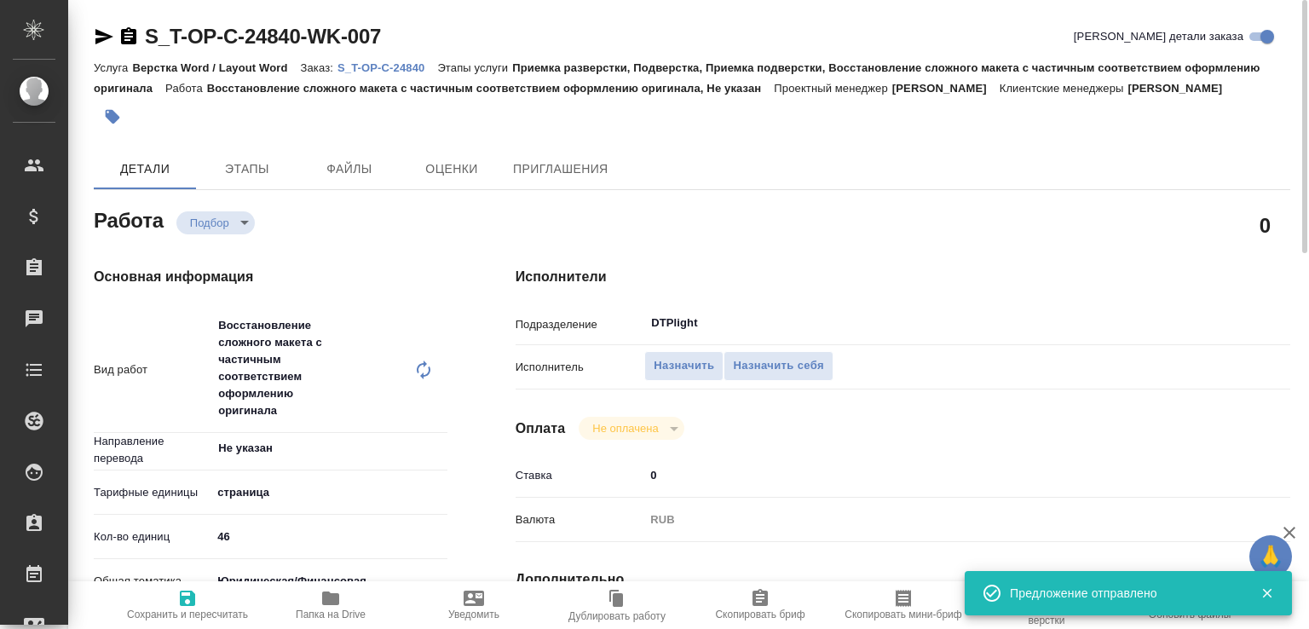
type input "notPayed"
type input "0"
type input "RUB"
type input "[PERSON_NAME]"
type input "S_T-OP-C-24840"
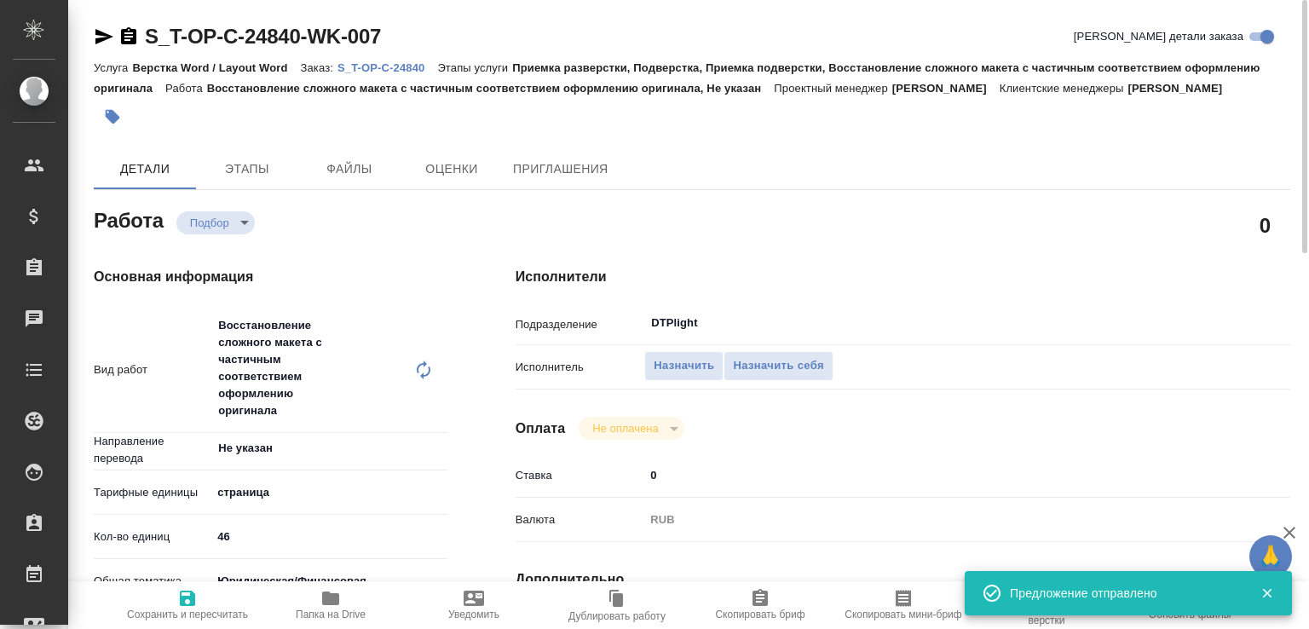
type input "Т-ОП-С-46471"
type input "Верстка Word / Layout Word"
type input "Приемка разверстки, Подверстка, Приемка подверстки, Восстановление сложного мак…"
type input "[PERSON_NAME]"
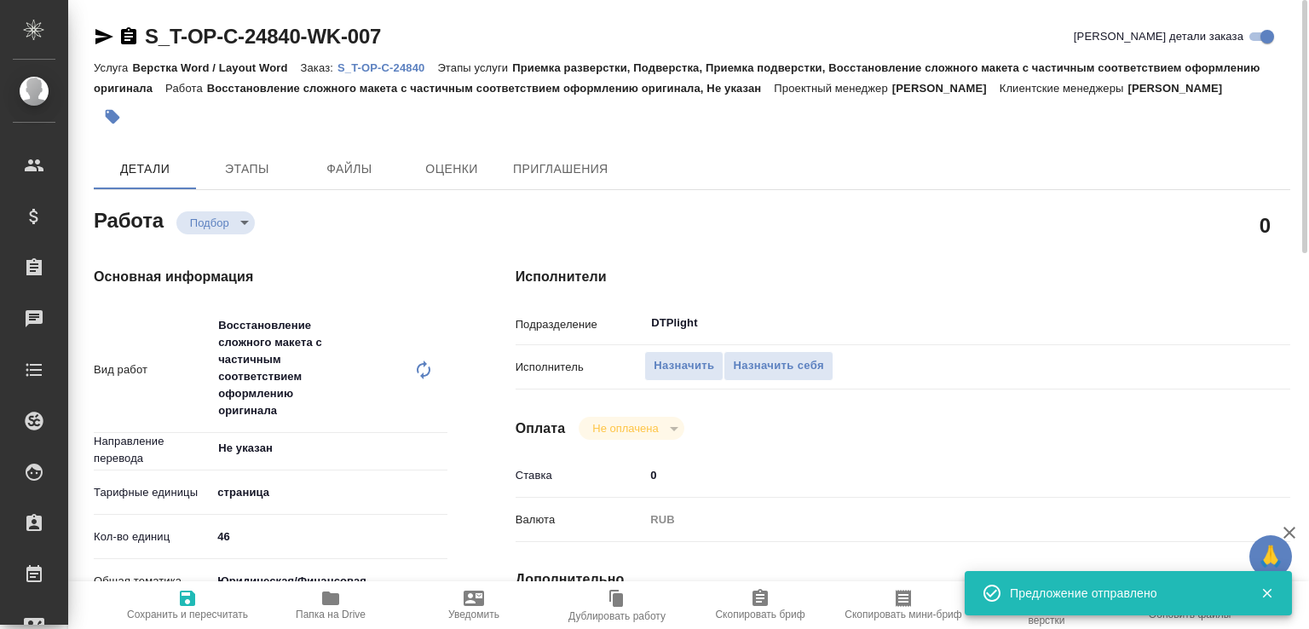
type input "/Clients/Т-ОП-С_Русал Глобал Менеджмент/Orders/S_T-OP-C-24840"
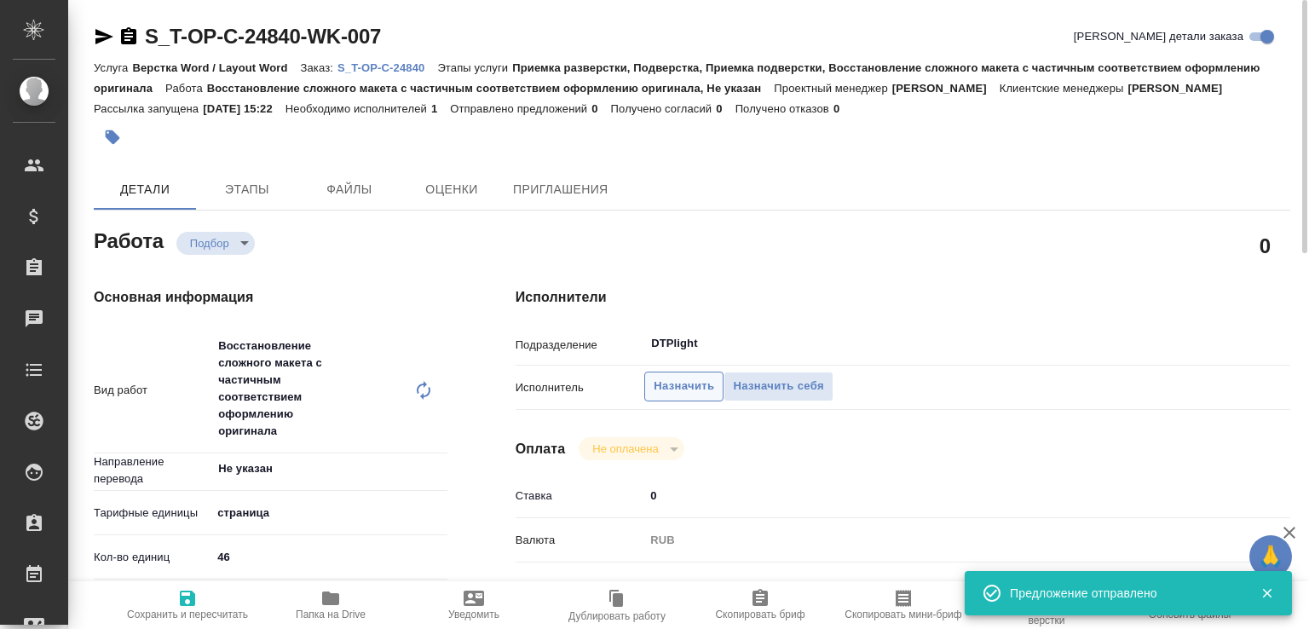
click at [678, 396] on span "Назначить" at bounding box center [684, 387] width 61 height 20
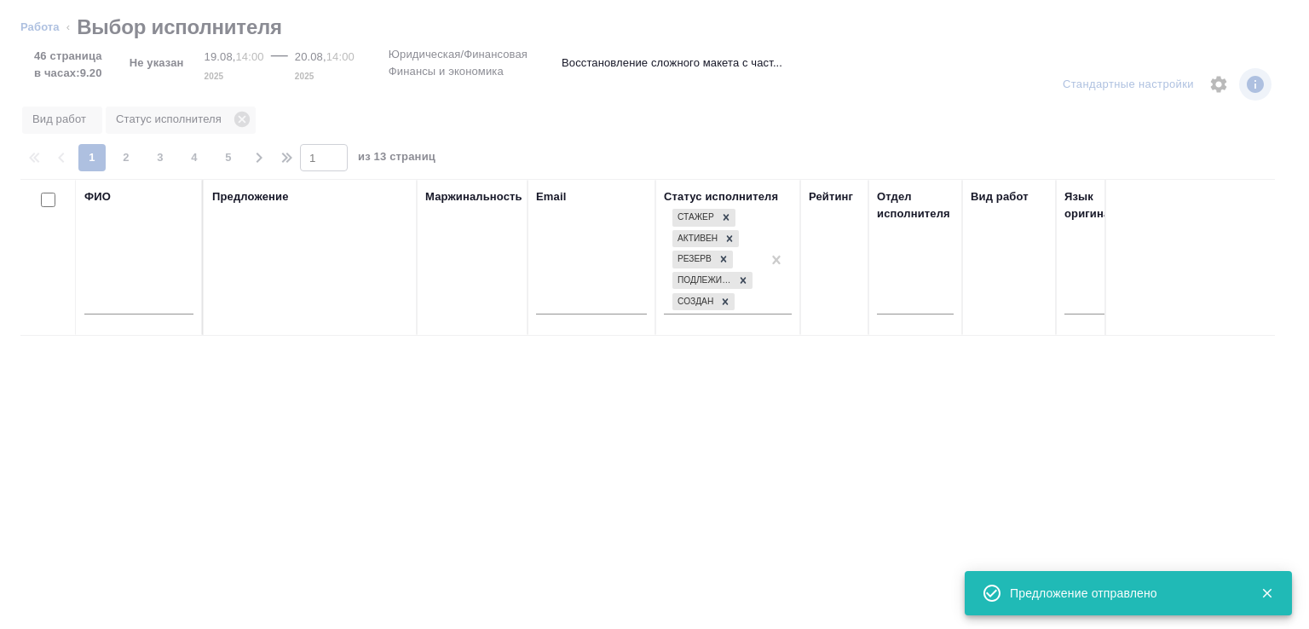
click at [127, 301] on input "text" at bounding box center [138, 303] width 109 height 21
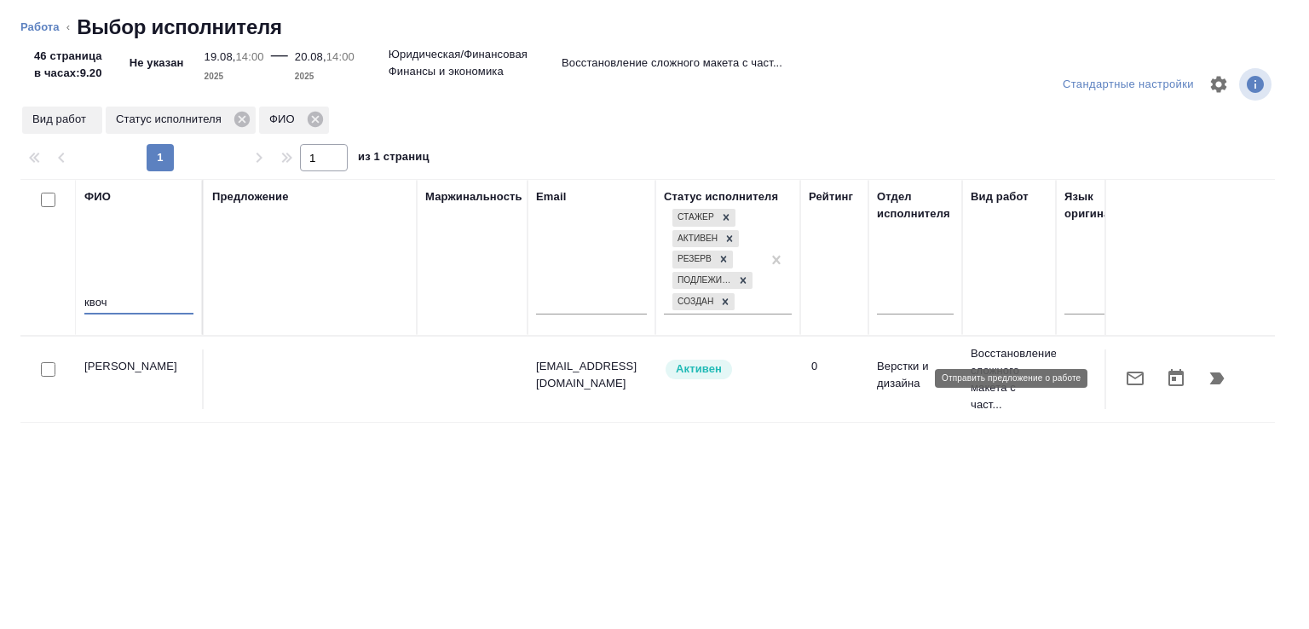
type input "квоч"
click at [1125, 379] on icon "button" at bounding box center [1135, 378] width 20 height 20
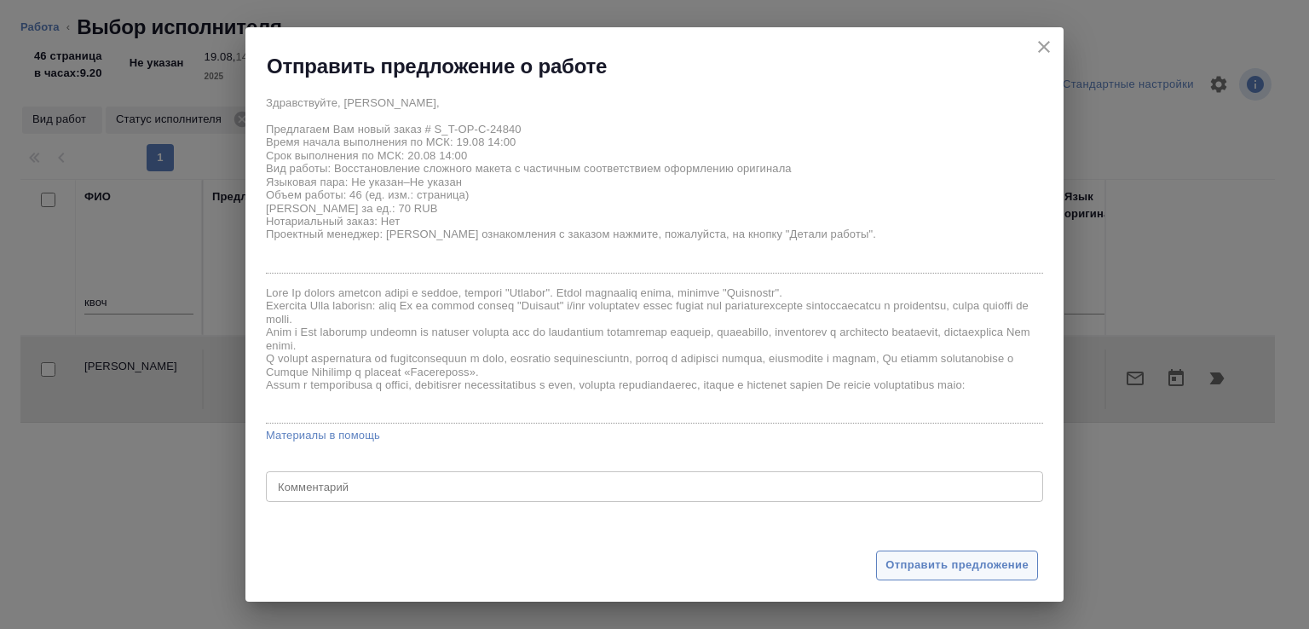
click at [924, 566] on span "Отправить предложение" at bounding box center [956, 566] width 143 height 20
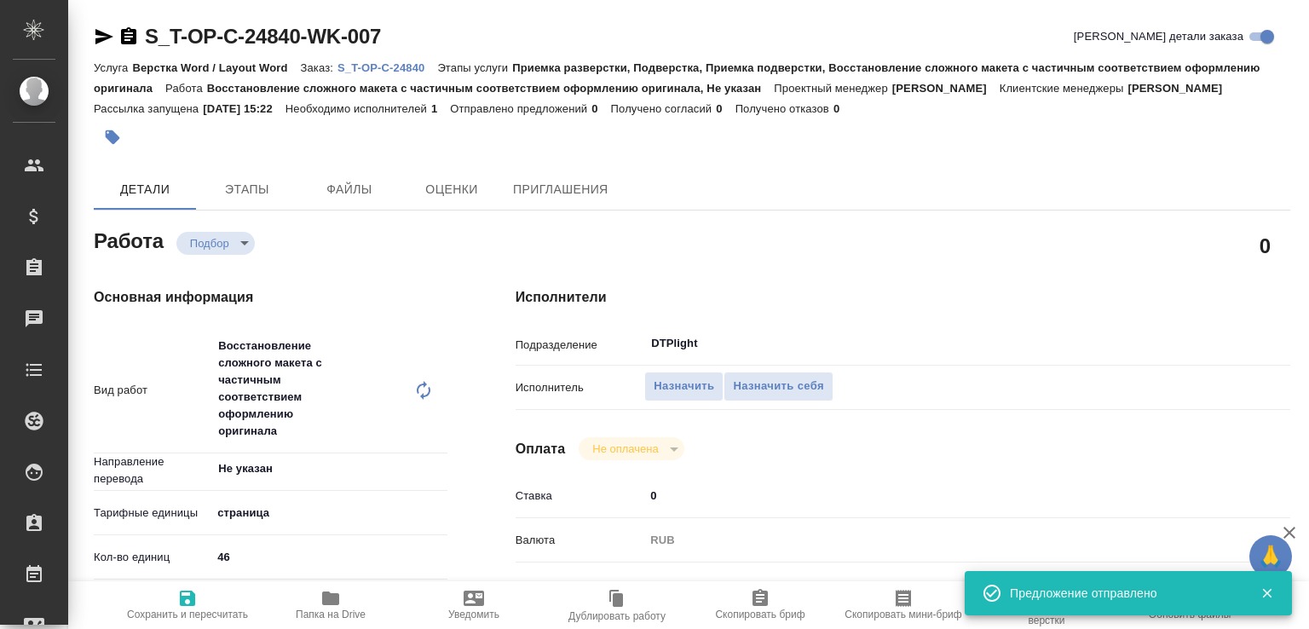
type input "recruiting"
type input "Не указан"
type input "5a8b1489cc6b4906c91bfdb2"
type input "46"
type input "yr-fn"
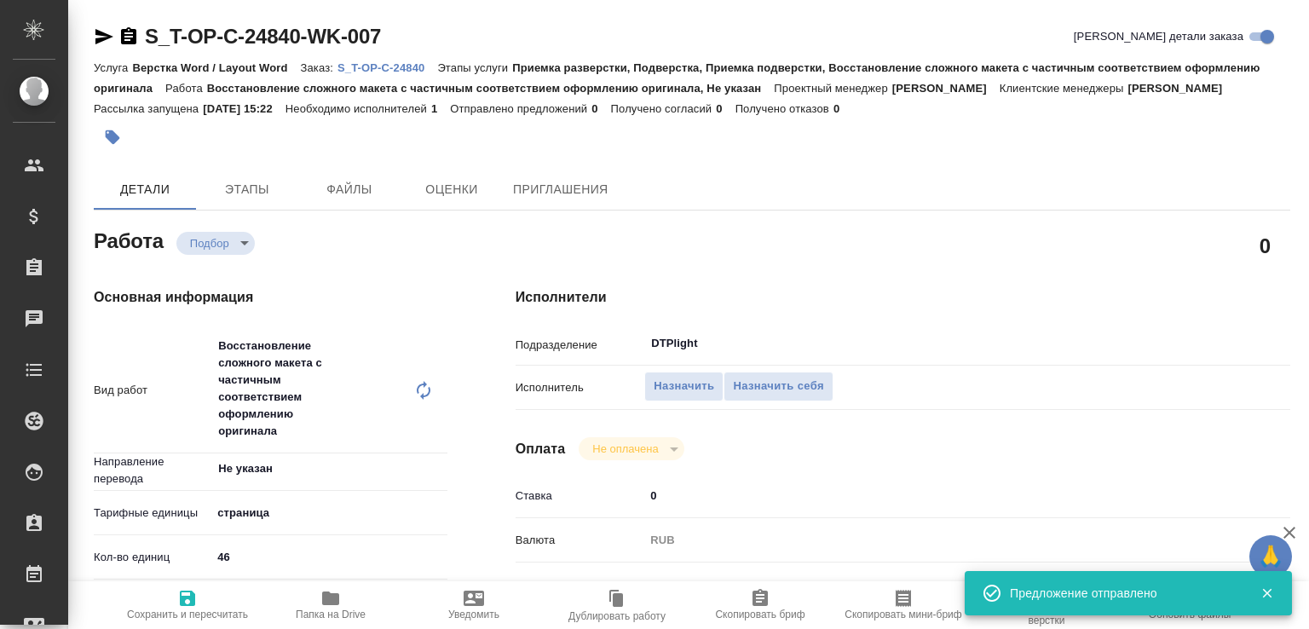
type input "5a8b8b956a9677013d343d3b"
type input "19.08.2025 14:00"
type input "20.08.2025 14:00"
type input "26.08.2025 17:00"
type input "DTPlight"
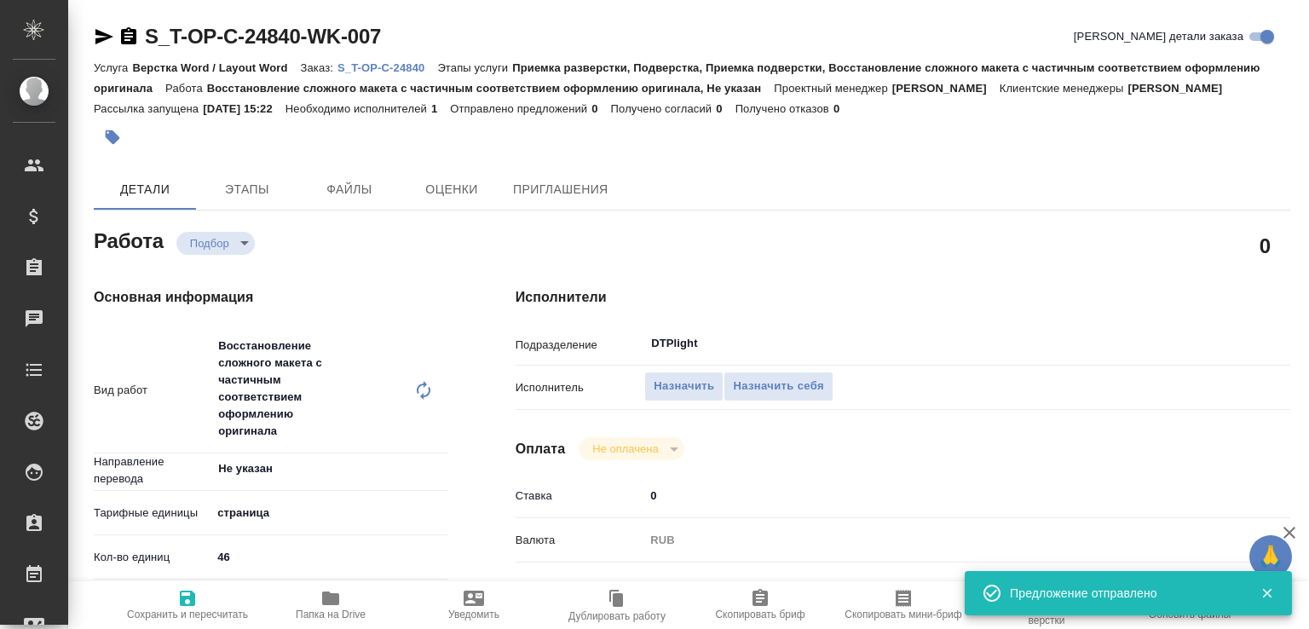
type input "notPayed"
type input "0"
type input "RUB"
type input "Журавлева Александра"
type input "S_T-OP-C-24840"
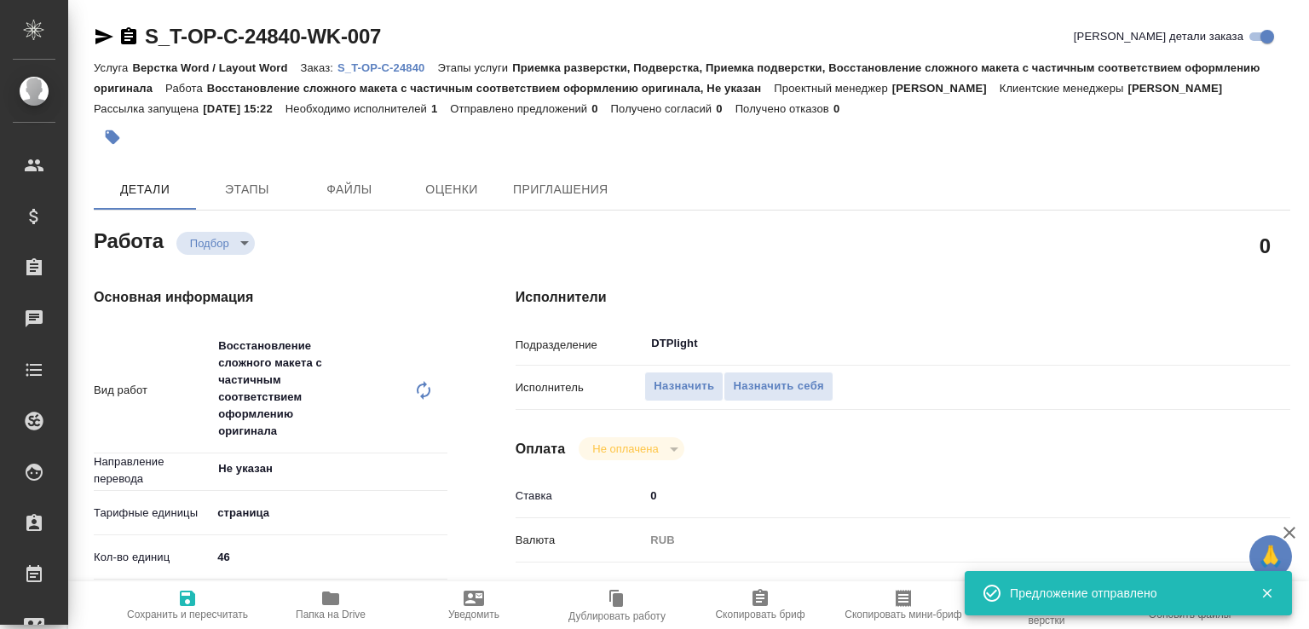
type input "Т-ОП-С-46471"
type input "Верстка Word / Layout Word"
type input "Приемка разверстки, Подверстка, Приемка подверстки, Восстановление сложного мак…"
type input "[PERSON_NAME]"
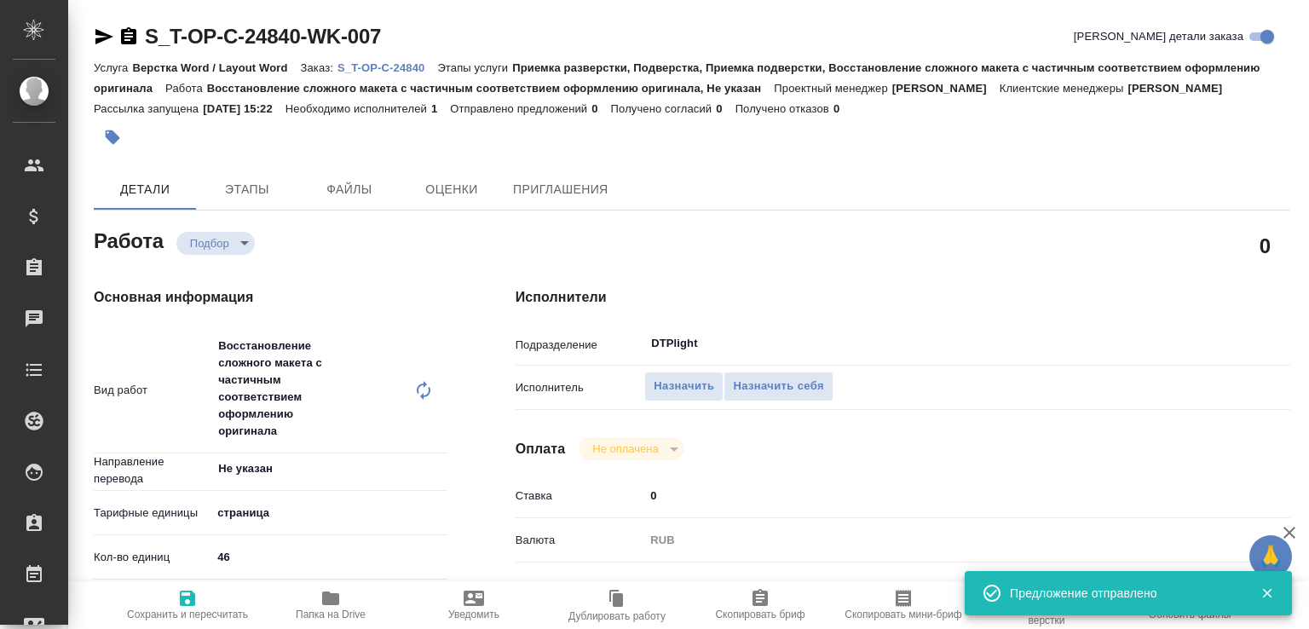
type input "/Clients/Т-ОП-С_Русал Глобал Менеджмент/Orders/S_T-OP-C-24840"
click at [665, 396] on span "Назначить" at bounding box center [684, 387] width 61 height 20
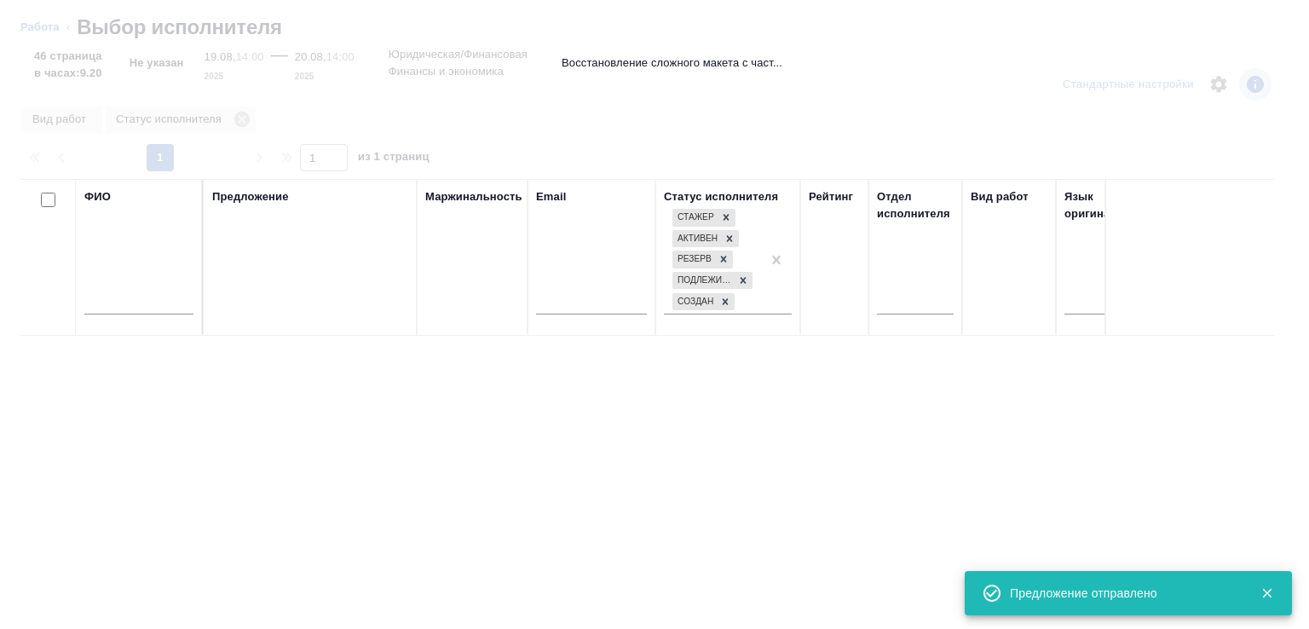
click at [167, 311] on input "text" at bounding box center [138, 303] width 109 height 21
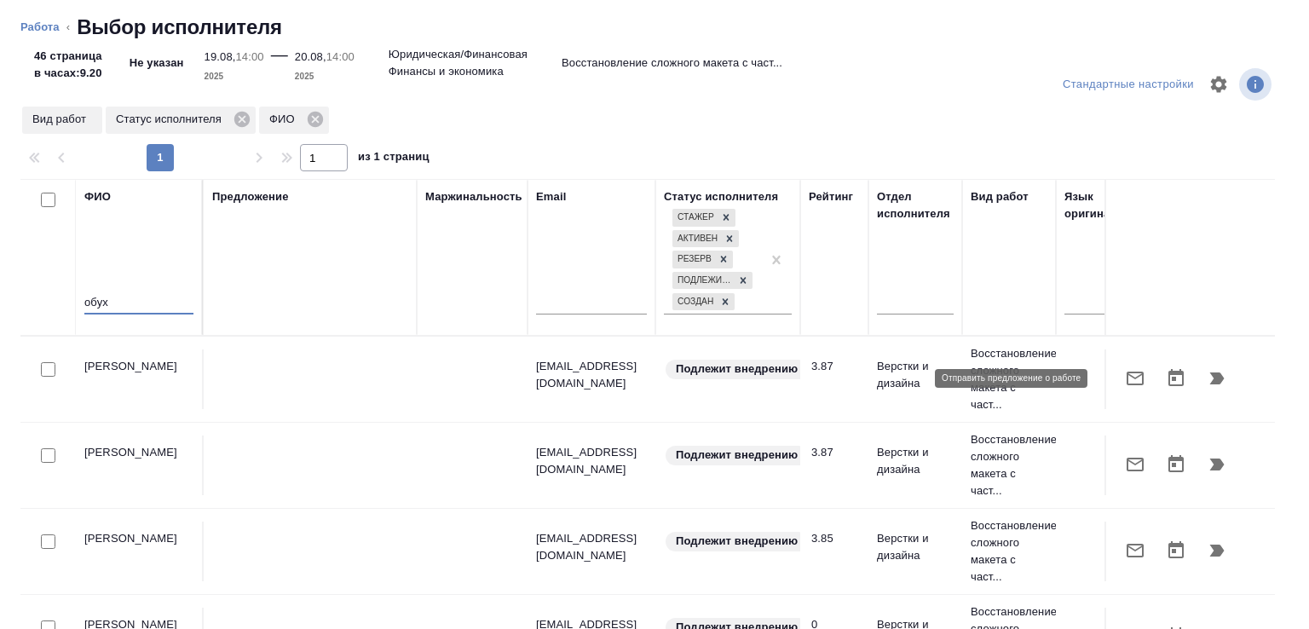
type input "обух"
click at [1125, 372] on icon "button" at bounding box center [1135, 378] width 20 height 20
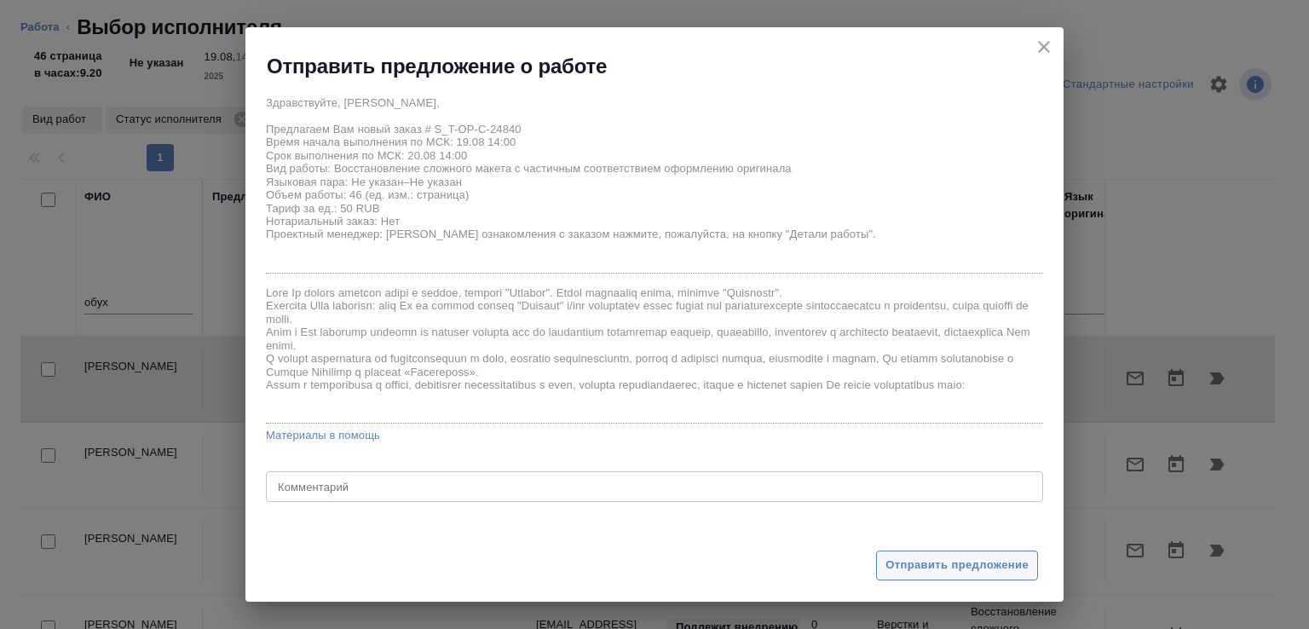
click at [890, 570] on span "Отправить предложение" at bounding box center [956, 566] width 143 height 20
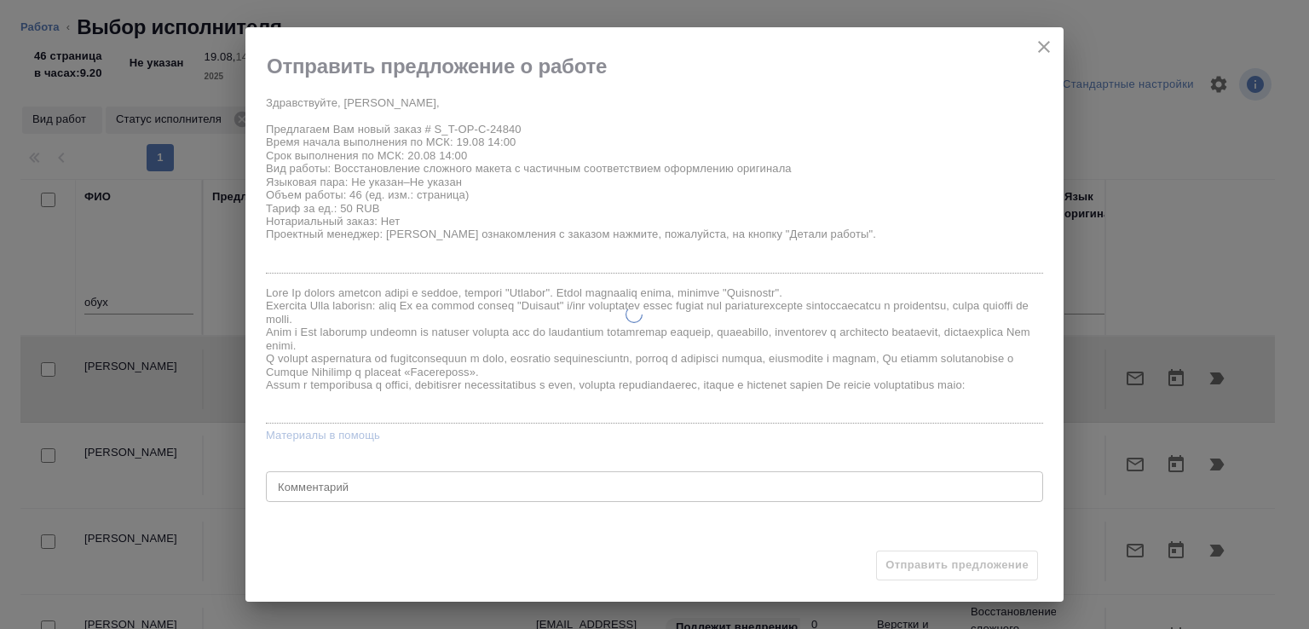
type input "recruiting"
type input "Не указан"
type input "5a8b1489cc6b4906c91bfdb2"
type input "46"
type input "yr-fn"
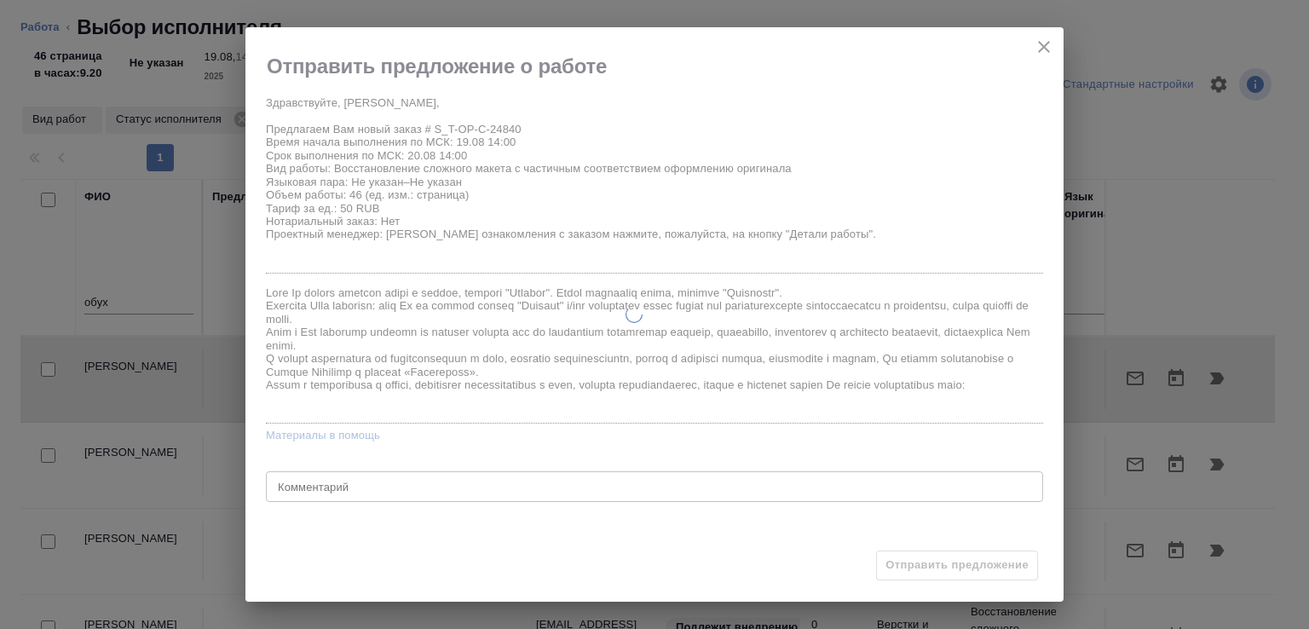
type input "5a8b8b956a9677013d343d3b"
type input "19.08.2025 14:00"
type input "20.08.2025 14:00"
type input "26.08.2025 17:00"
type input "DTPlight"
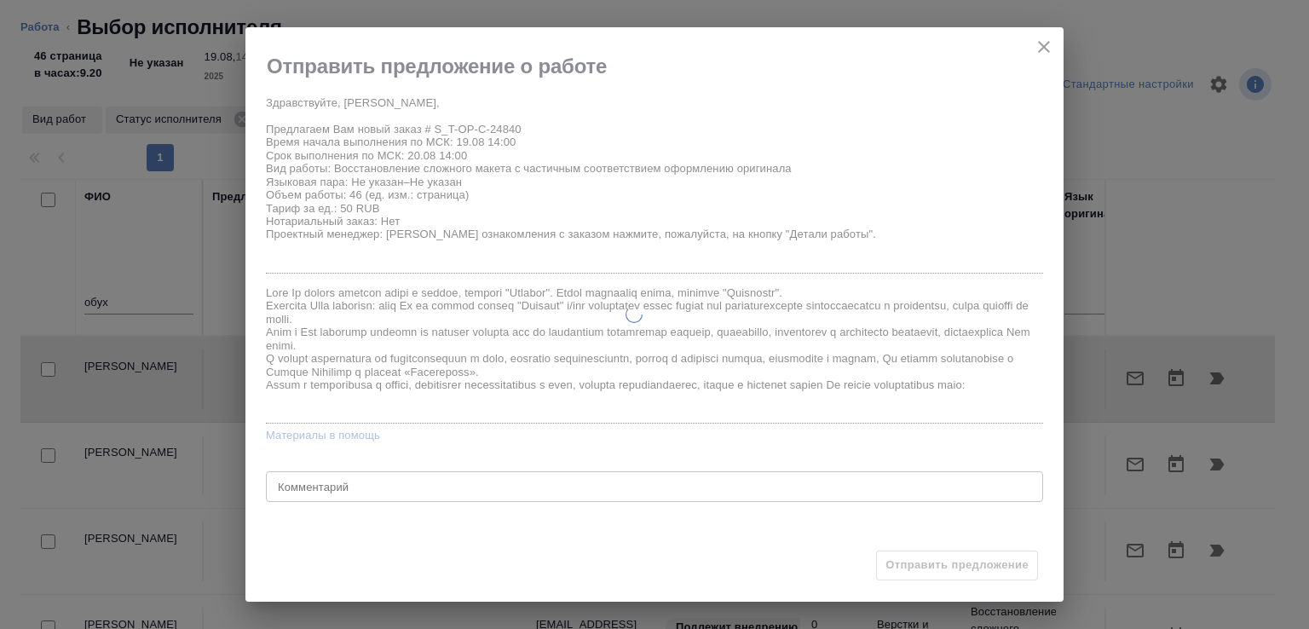
type input "notPayed"
type input "0"
type input "RUB"
type input "Журавлева Александра"
type input "S_T-OP-C-24840"
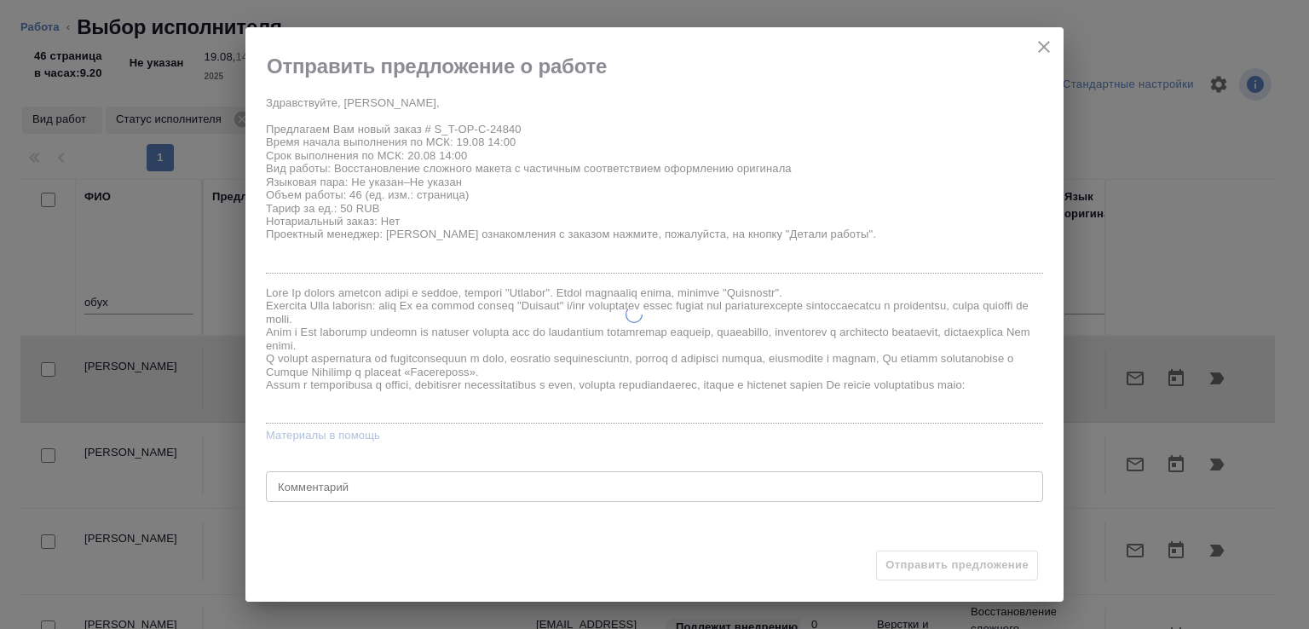
type input "Т-ОП-С-46471"
type input "Верстка Word / Layout Word"
type input "Приемка разверстки, Подверстка, Приемка подверстки, Восстановление сложного мак…"
type input "Меньшикова Александра"
type input "Малофеева Екатерина"
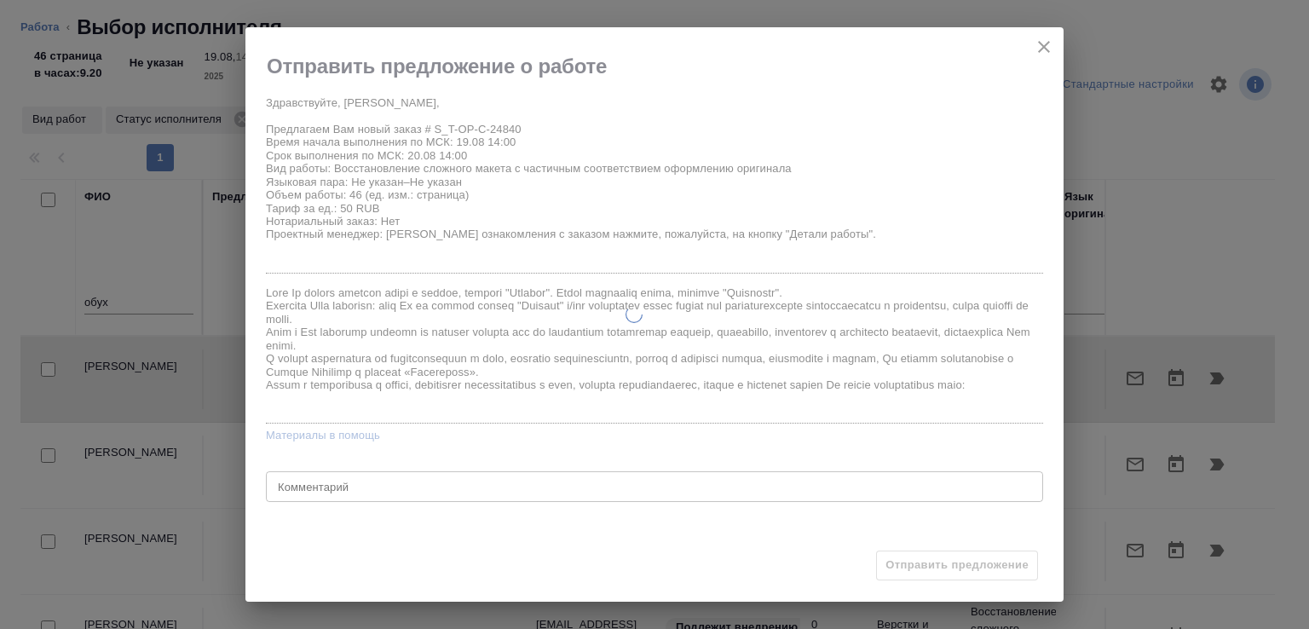
type input "/Clients/Т-ОП-С_Русал Глобал Менеджмент/Orders/S_T-OP-C-24840"
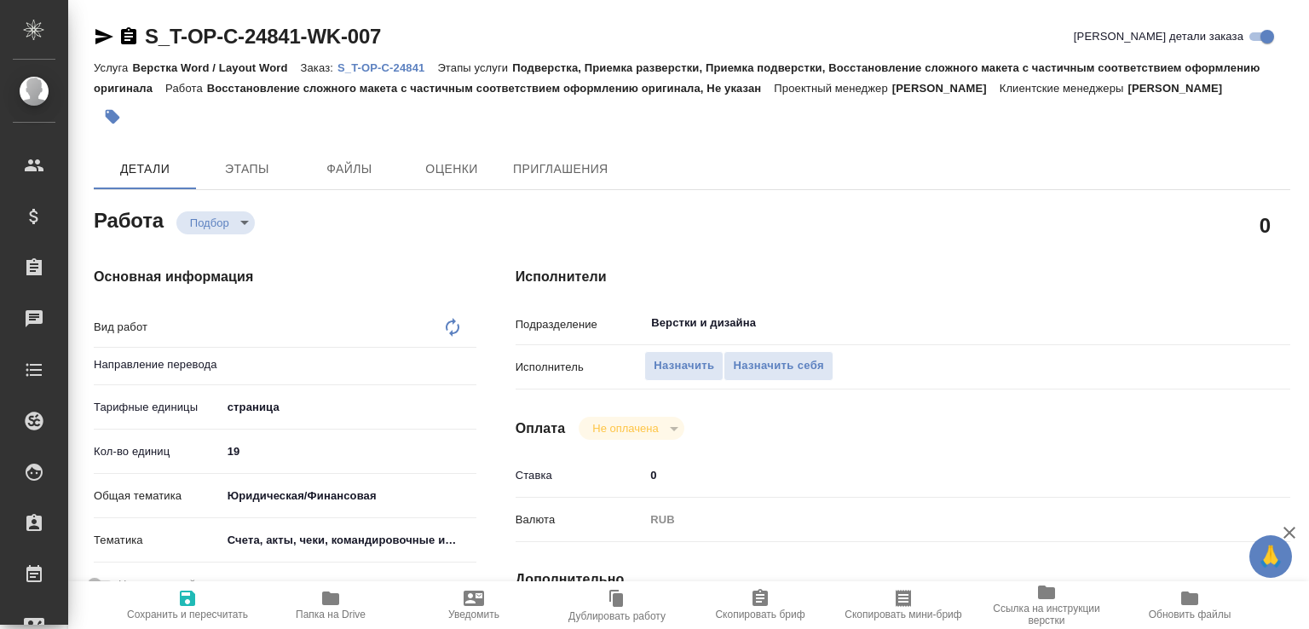
type input "Не указан"
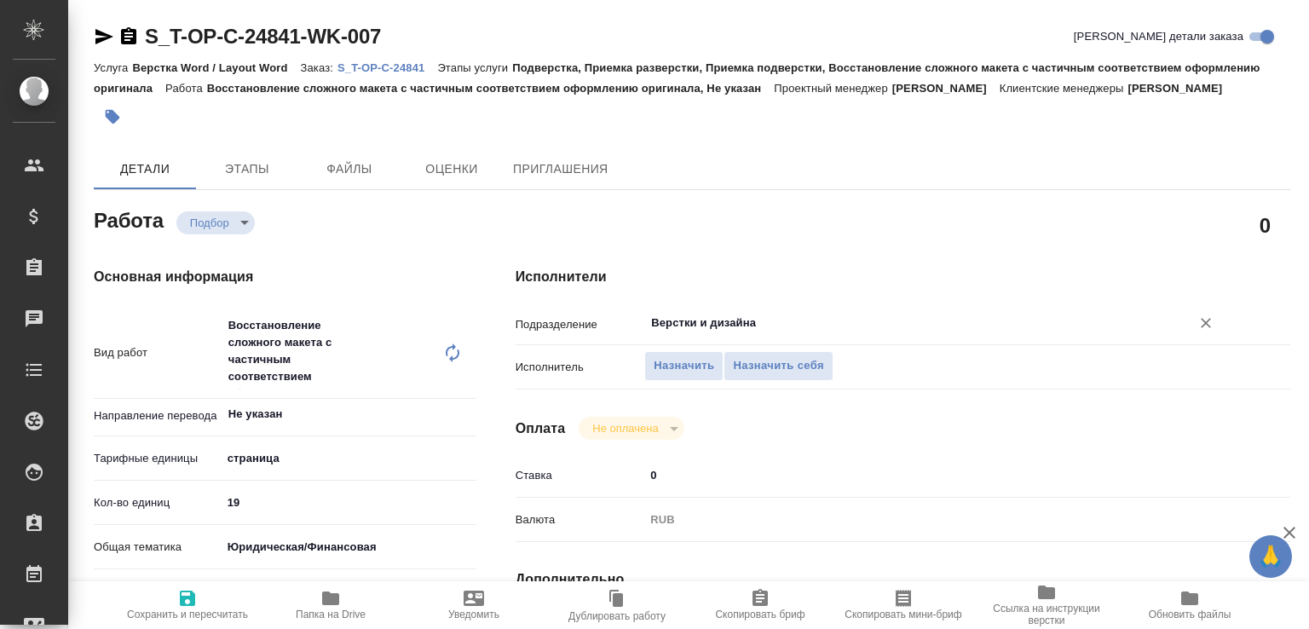
click at [705, 333] on input "Верстки и дизайна" at bounding box center [906, 323] width 514 height 20
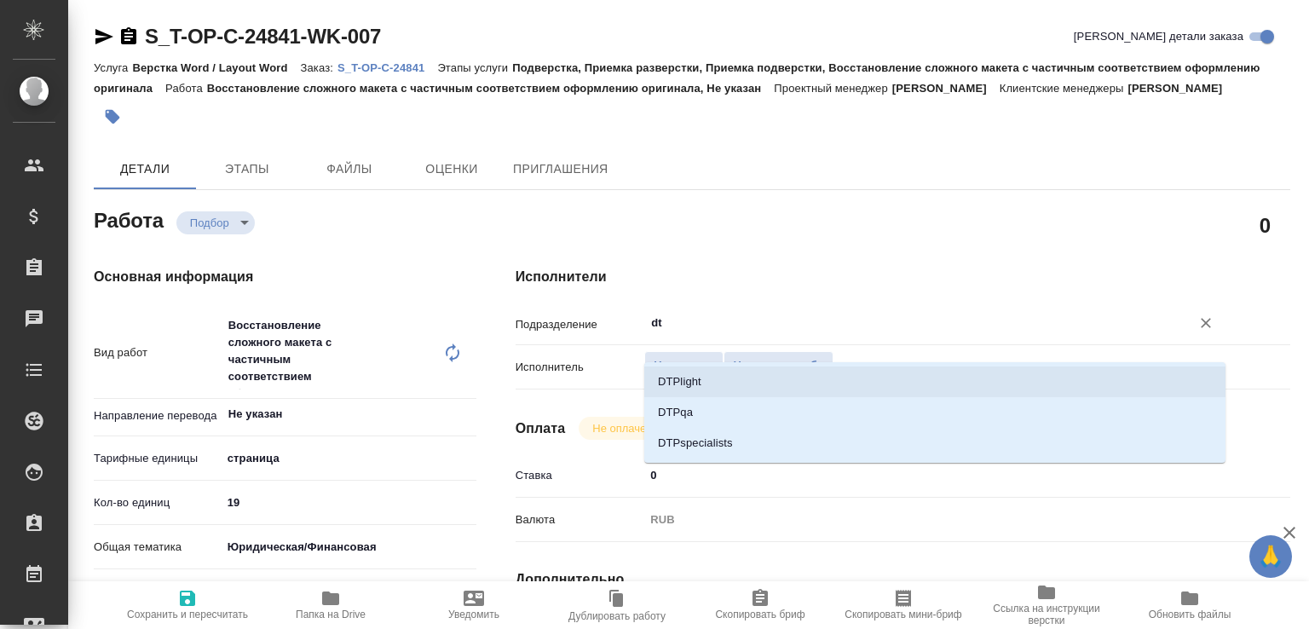
click at [709, 379] on li "DTPlight" at bounding box center [934, 381] width 581 height 31
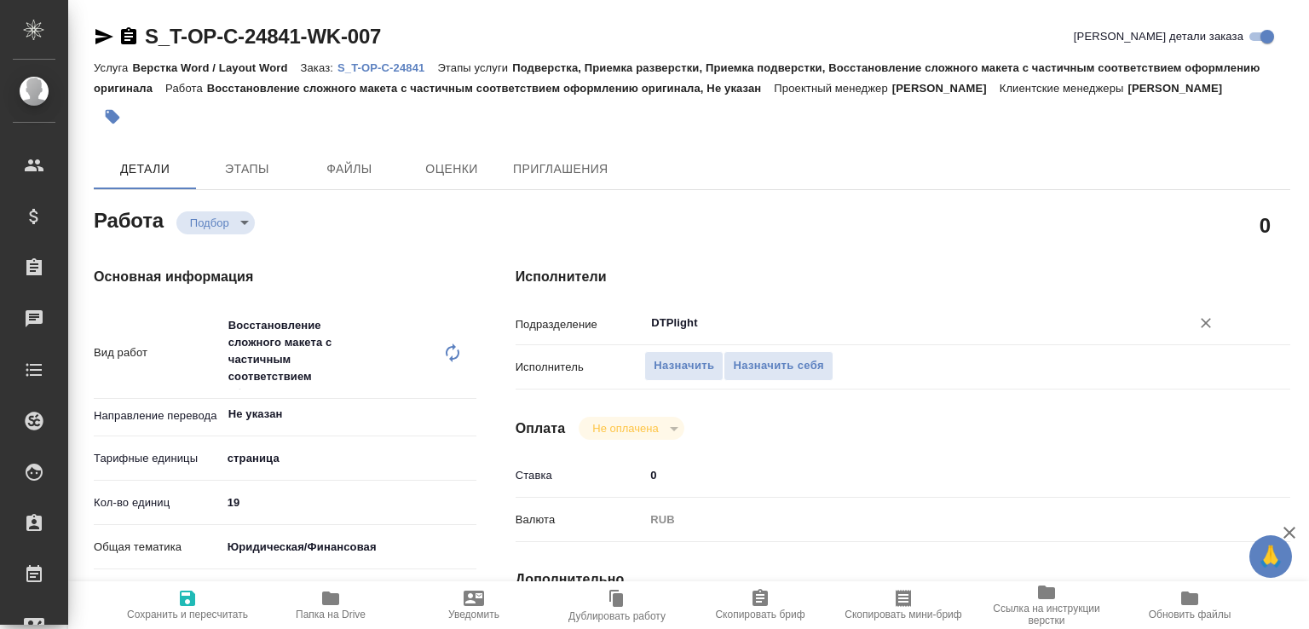
type input "DTPlight"
click at [198, 609] on span "Сохранить и пересчитать" at bounding box center [187, 614] width 121 height 12
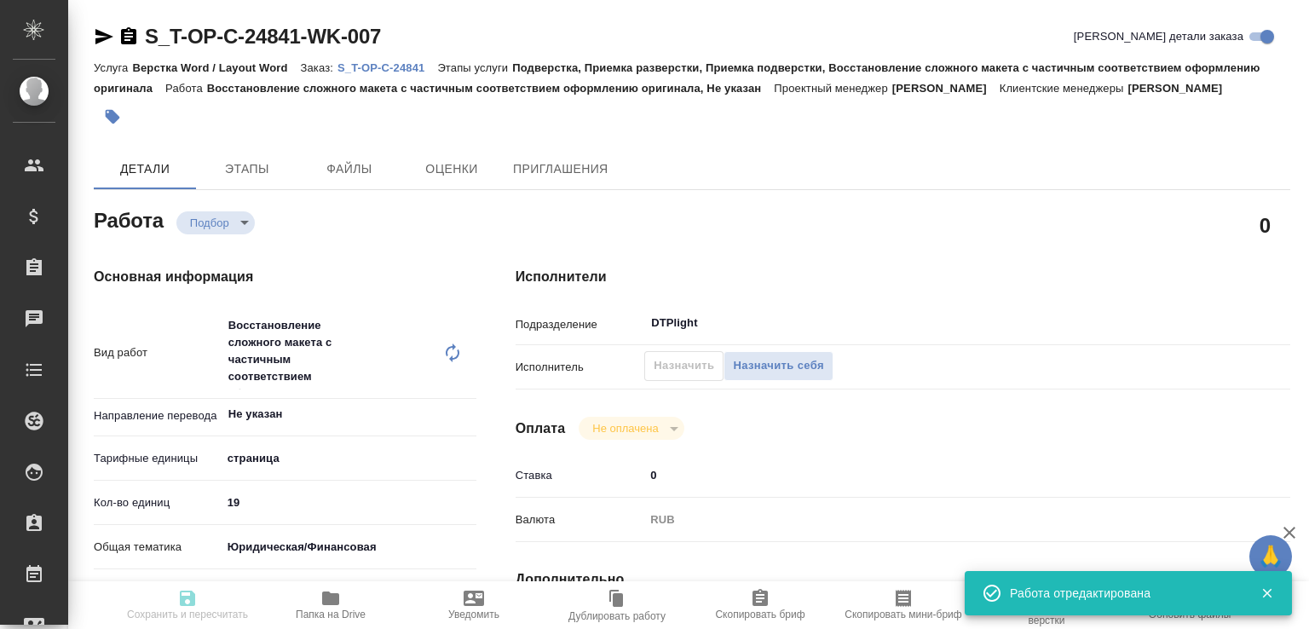
type input "recruiting"
type input "Не указан"
type input "5a8b1489cc6b4906c91bfdb2"
type input "19"
type input "yr-fn"
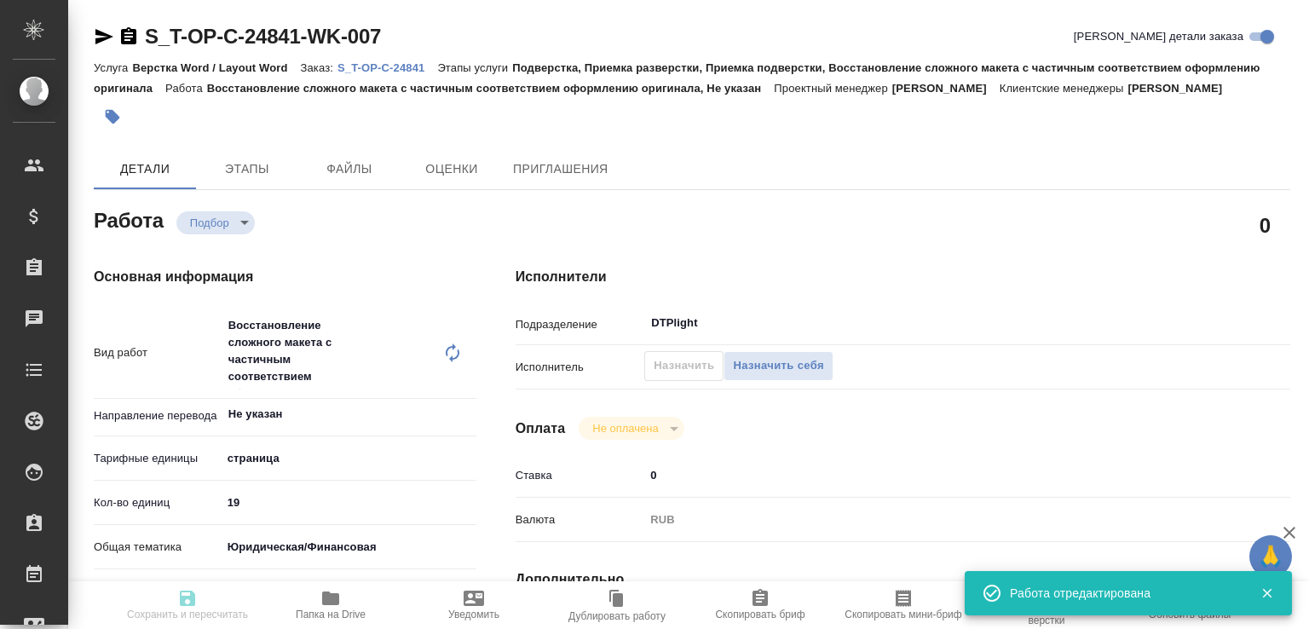
type input "5f647205b73bc97568ca66c0"
type input "19.08.2025 14:48"
type input "19.08.2025 20:00"
type input "20.08.2025 13:00"
type input "DTPlight"
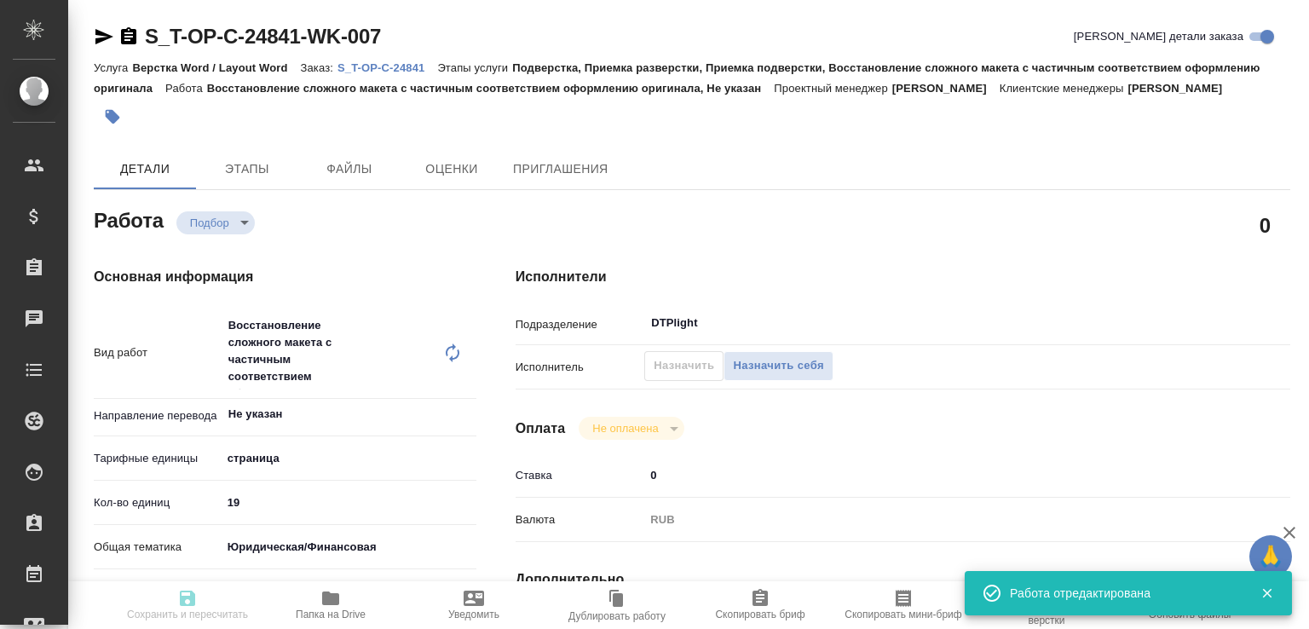
type input "notPayed"
type input "0"
type input "RUB"
type input "Журавлева Александра"
type input "S_T-OP-C-24841"
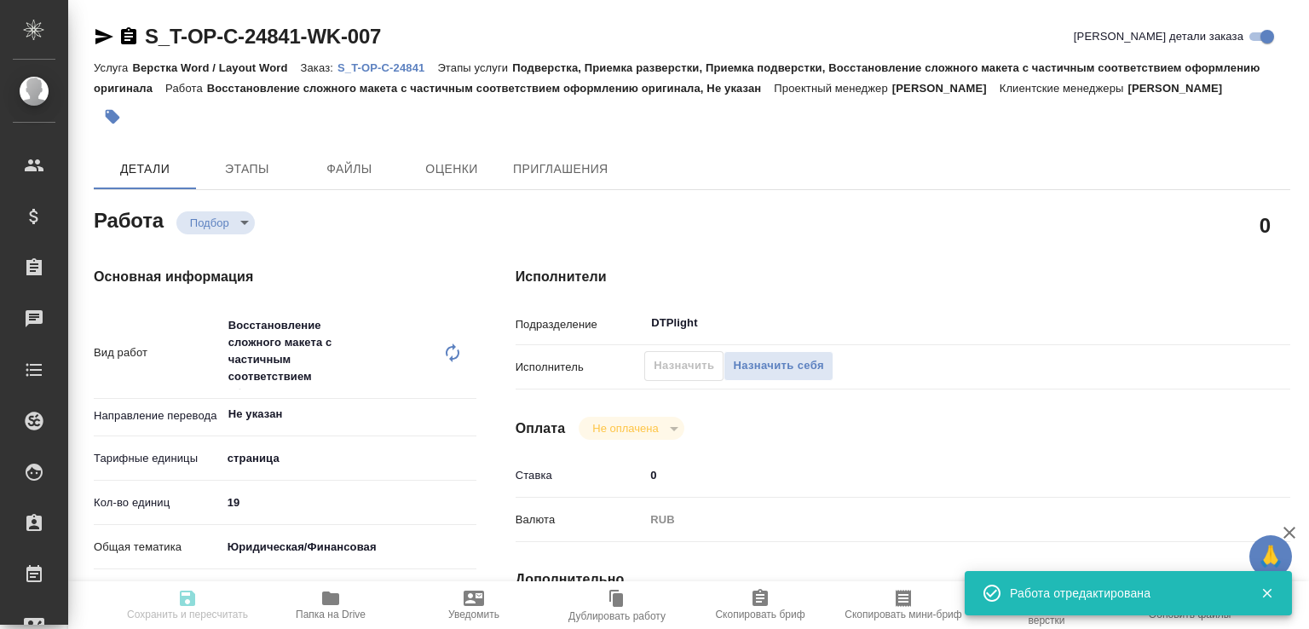
type input "Т-ОП-С-46472"
type input "Верстка Word / Layout Word"
type input "Подверстка, Приемка разверстки, Приемка подверстки, Восстановление сложного мак…"
type input "Меньшикова Александра"
type input "[PERSON_NAME]"
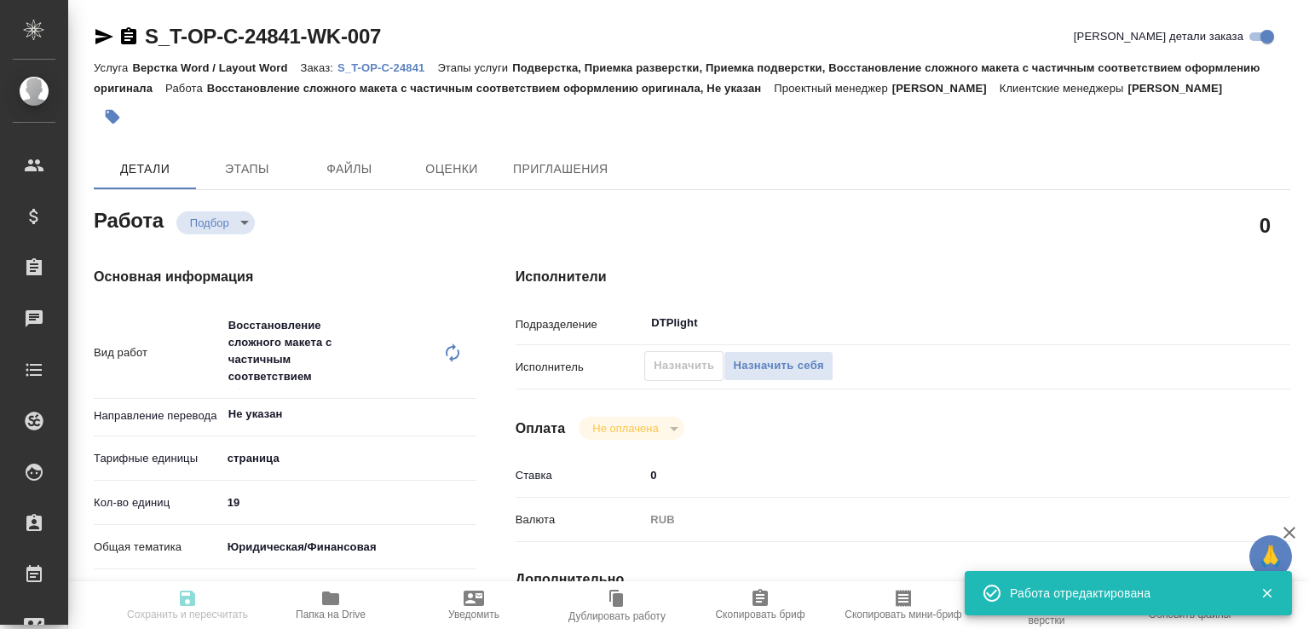
type input "/Clients/Т-ОП-С_Русал Глобал Менеджмент/Orders/S_T-OP-C-24841"
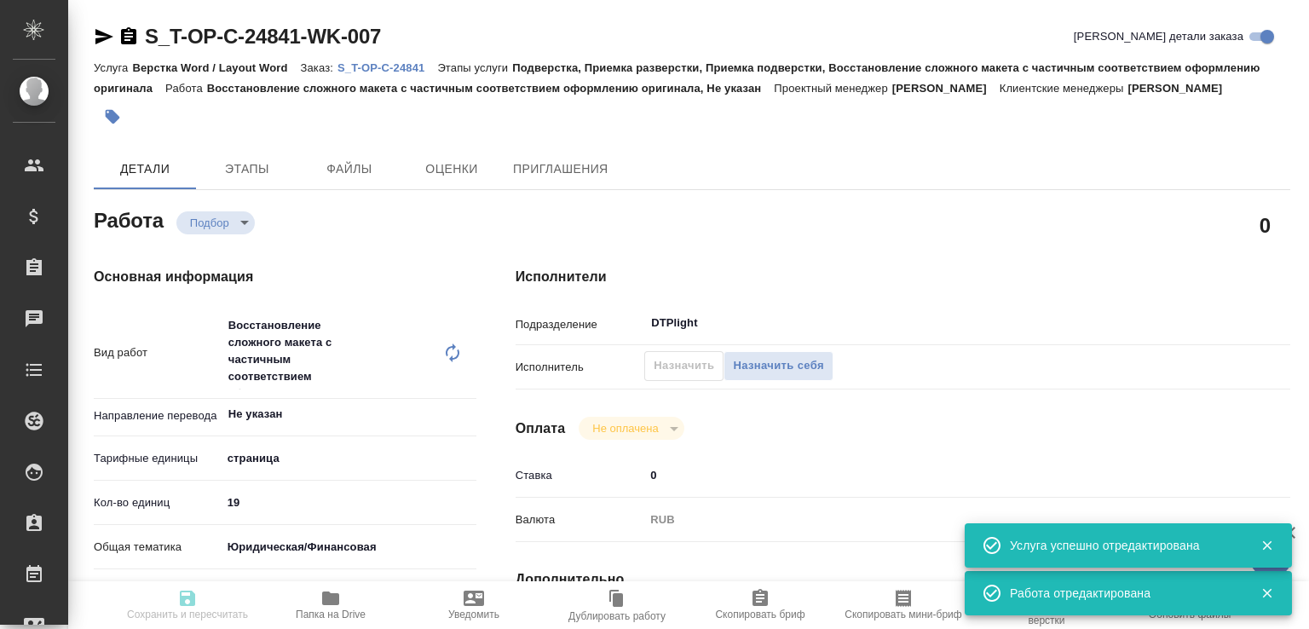
type input "recruiting"
type input "Не указан"
type input "5a8b1489cc6b4906c91bfdb2"
type input "19"
type input "yr-fn"
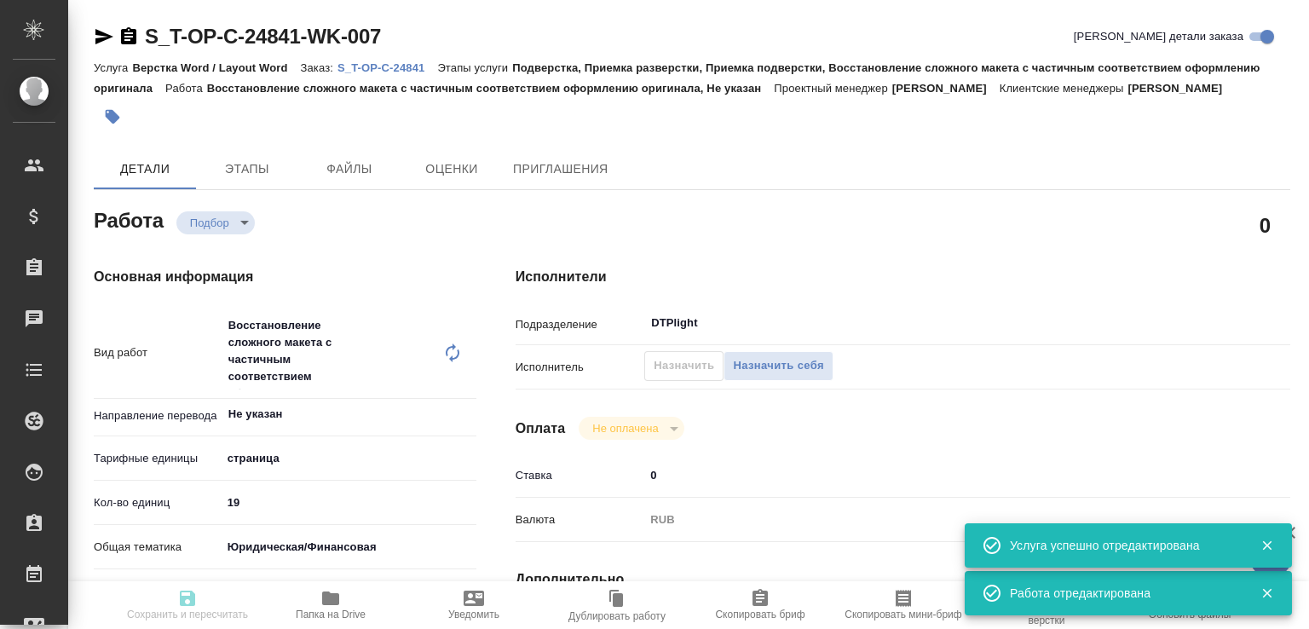
type input "5f647205b73bc97568ca66c0"
type input "19.08.2025 14:48"
type input "19.08.2025 20:00"
type input "20.08.2025 13:00"
type input "DTPlight"
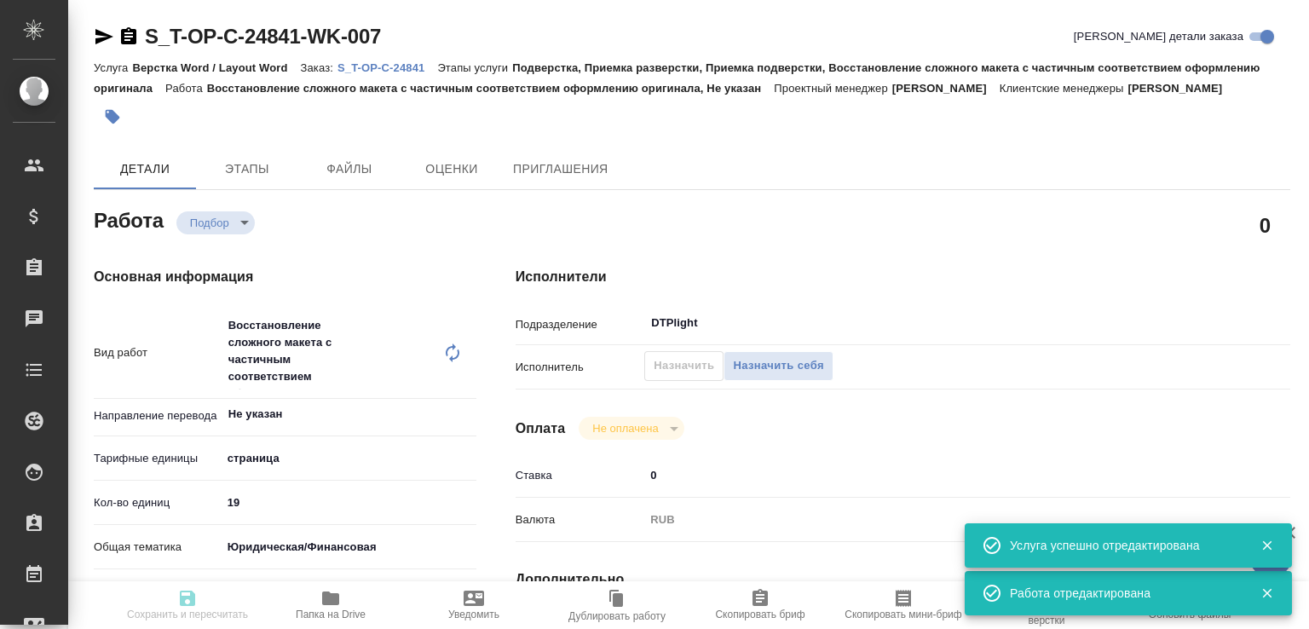
type input "notPayed"
type input "0"
type input "RUB"
type input "Журавлева Александра"
type input "S_T-OP-C-24841"
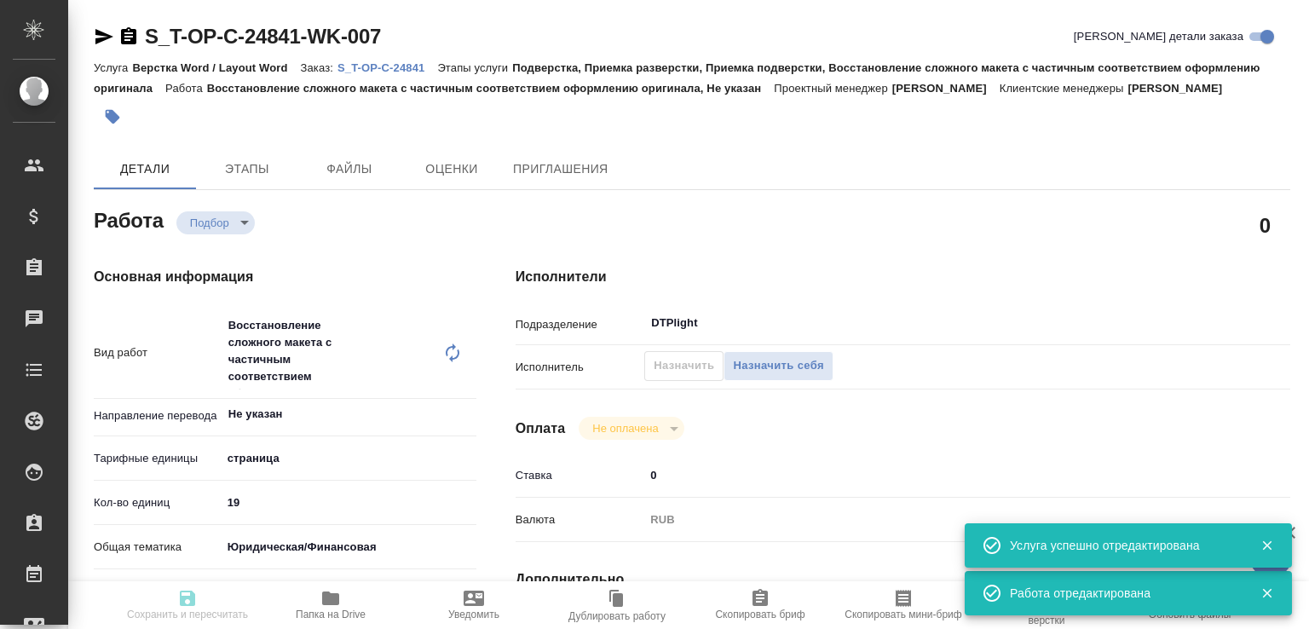
type input "Т-ОП-С-46472"
type input "Верстка Word / Layout Word"
type input "Подверстка, Приемка разверстки, Приемка подверстки, Восстановление сложного мак…"
type input "Меньшикова Александра"
type input "[PERSON_NAME]"
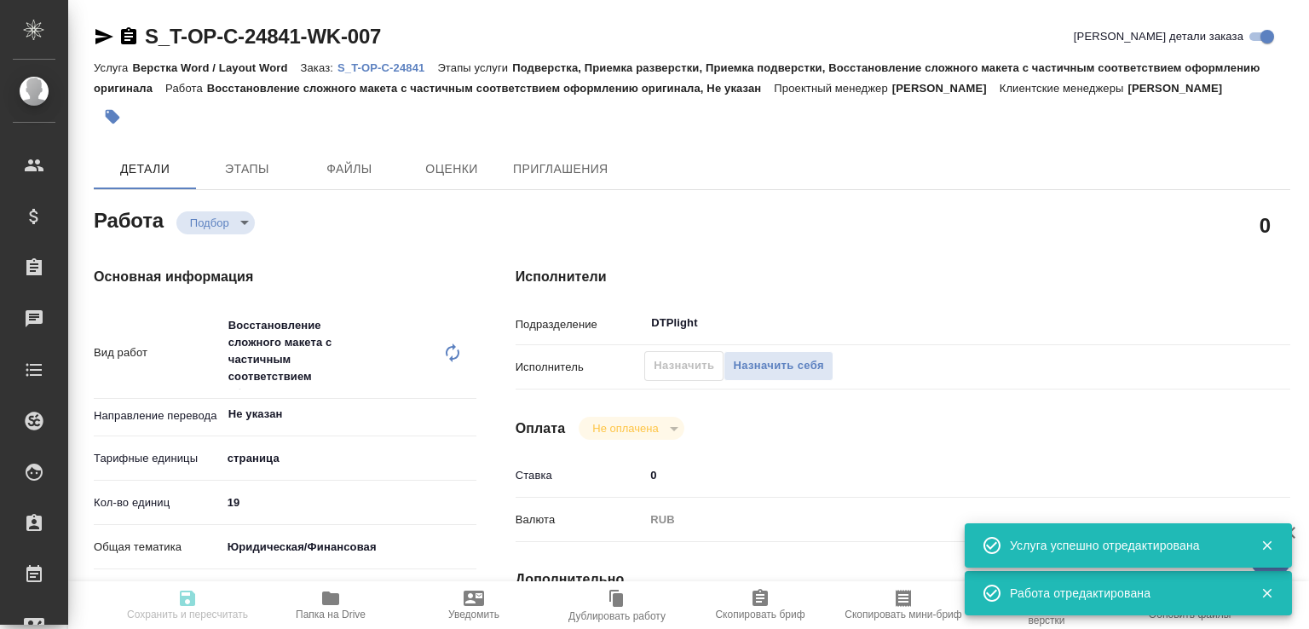
type input "/Clients/Т-ОП-С_Русал Глобал Менеджмент/Orders/S_T-OP-C-24841"
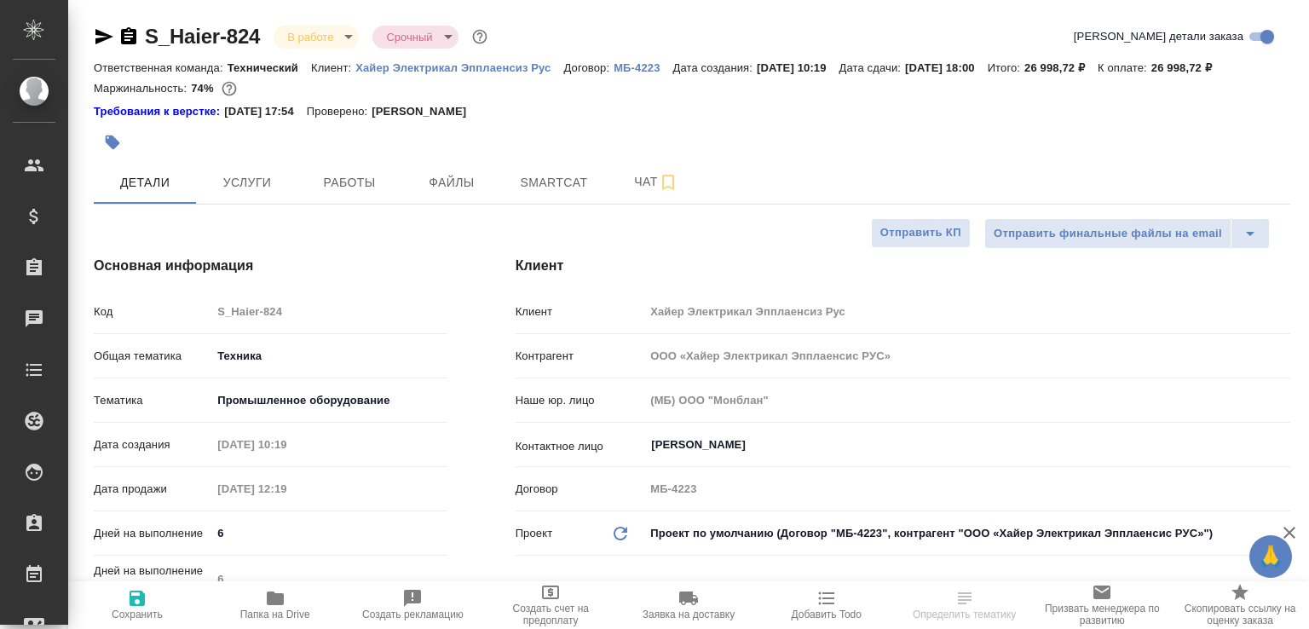
select select "RU"
click at [328, 188] on button "Работы" at bounding box center [349, 182] width 102 height 43
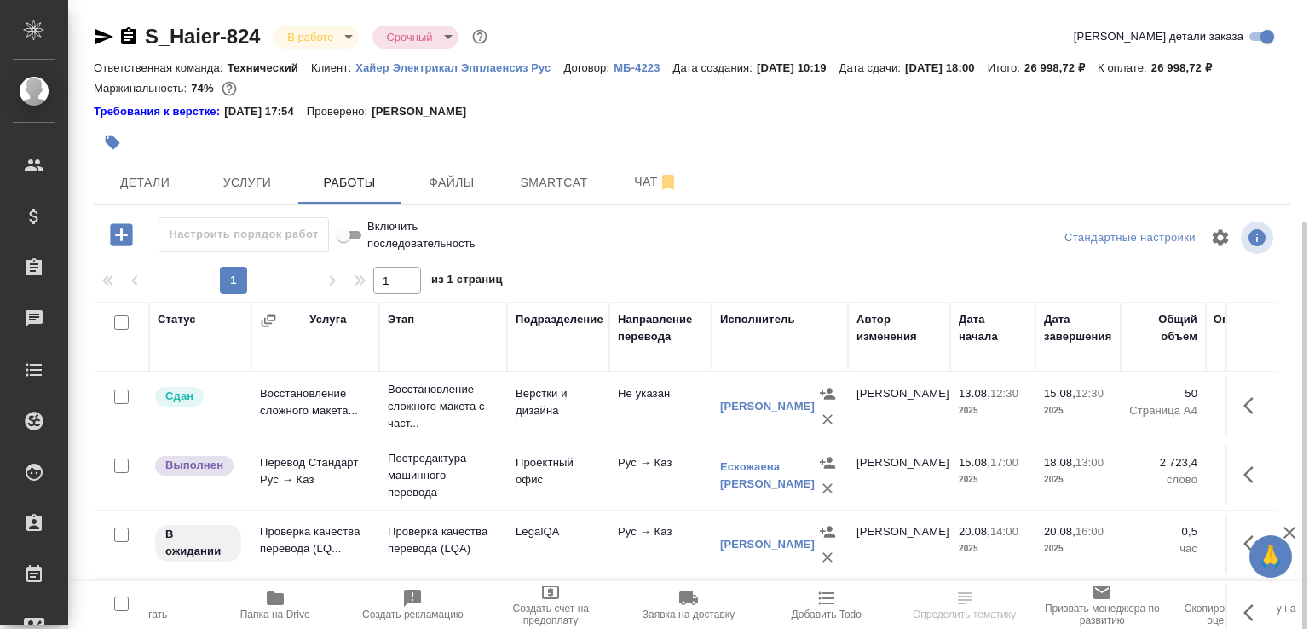
scroll to position [120, 0]
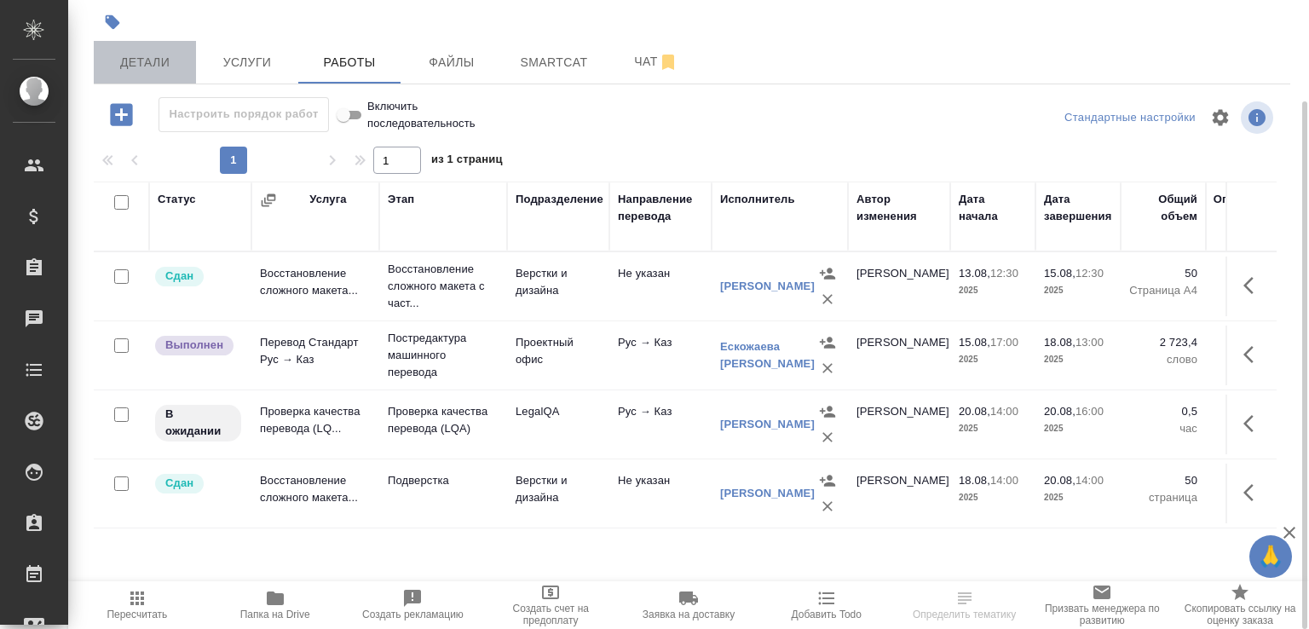
click at [163, 84] on button "Детали" at bounding box center [145, 62] width 102 height 43
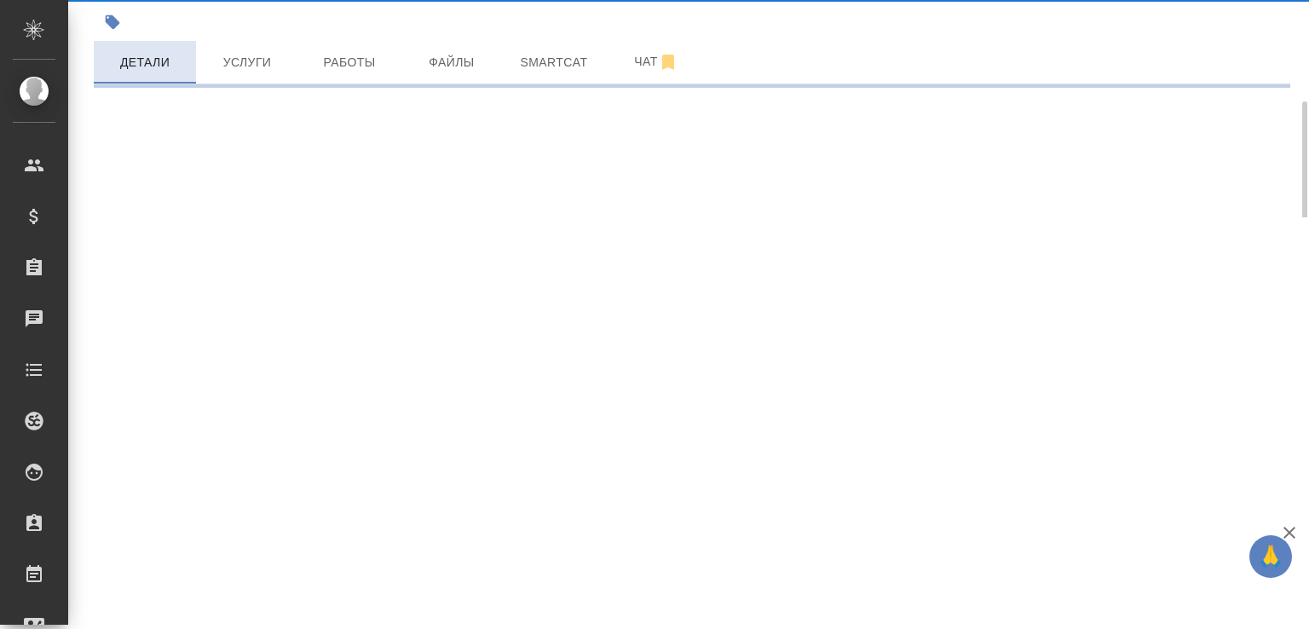
select select "RU"
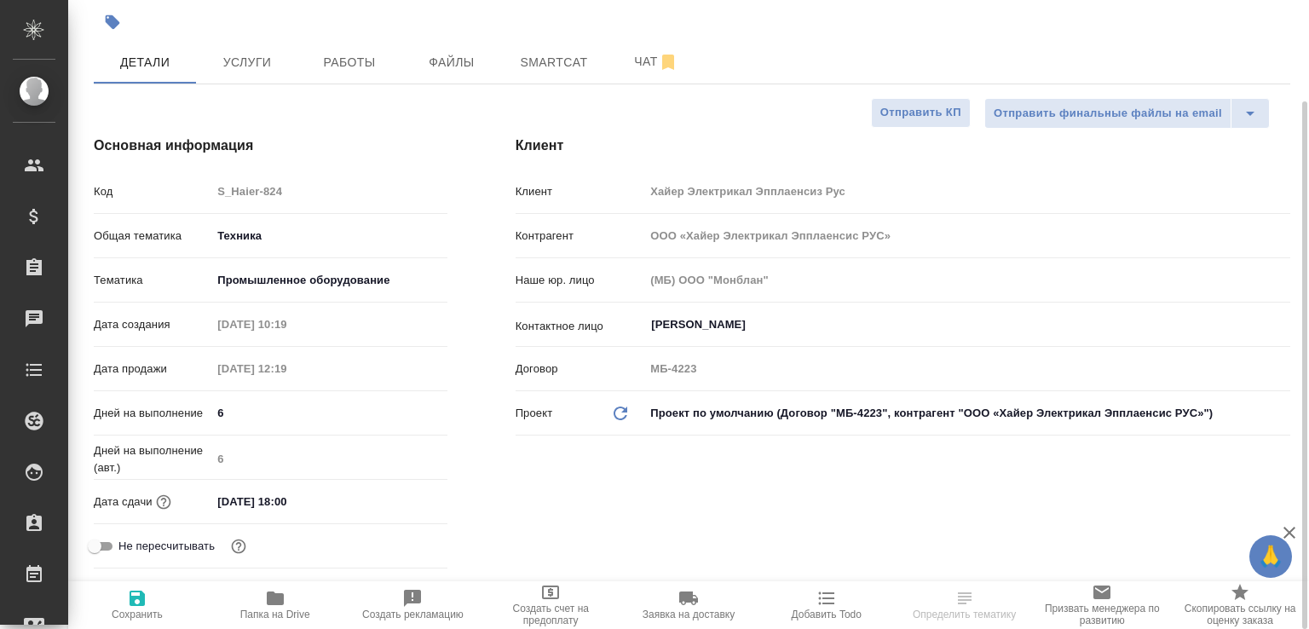
type textarea "x"
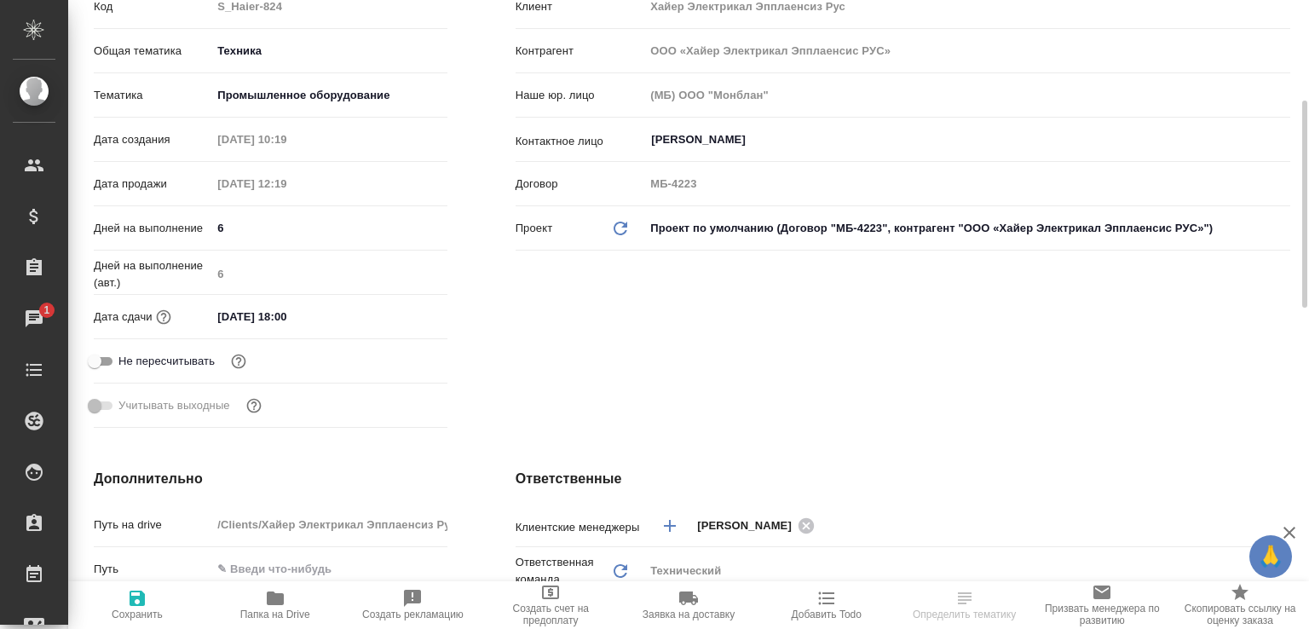
scroll to position [124, 0]
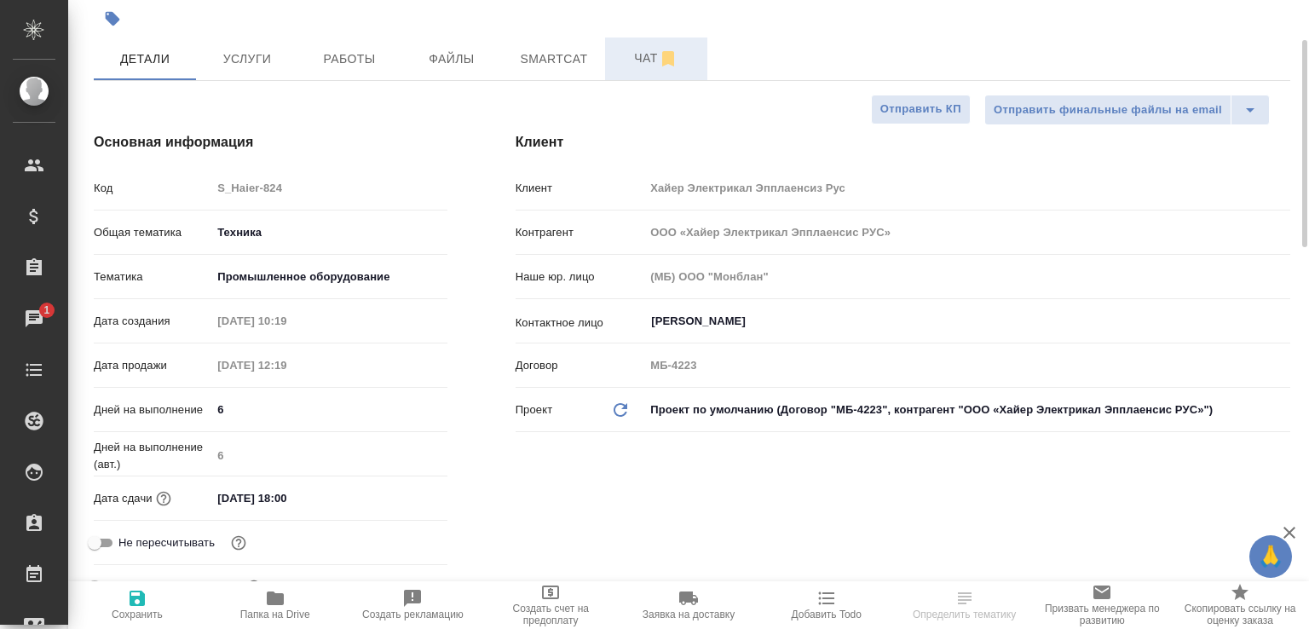
click at [637, 69] on span "Чат" at bounding box center [656, 58] width 82 height 21
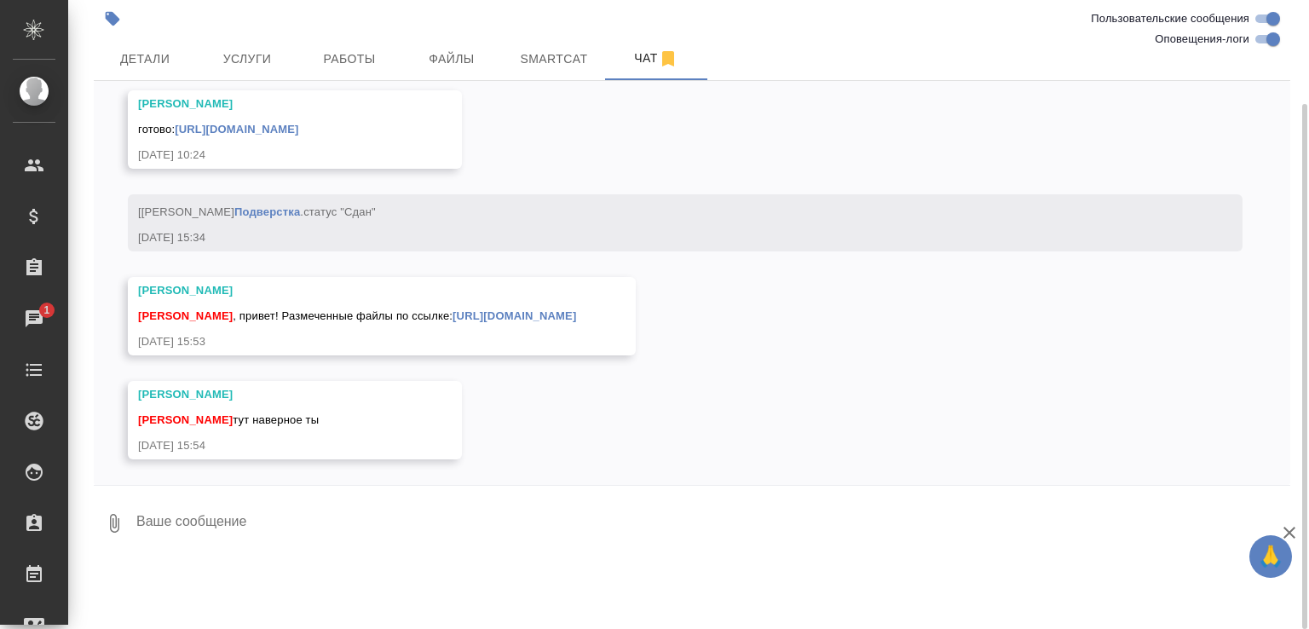
click at [212, 552] on textarea at bounding box center [713, 523] width 1156 height 58
type textarea "Этот заказ Верин"
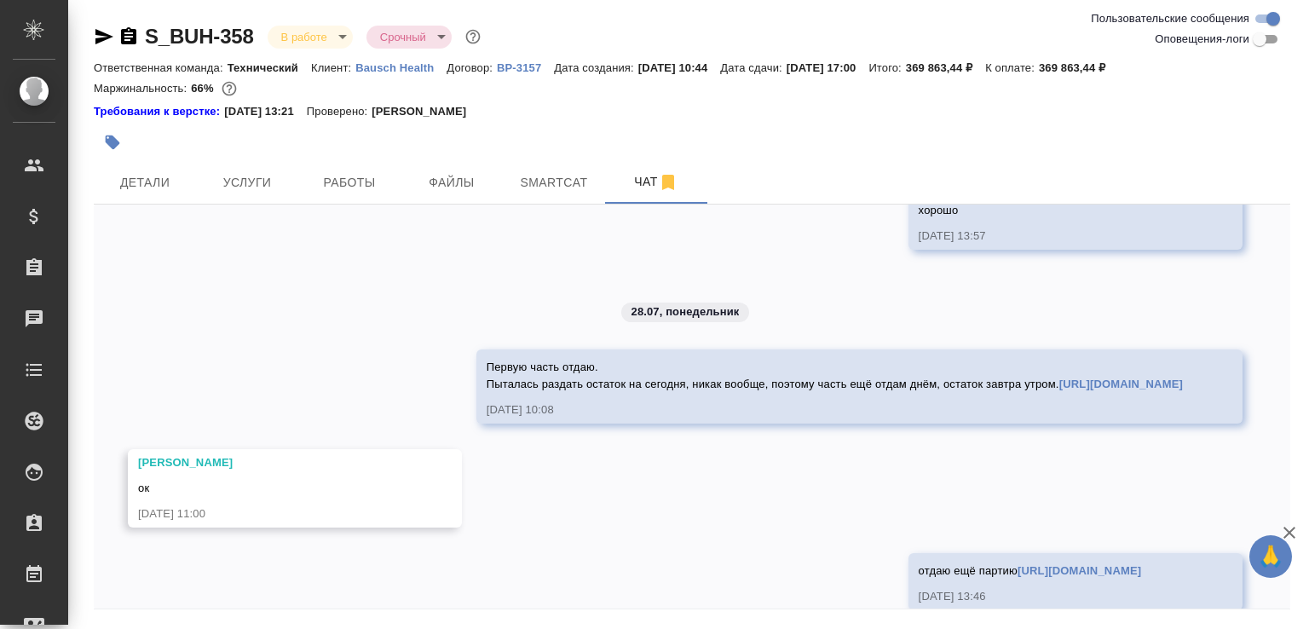
scroll to position [3111, 0]
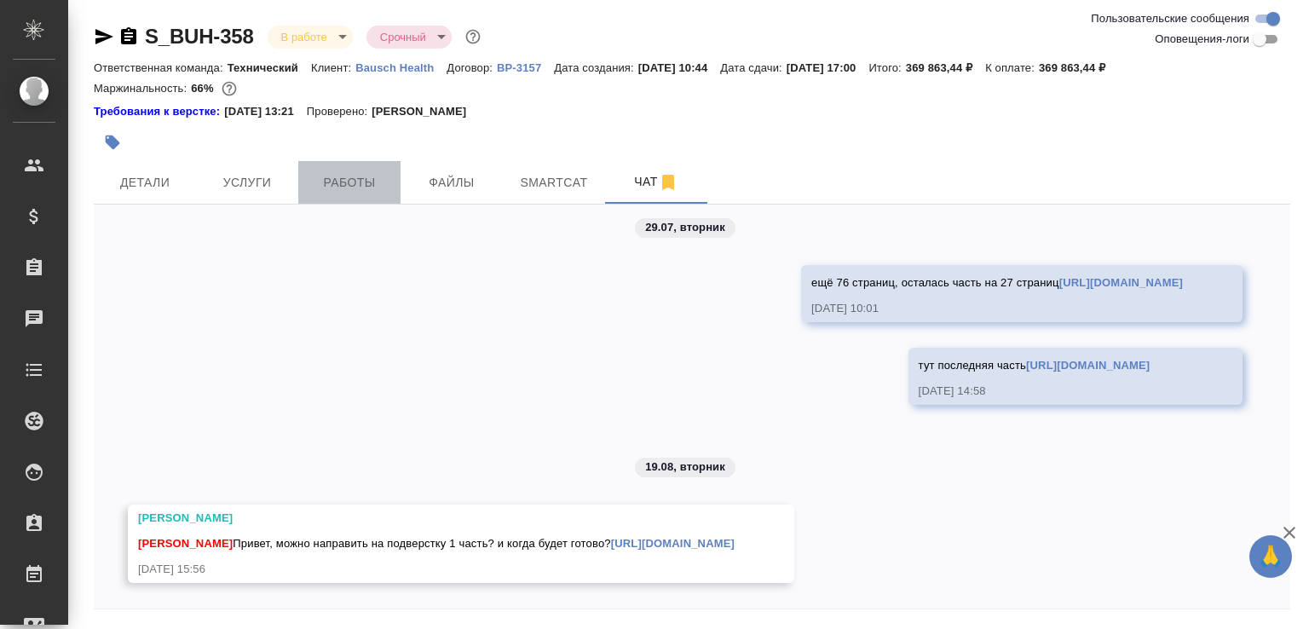
click at [349, 190] on span "Работы" at bounding box center [349, 182] width 82 height 21
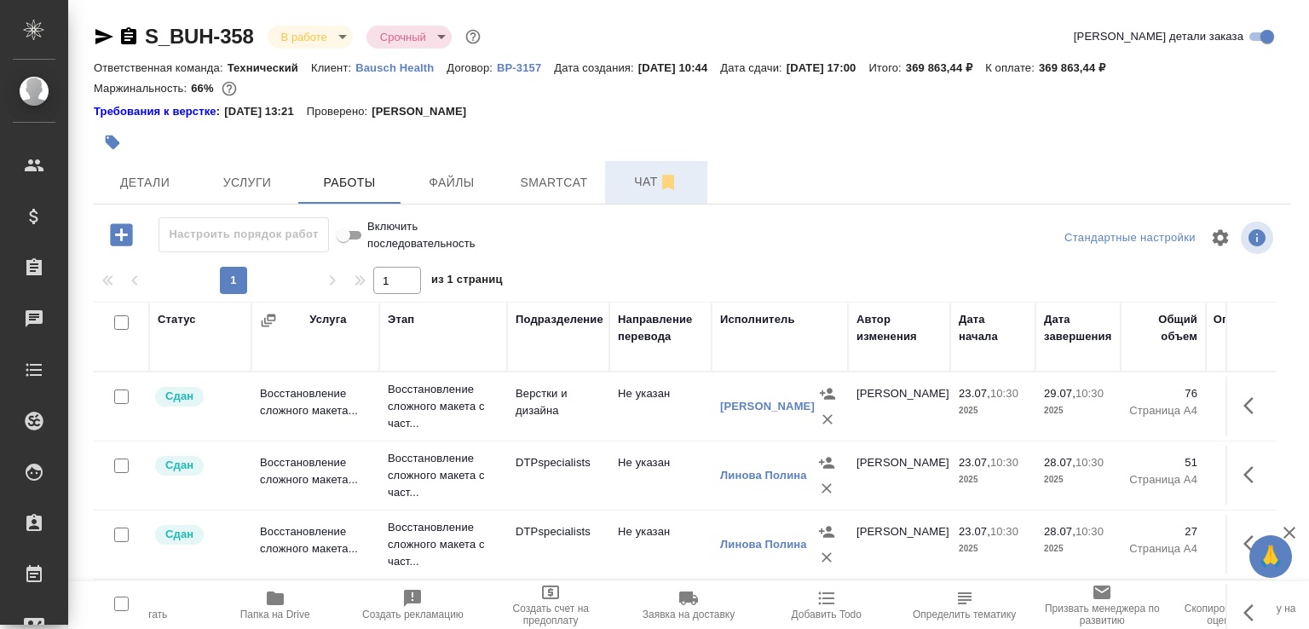
click at [651, 193] on button "Чат" at bounding box center [656, 182] width 102 height 43
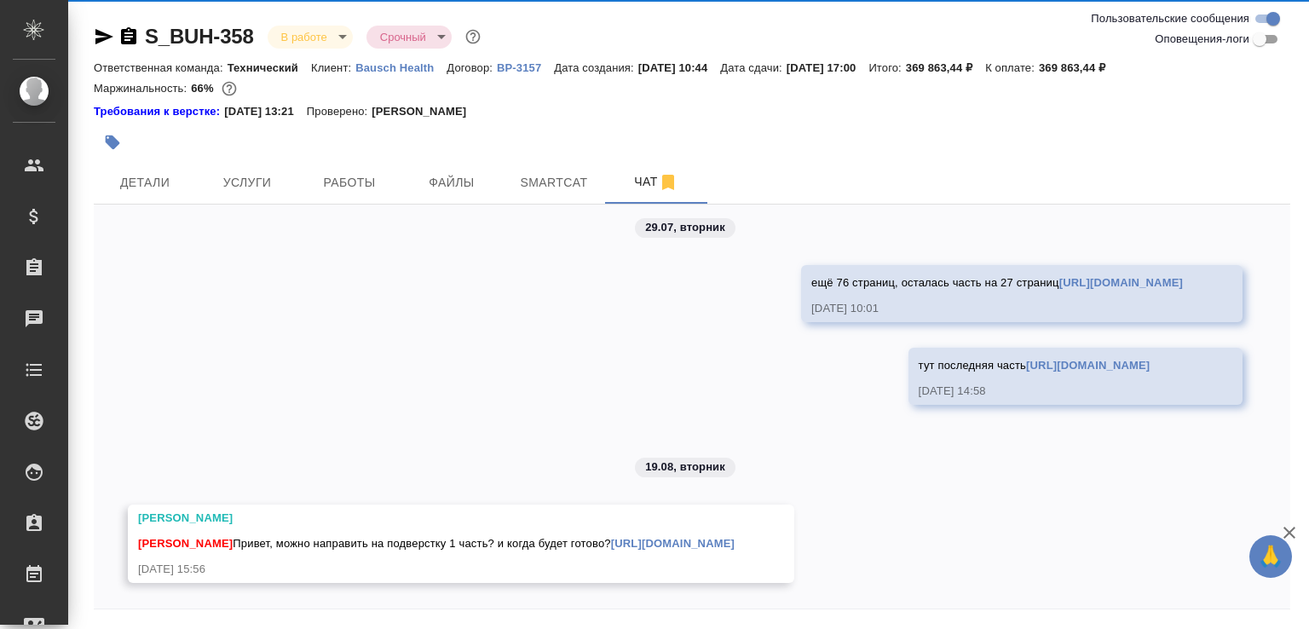
scroll to position [57, 0]
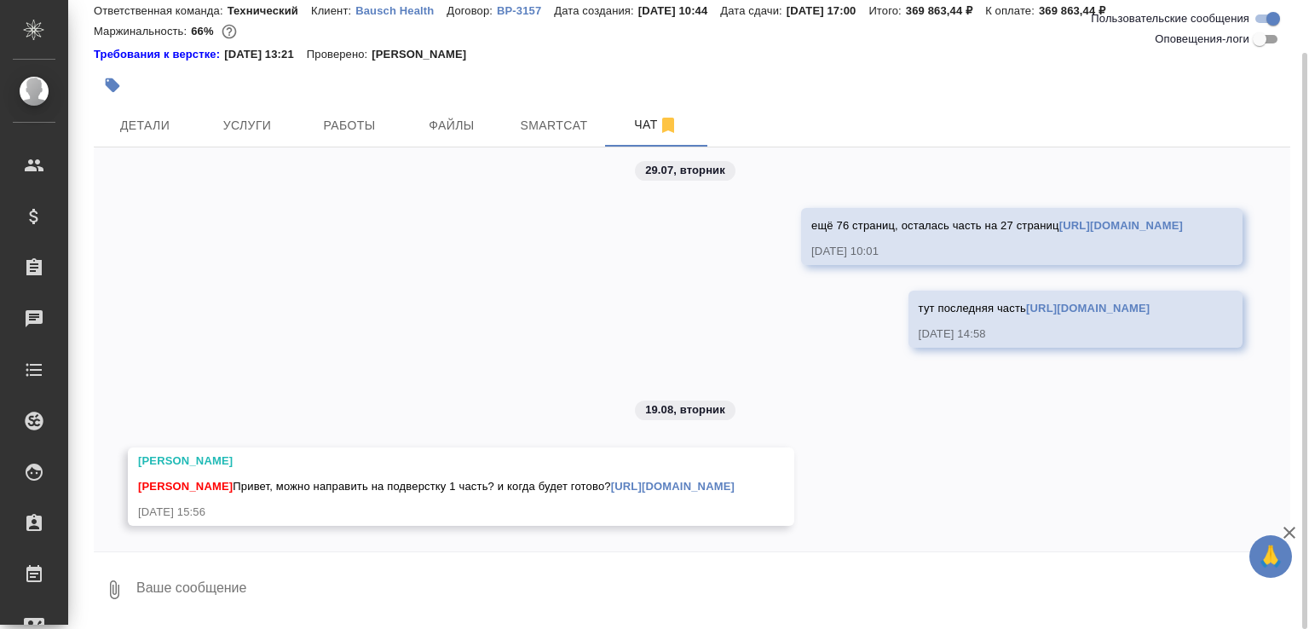
click at [164, 564] on textarea at bounding box center [713, 590] width 1156 height 58
type textarea "сдача поэтапно будет тут?"
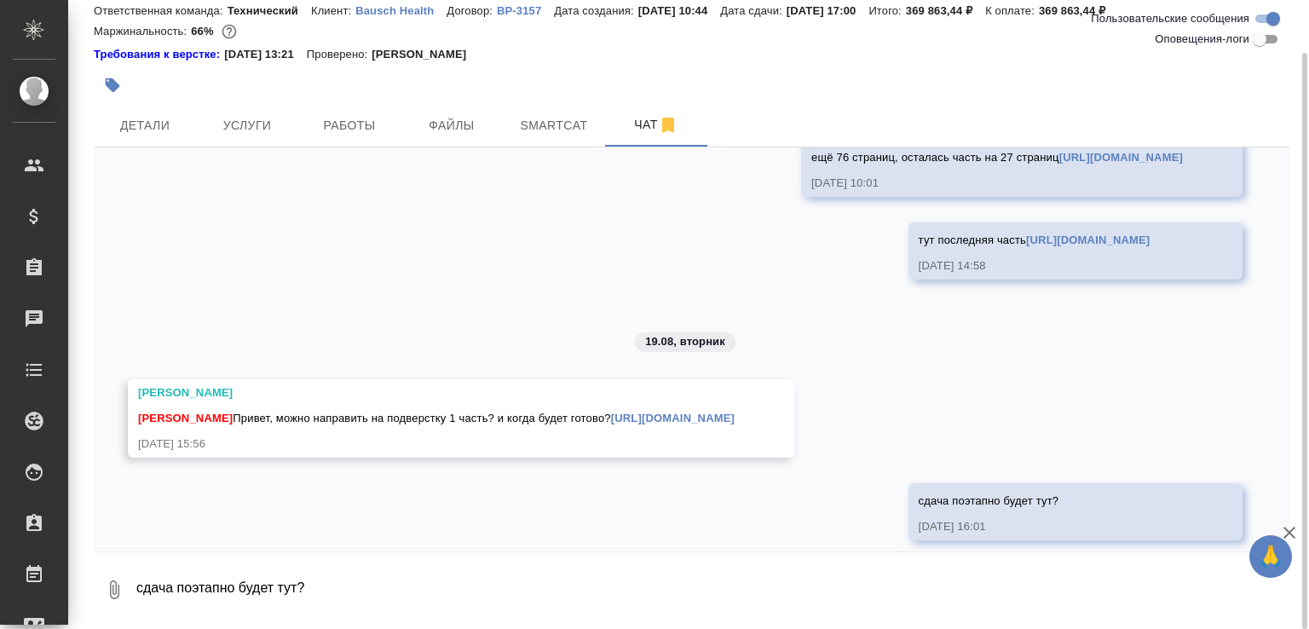
scroll to position [3194, 0]
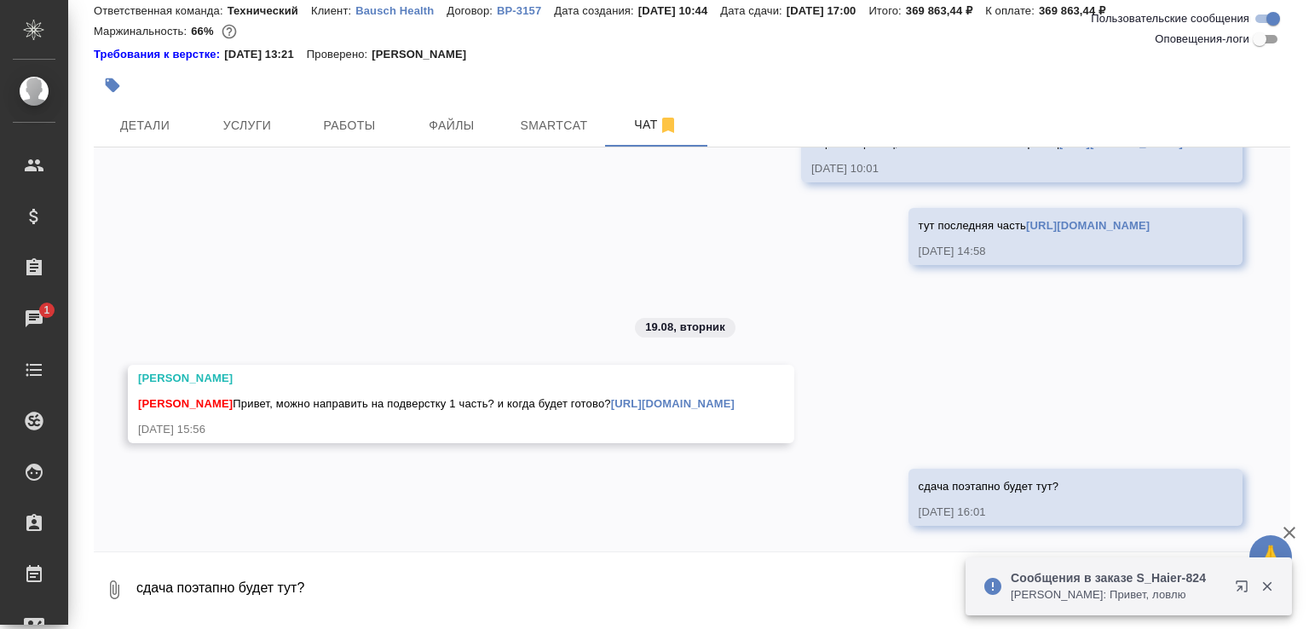
click at [1152, 580] on p "Сообщения в заказе S_Haier-824" at bounding box center [1117, 577] width 213 height 17
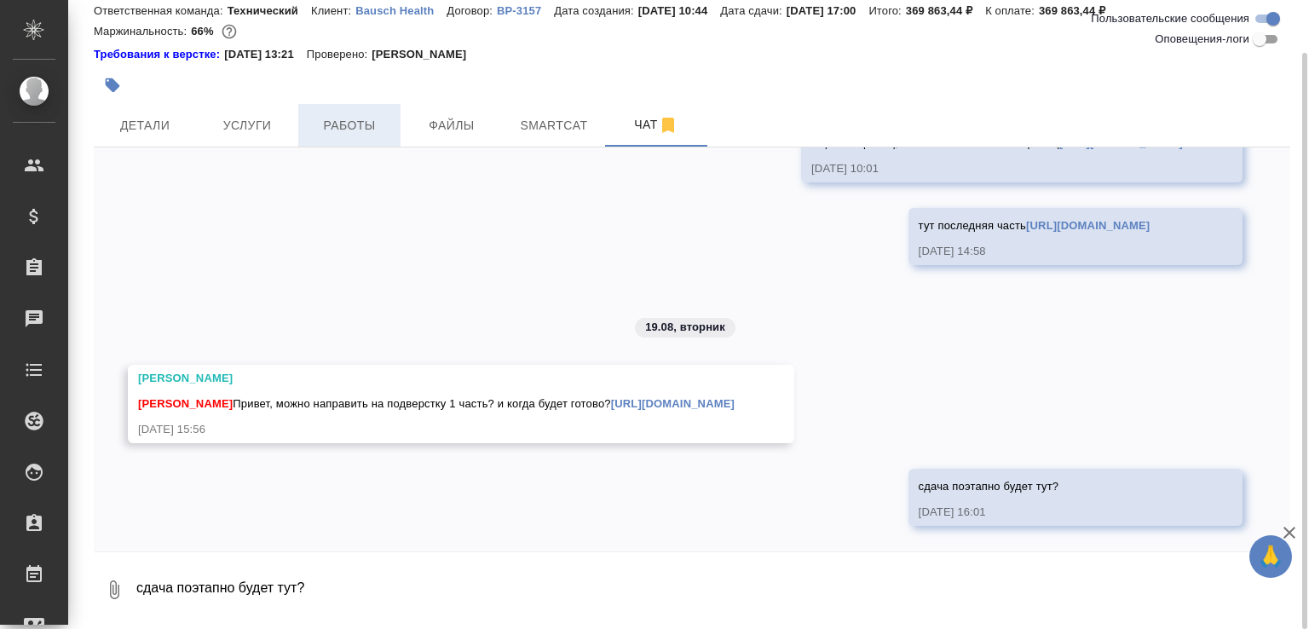
click at [350, 133] on span "Работы" at bounding box center [349, 125] width 82 height 21
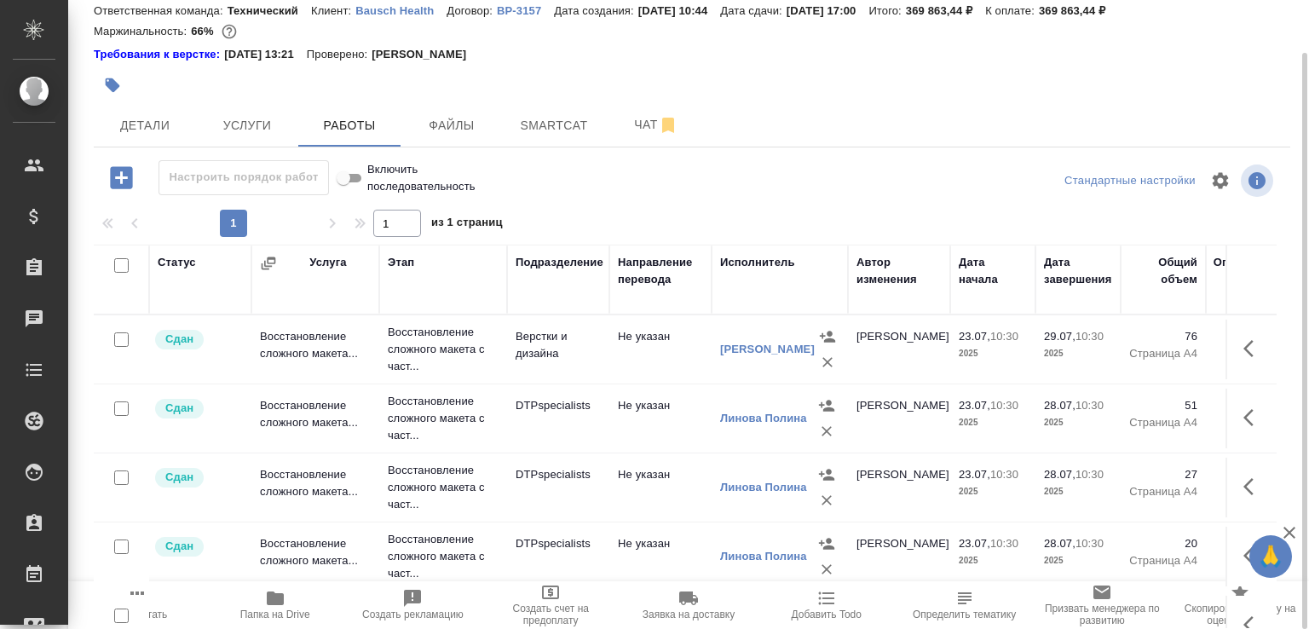
click at [296, 595] on span "Папка на Drive" at bounding box center [275, 604] width 118 height 32
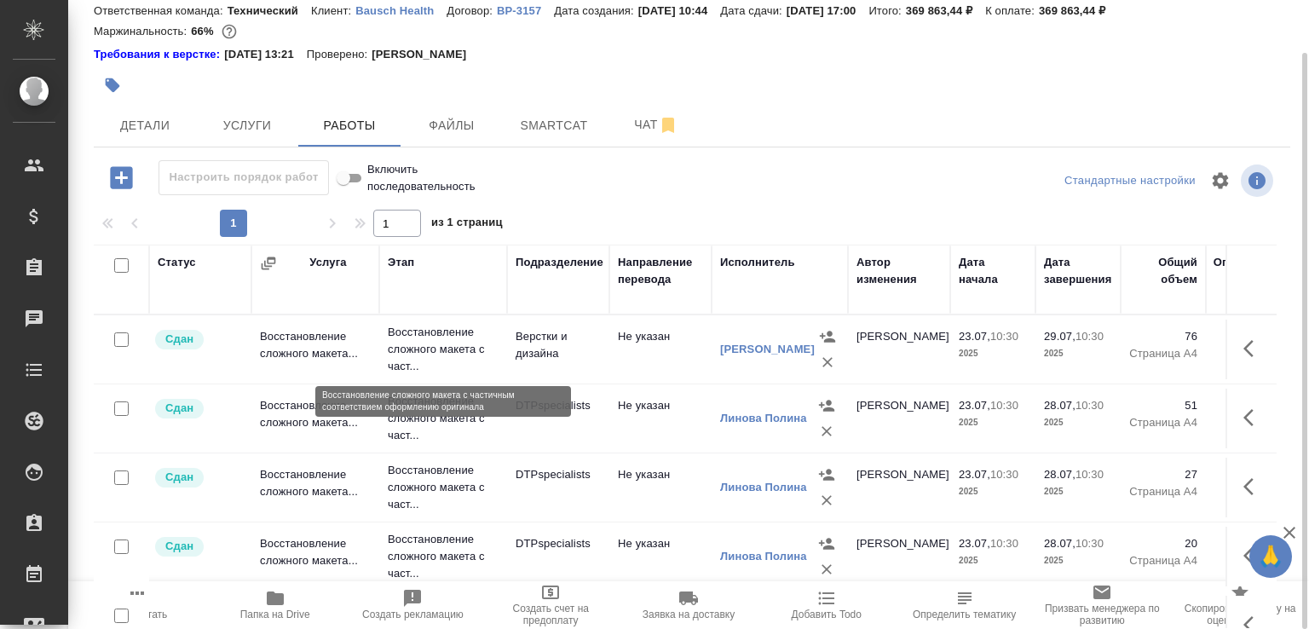
click at [477, 342] on p "Восстановление сложного макета с част..." at bounding box center [443, 349] width 111 height 51
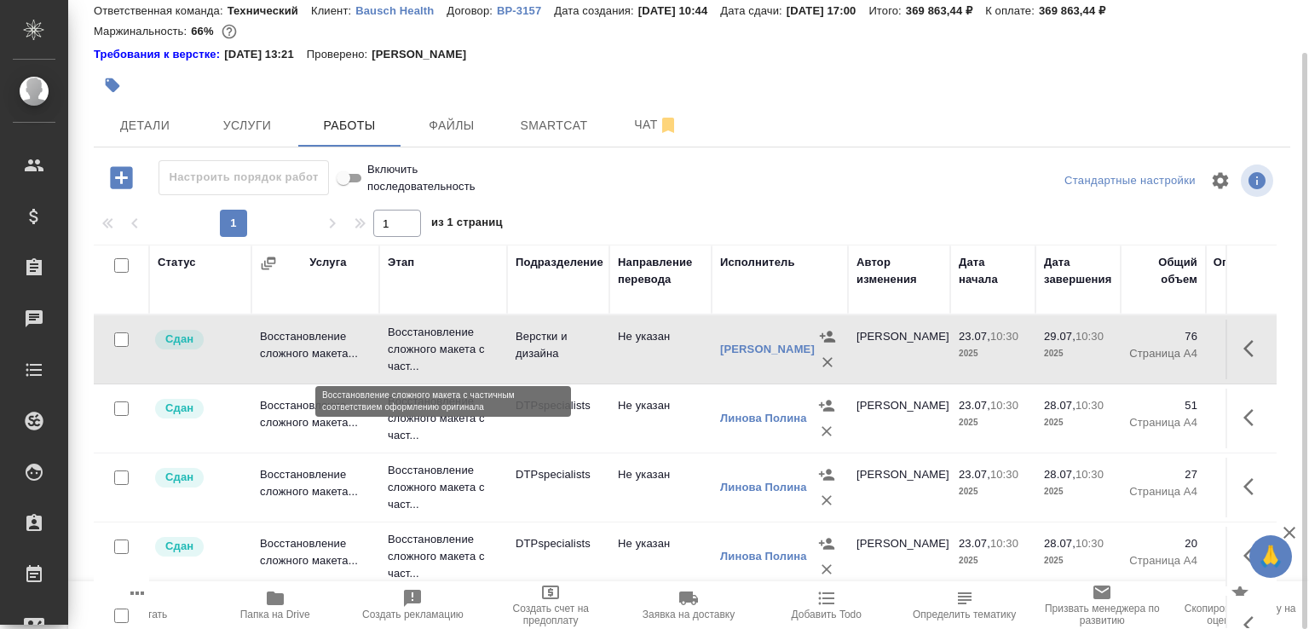
click at [477, 342] on p "Восстановление сложного макета с част..." at bounding box center [443, 349] width 111 height 51
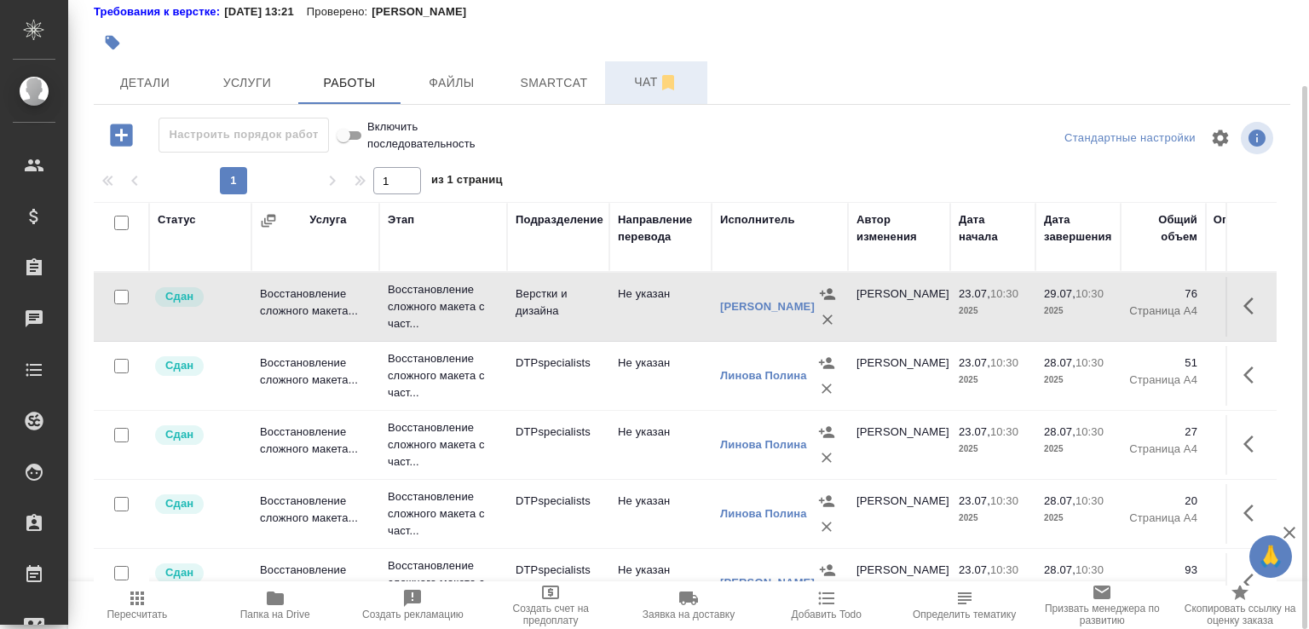
click at [621, 80] on span "Чат" at bounding box center [656, 82] width 82 height 21
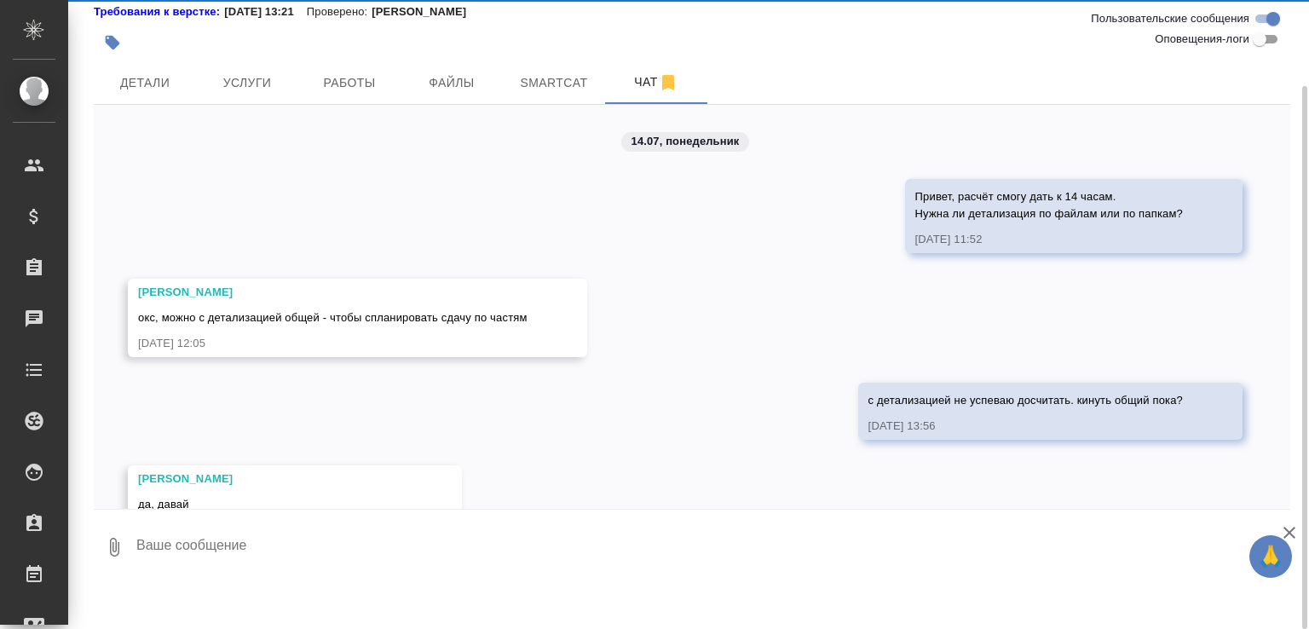
scroll to position [3194, 0]
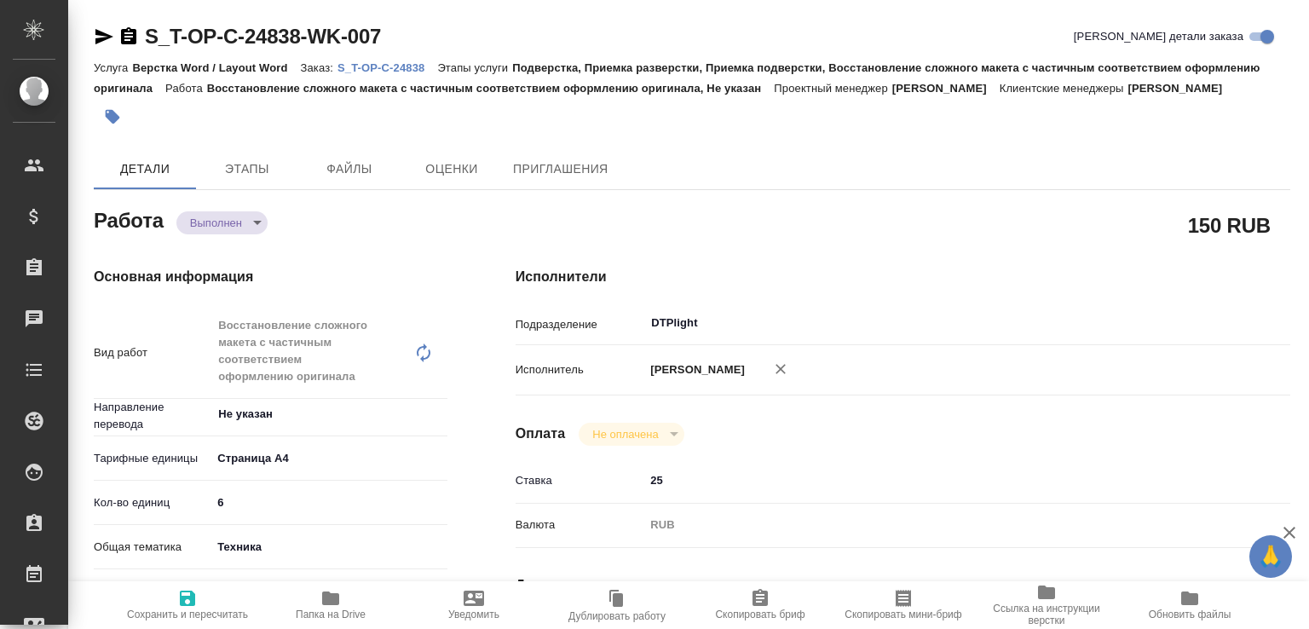
click at [237, 238] on body "🙏 .cls-1 fill:#fff; AWATERA [PERSON_NAME]malofeeva Клиенты Спецификации Заказы …" at bounding box center [654, 314] width 1309 height 629
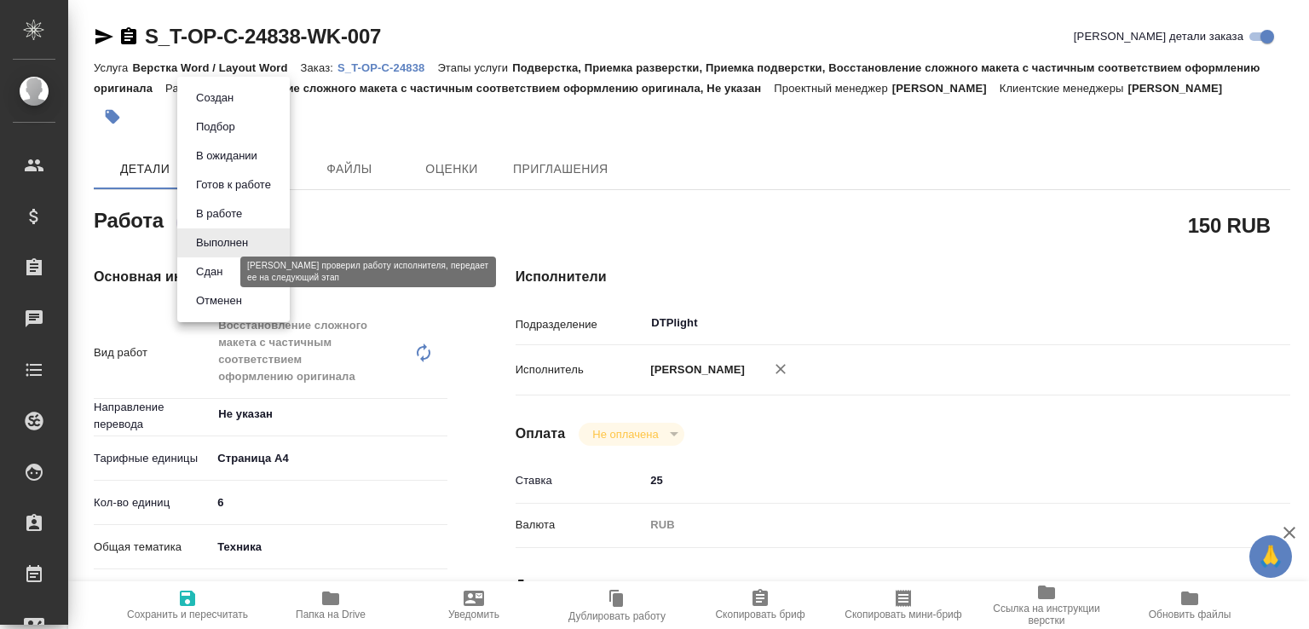
click at [225, 268] on button "Сдан" at bounding box center [209, 271] width 37 height 19
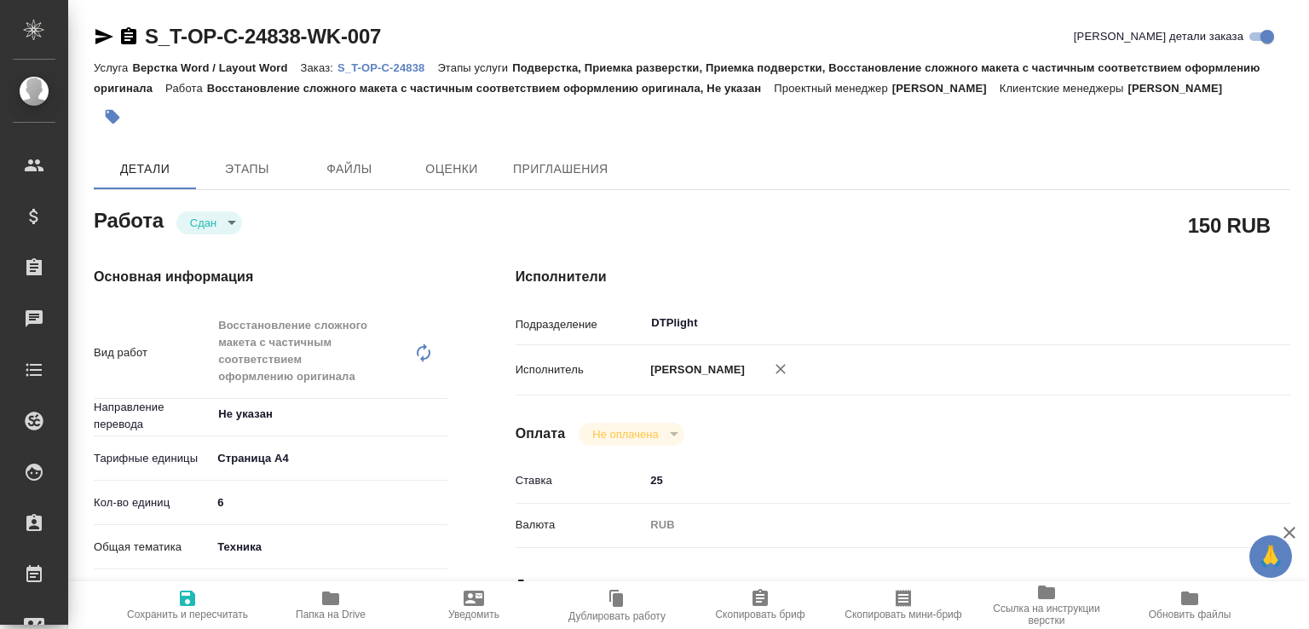
type textarea "x"
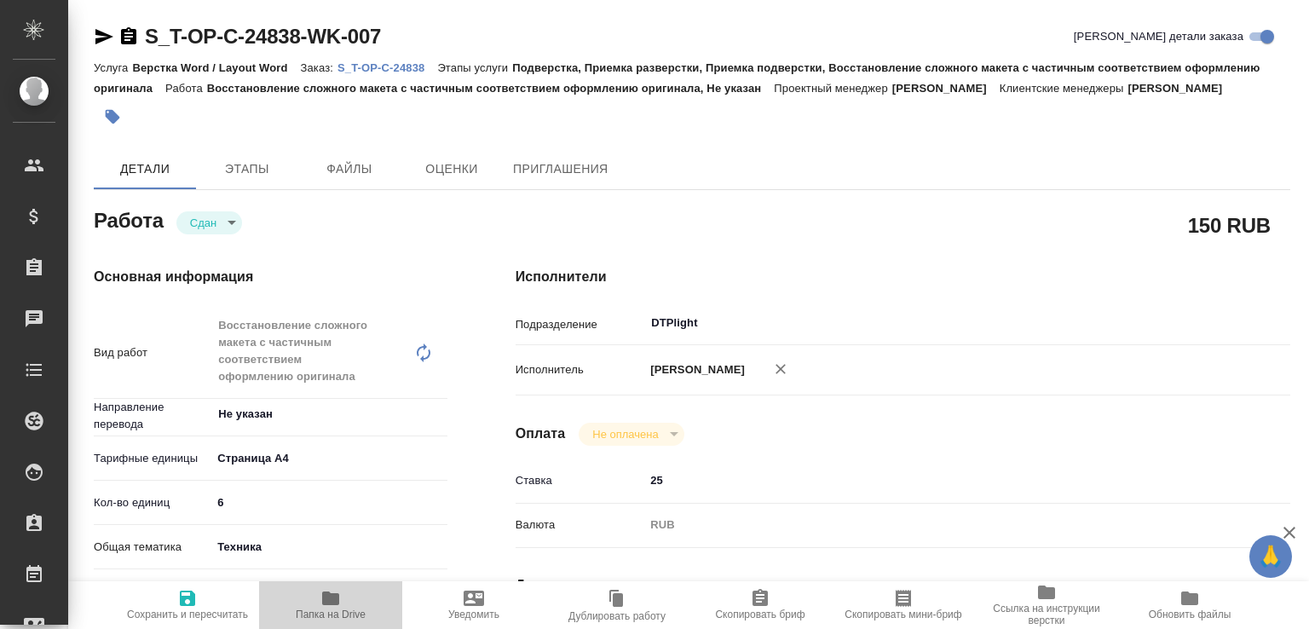
click at [331, 598] on icon "button" at bounding box center [330, 598] width 17 height 14
type textarea "x"
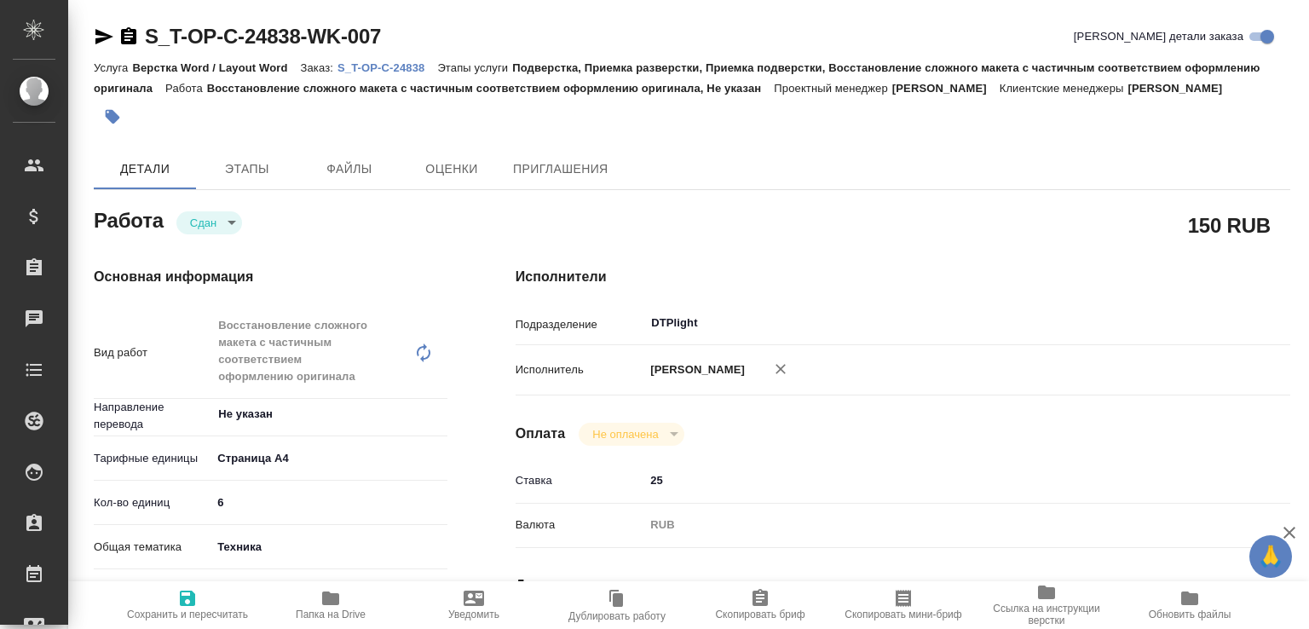
type textarea "x"
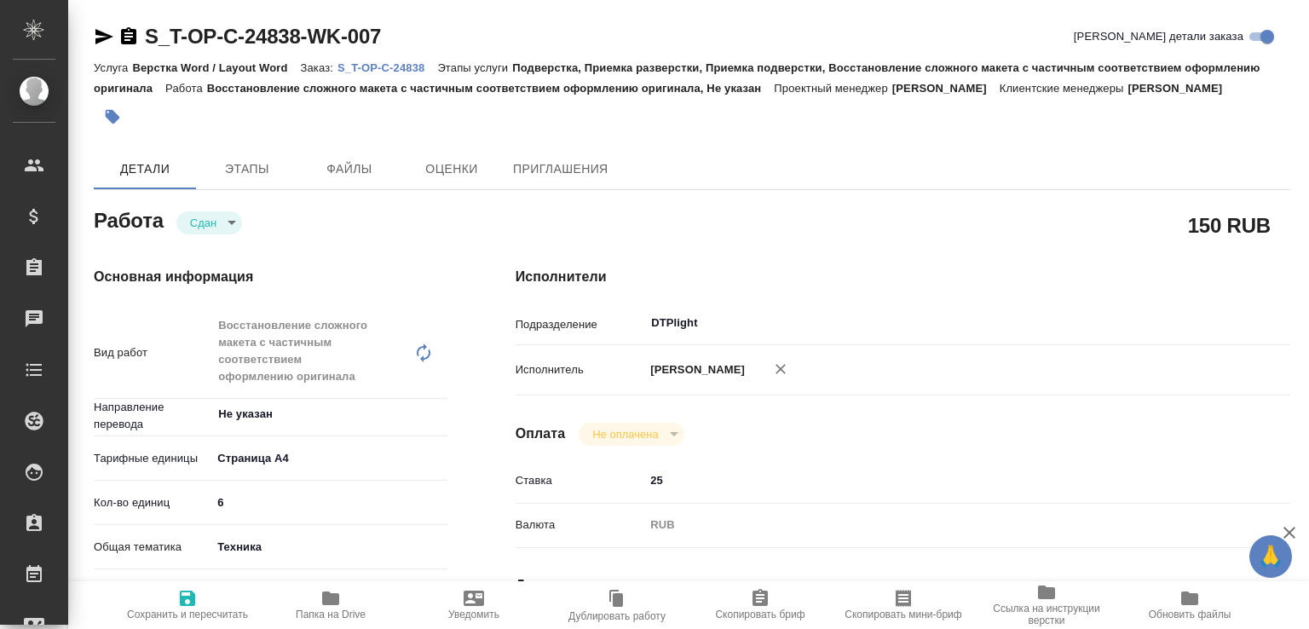
type textarea "x"
click at [378, 67] on p "S_T-OP-C-24838" at bounding box center [387, 67] width 100 height 13
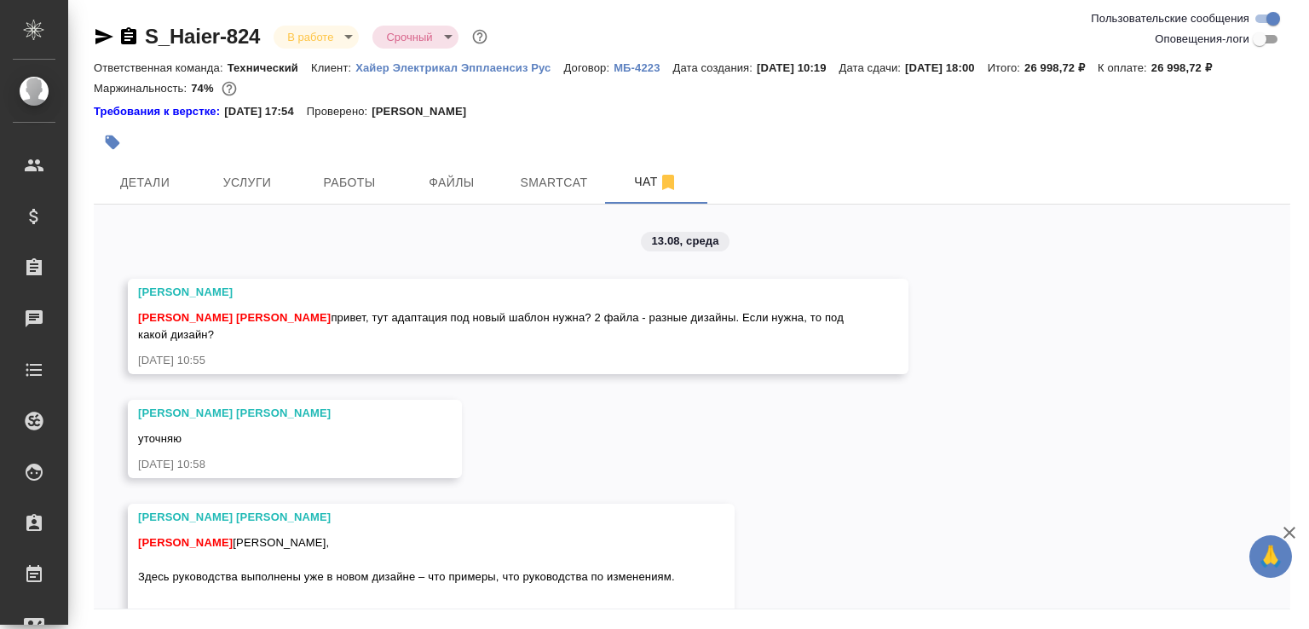
scroll to position [2809, 0]
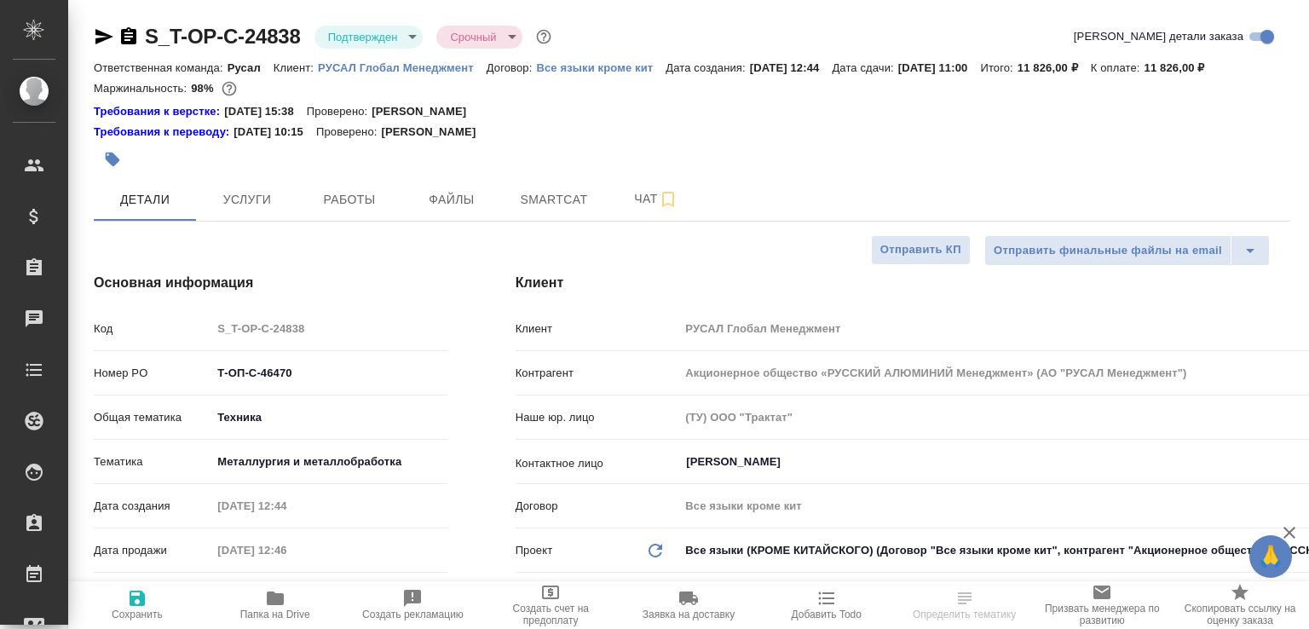
select select "RU"
click at [615, 210] on span "Чат" at bounding box center [656, 198] width 82 height 21
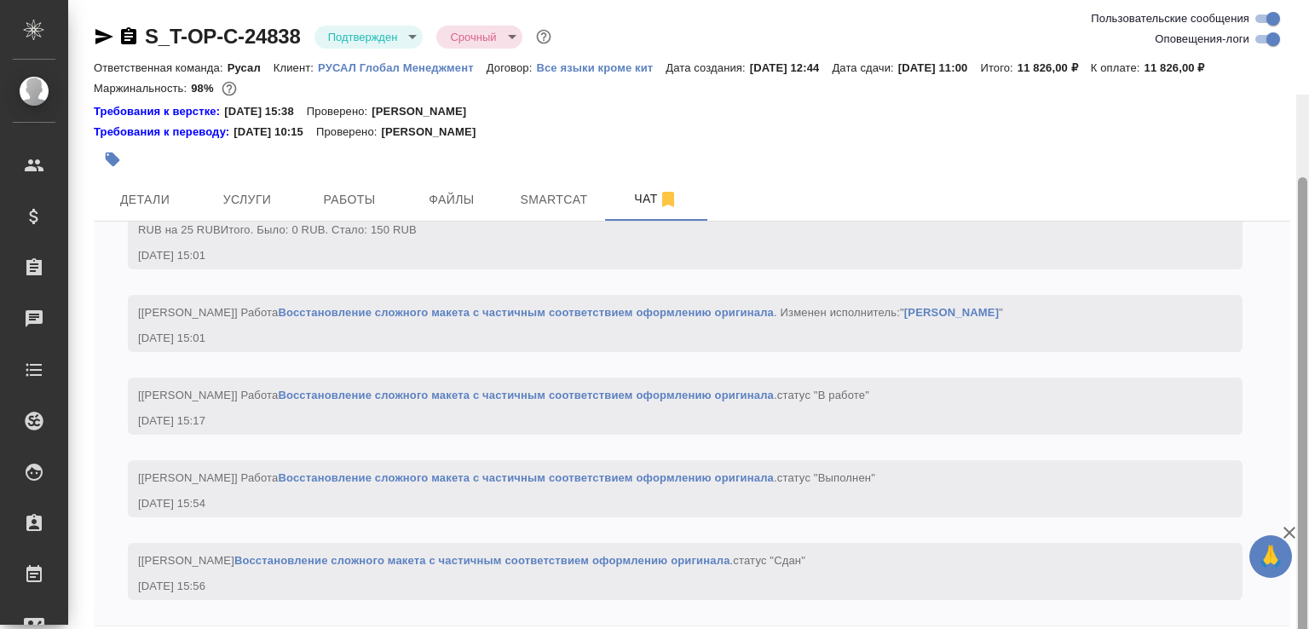
scroll to position [2644, 0]
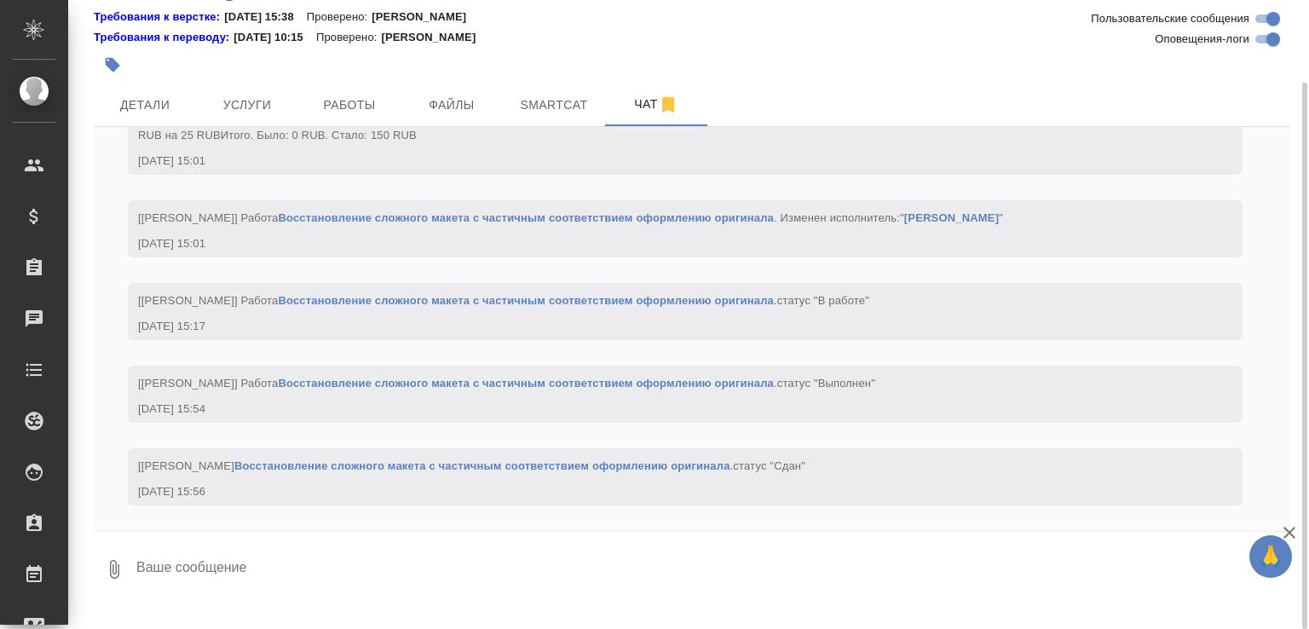
click at [355, 562] on textarea at bounding box center [713, 569] width 1156 height 58
paste textarea "https://drive.awatera.com/apps/files/files/10144299?dir=/Shares/%D0%A2-%D0%9E%D…"
type textarea "https://drive.awatera.com/apps/files/files/10144299?dir=/Shares/%D0%A2-%D0%9E%D…"
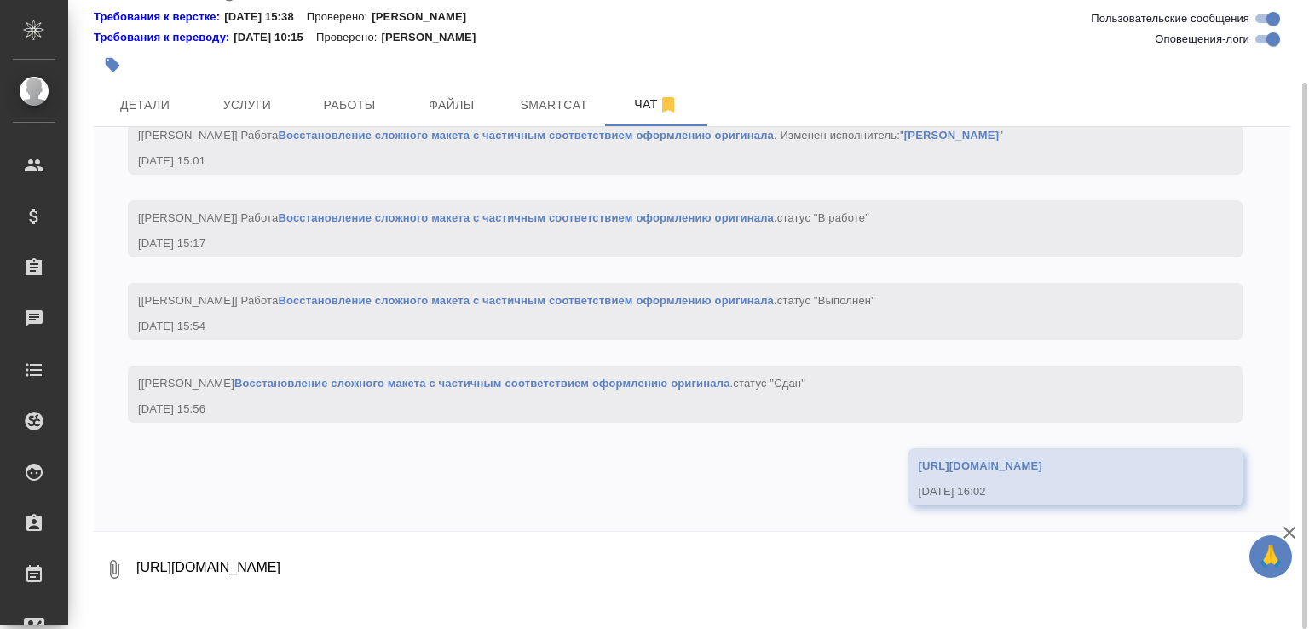
scroll to position [2761, 0]
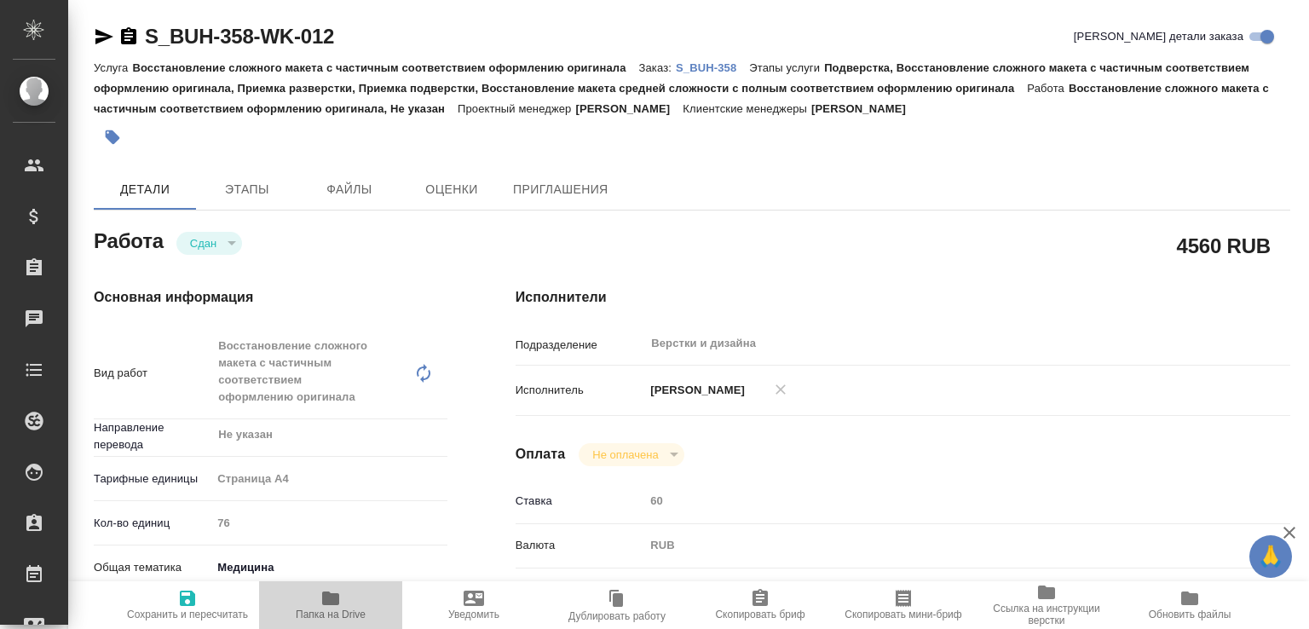
click at [358, 590] on span "Папка на Drive" at bounding box center [330, 604] width 123 height 32
